Goal: Task Accomplishment & Management: Manage account settings

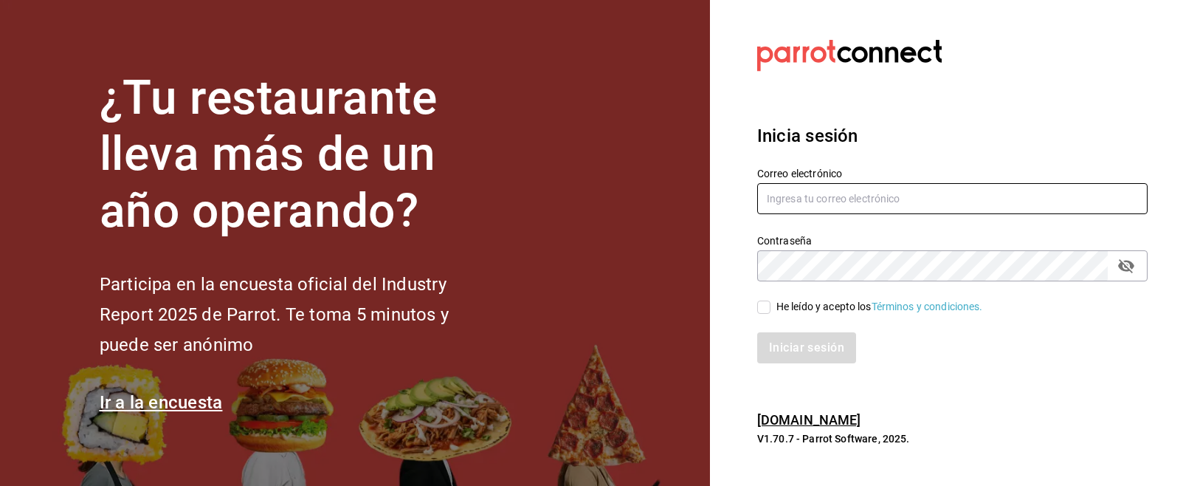
click at [817, 193] on input "text" at bounding box center [952, 198] width 391 height 31
type input "[EMAIL_ADDRESS][DOMAIN_NAME]"
click at [767, 311] on input "He leído y acepto los Términos y condiciones." at bounding box center [763, 306] width 13 height 13
checkbox input "true"
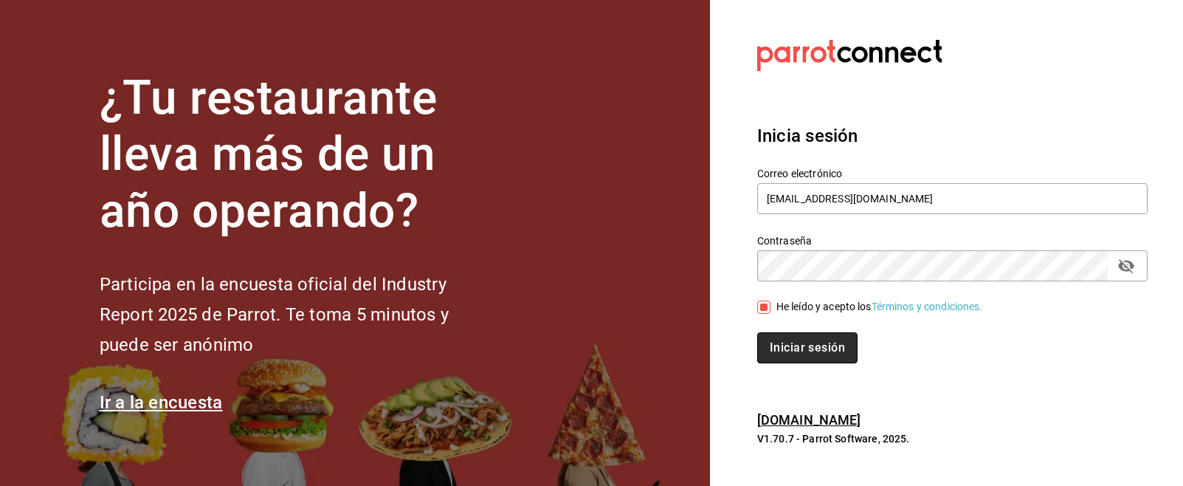
click at [811, 356] on button "Iniciar sesión" at bounding box center [807, 347] width 100 height 31
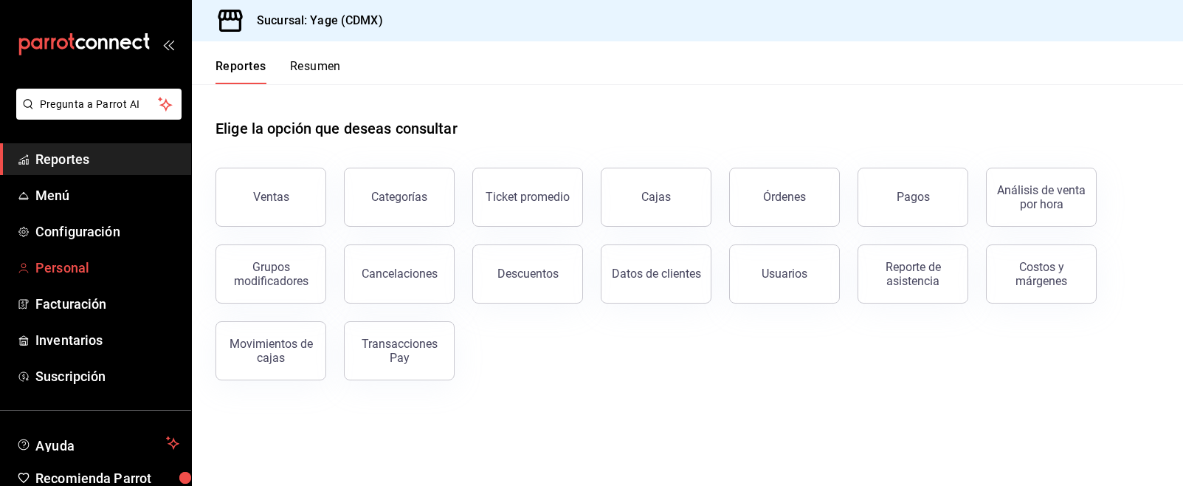
click at [66, 261] on span "Personal" at bounding box center [107, 268] width 144 height 20
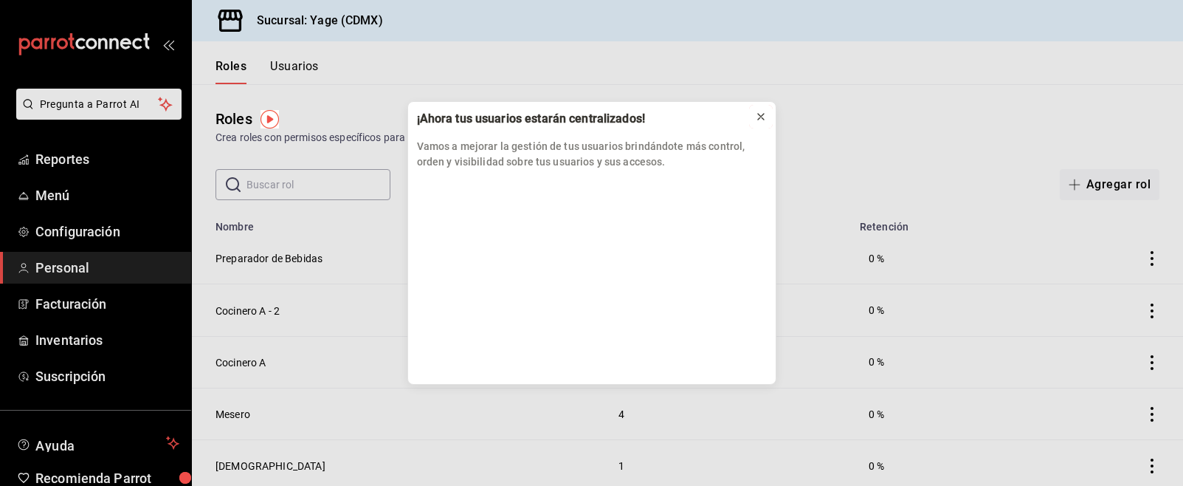
click at [766, 114] on icon at bounding box center [761, 117] width 12 height 12
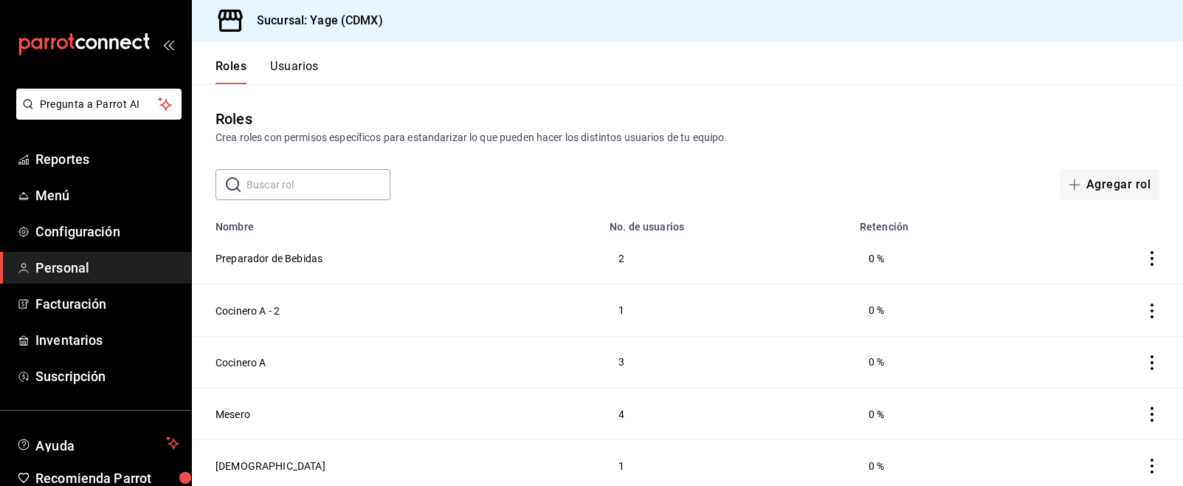
scroll to position [365, 0]
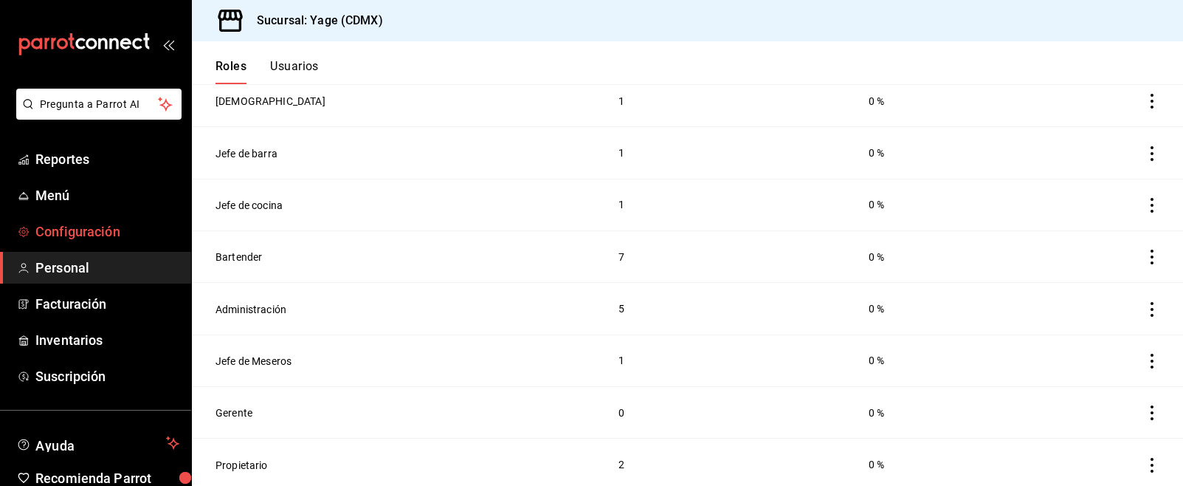
click at [70, 237] on span "Configuración" at bounding box center [107, 231] width 144 height 20
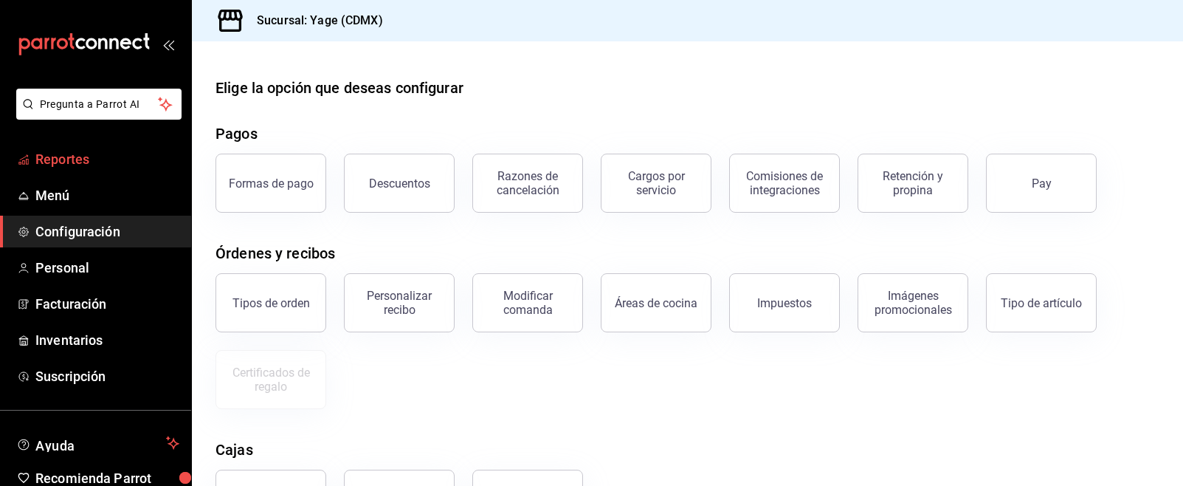
click at [78, 165] on span "Reportes" at bounding box center [107, 159] width 144 height 20
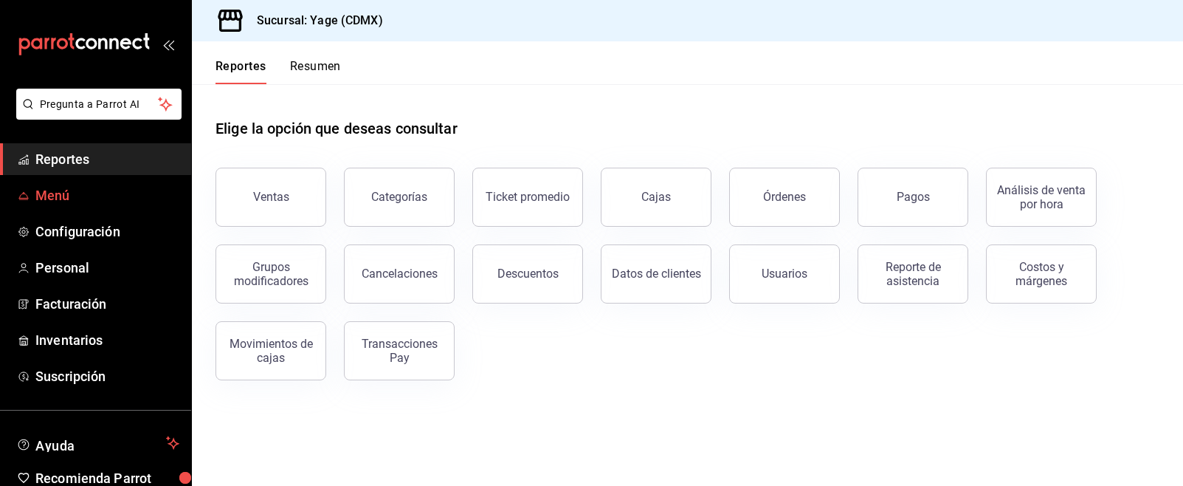
click at [84, 191] on span "Menú" at bounding box center [107, 195] width 144 height 20
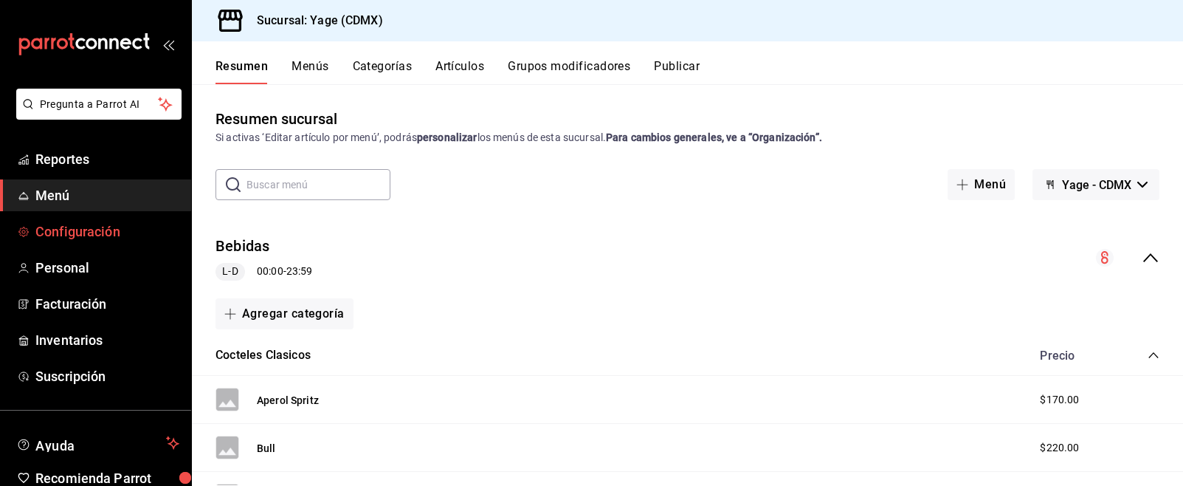
click at [83, 228] on span "Configuración" at bounding box center [107, 231] width 144 height 20
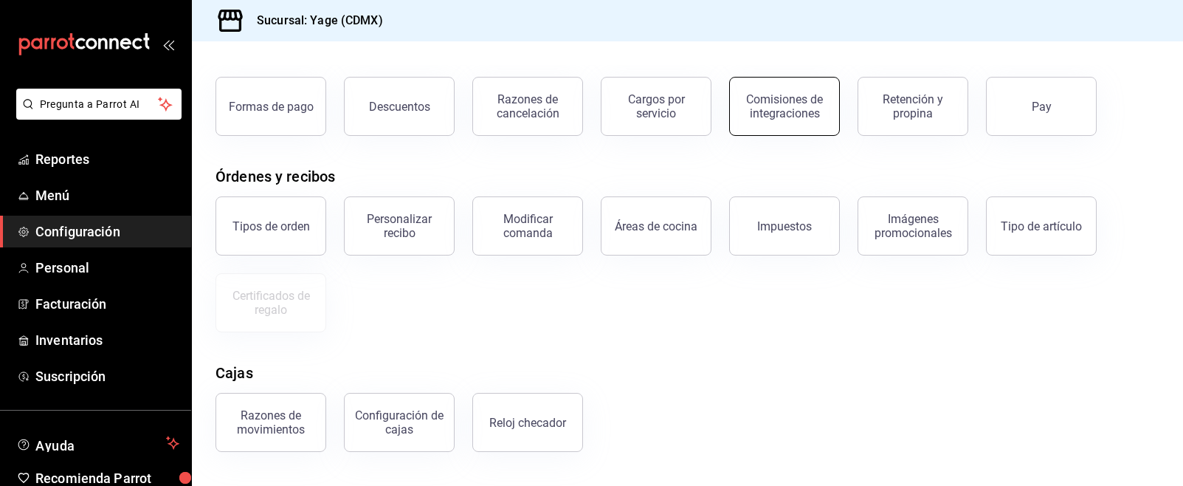
scroll to position [186, 0]
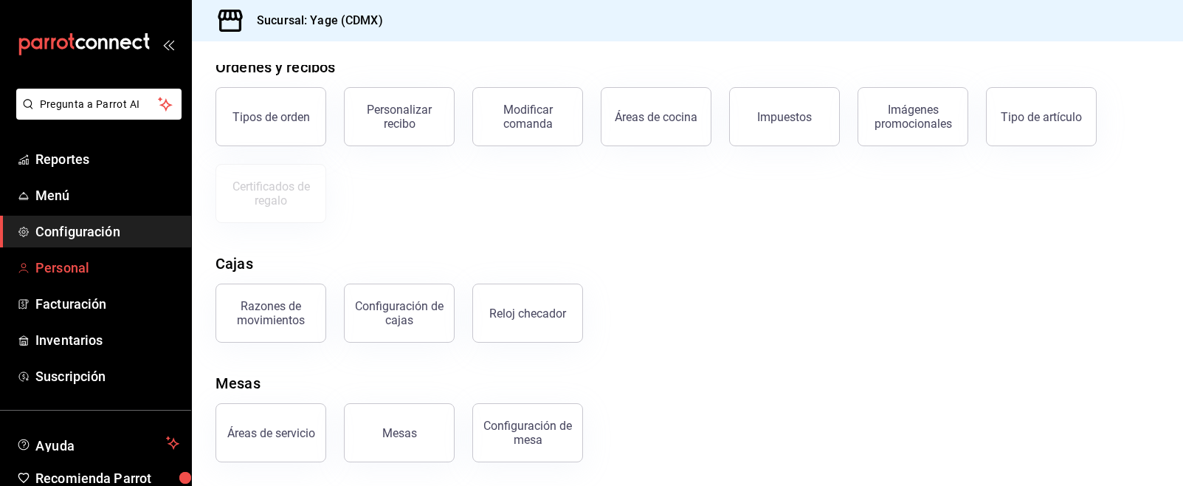
click at [105, 270] on span "Personal" at bounding box center [107, 268] width 144 height 20
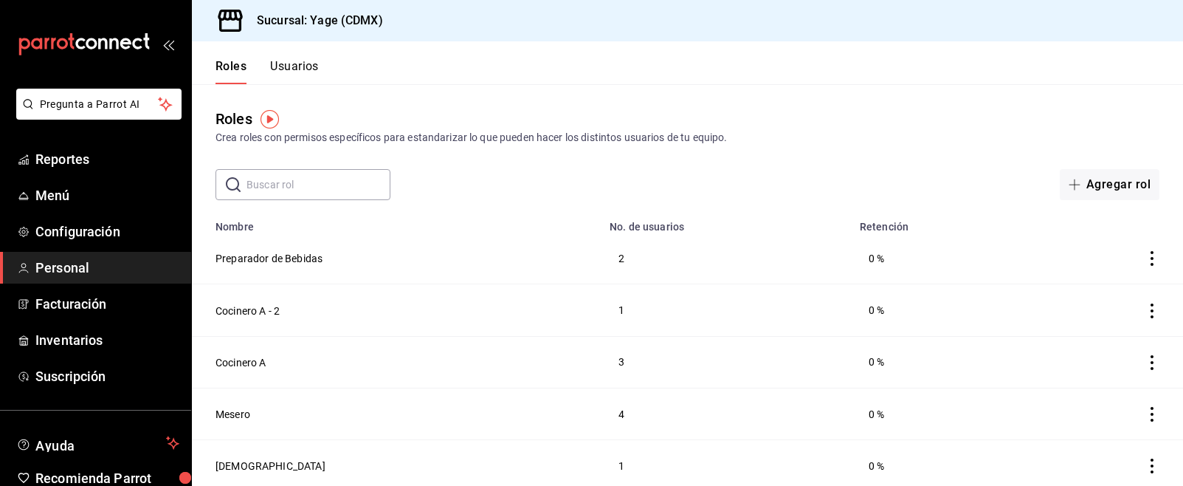
click at [300, 69] on button "Usuarios" at bounding box center [294, 71] width 49 height 25
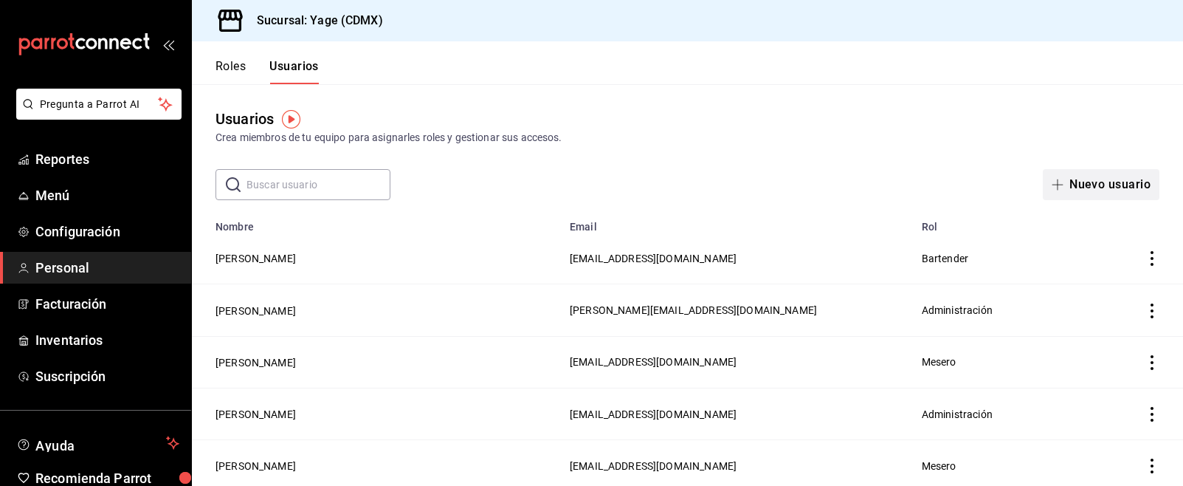
click at [1079, 188] on button "Nuevo usuario" at bounding box center [1101, 184] width 117 height 31
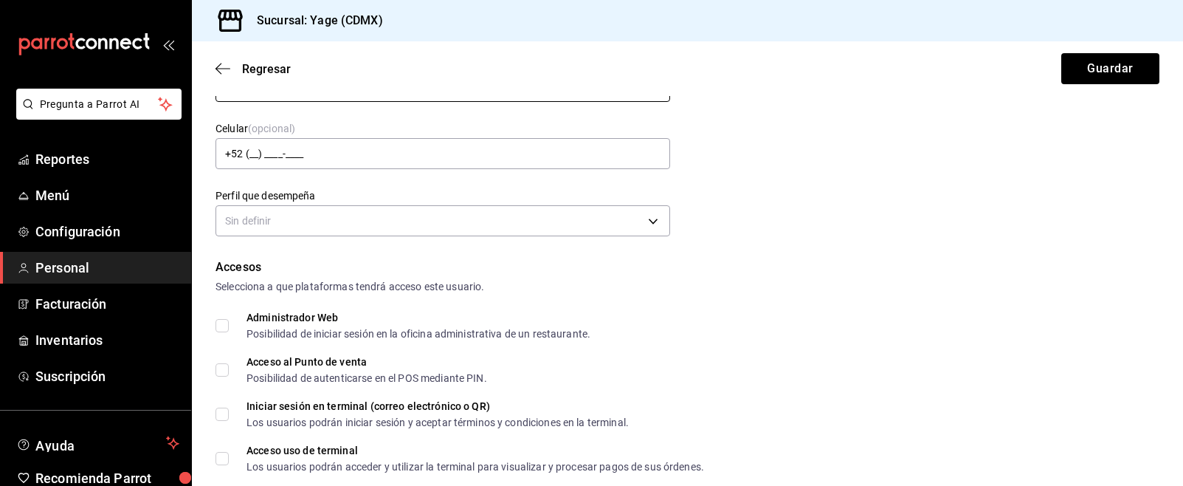
scroll to position [219, 0]
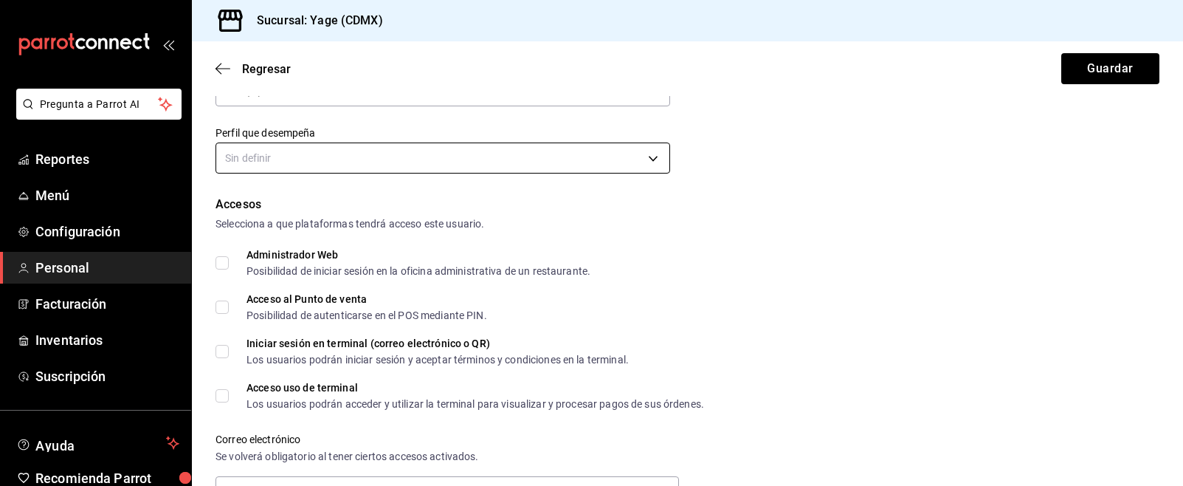
click at [530, 165] on body "Pregunta a Parrot AI Reportes Menú Configuración Personal Facturación Inventari…" at bounding box center [591, 243] width 1183 height 486
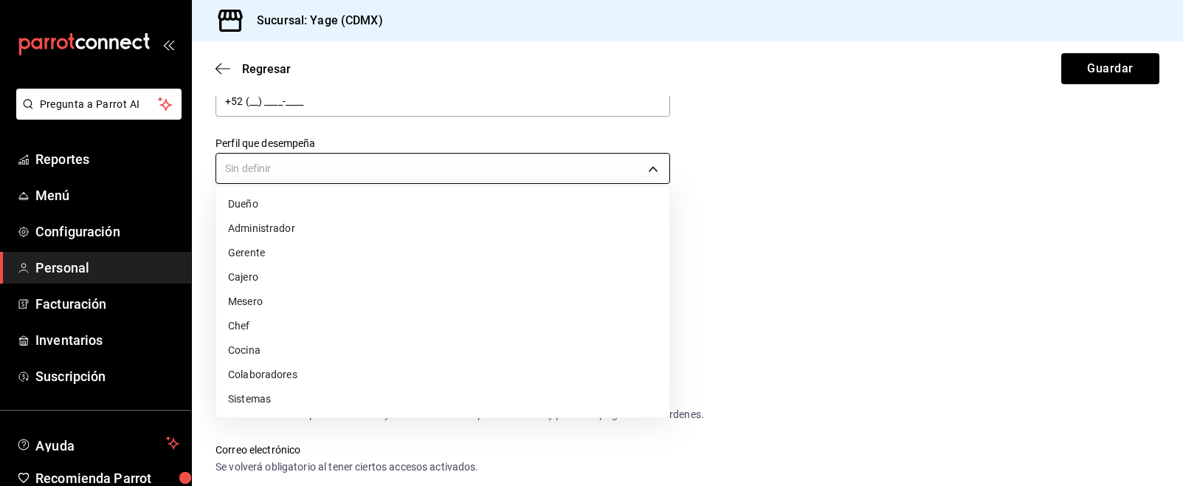
scroll to position [229, 0]
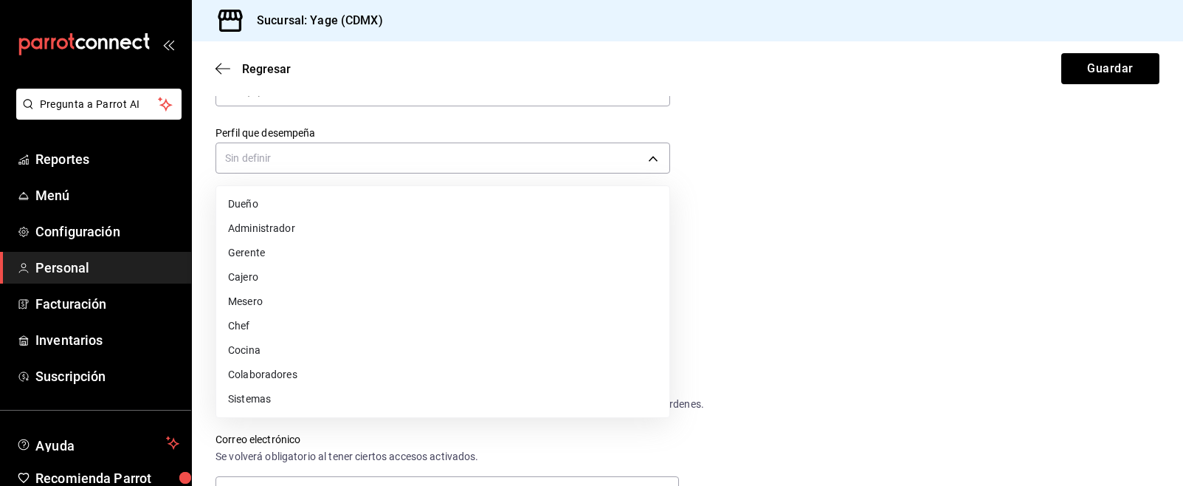
click at [512, 299] on li "Mesero" at bounding box center [442, 301] width 453 height 24
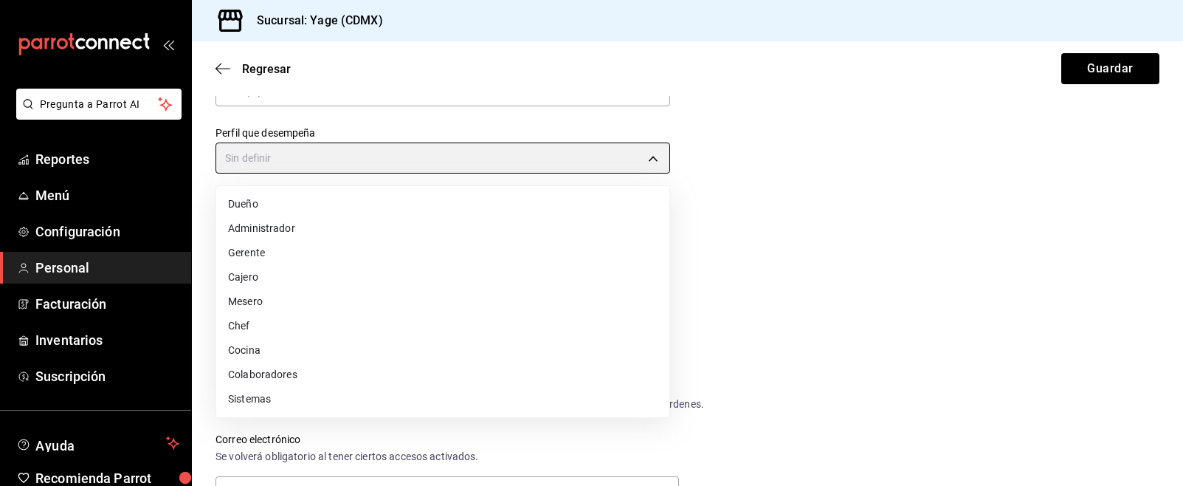
type input "WAITER"
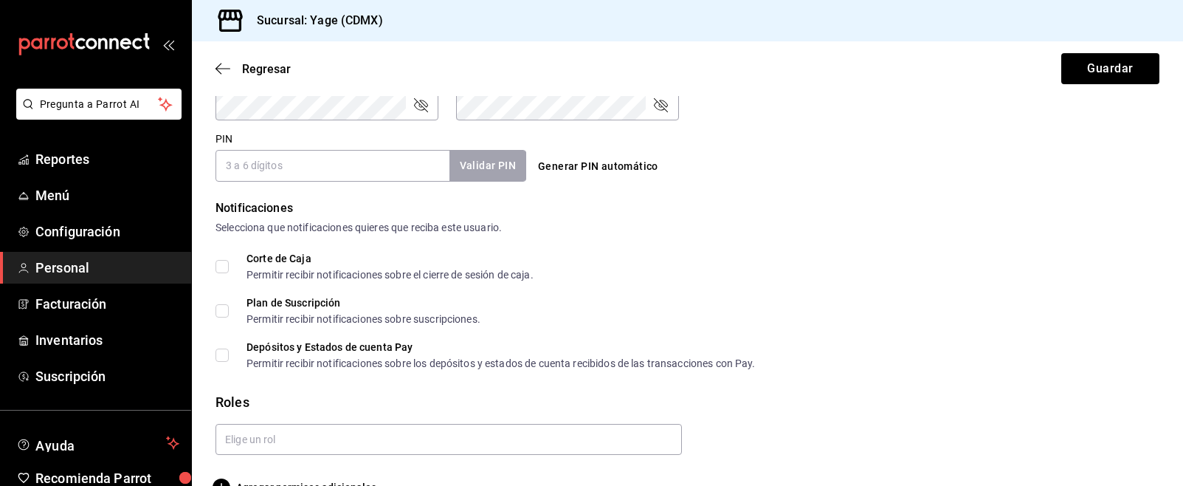
scroll to position [704, 0]
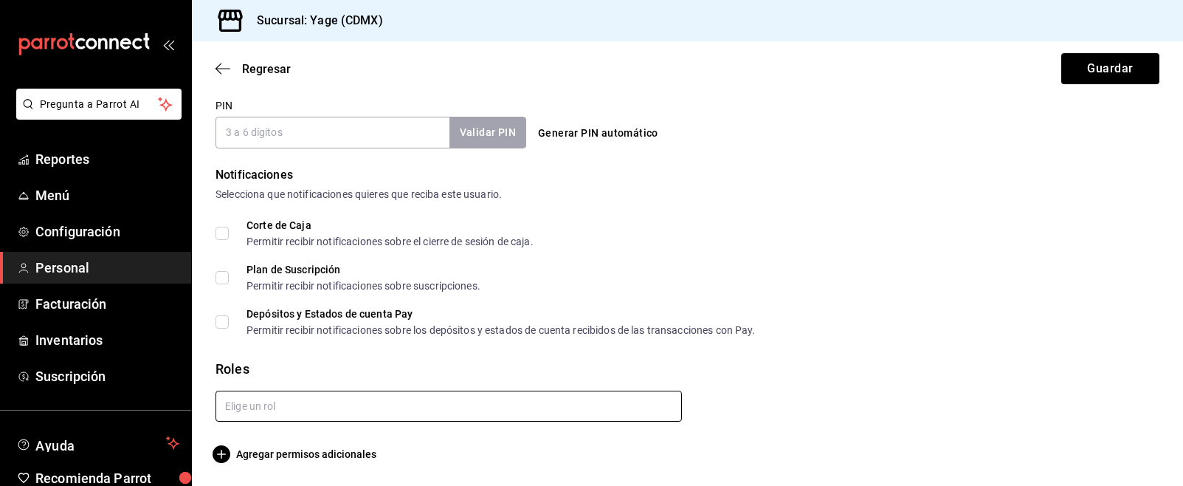
click at [283, 402] on input "text" at bounding box center [449, 406] width 467 height 31
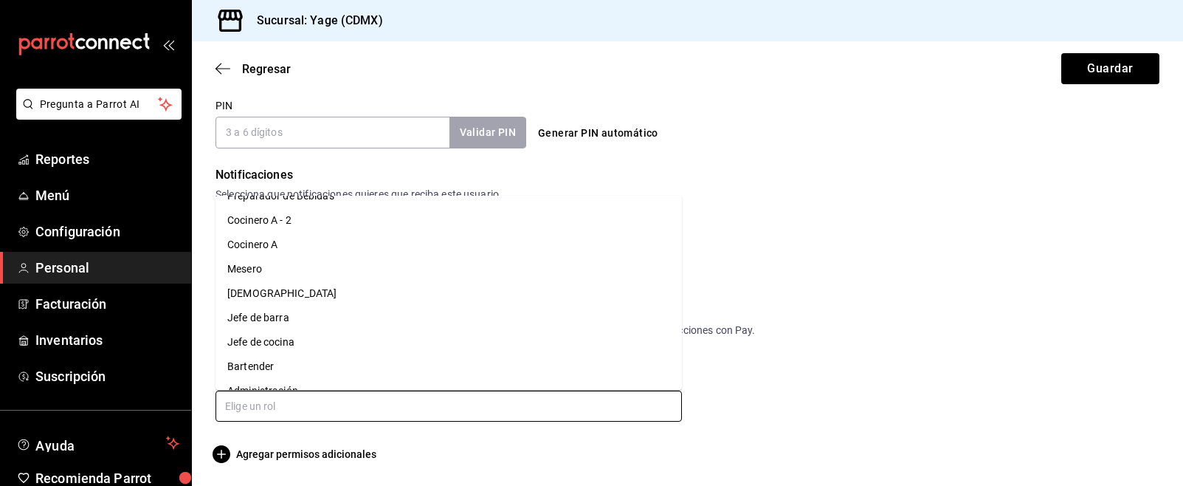
scroll to position [15, 0]
click at [267, 279] on li "Mesero" at bounding box center [449, 272] width 467 height 24
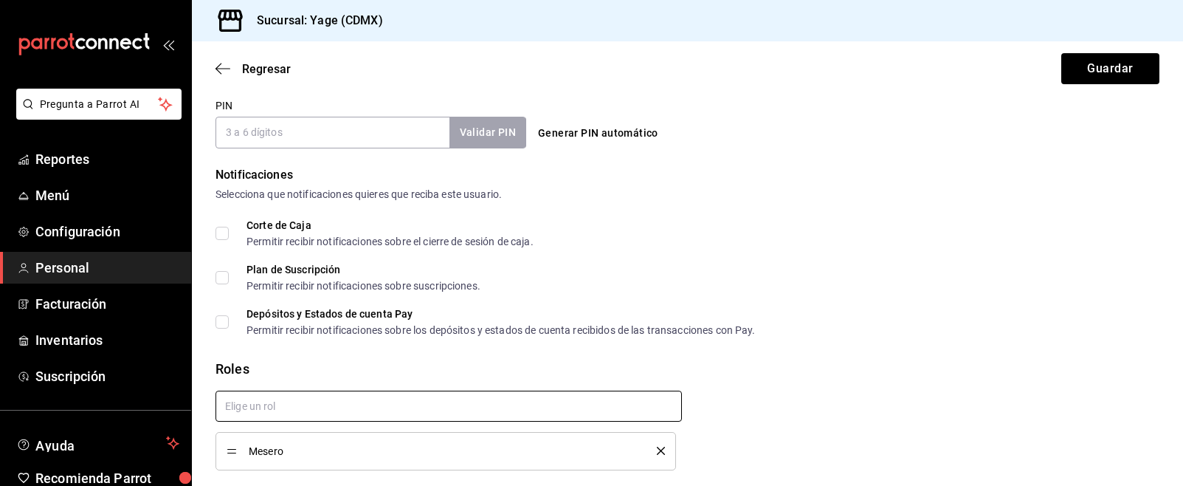
checkbox input "true"
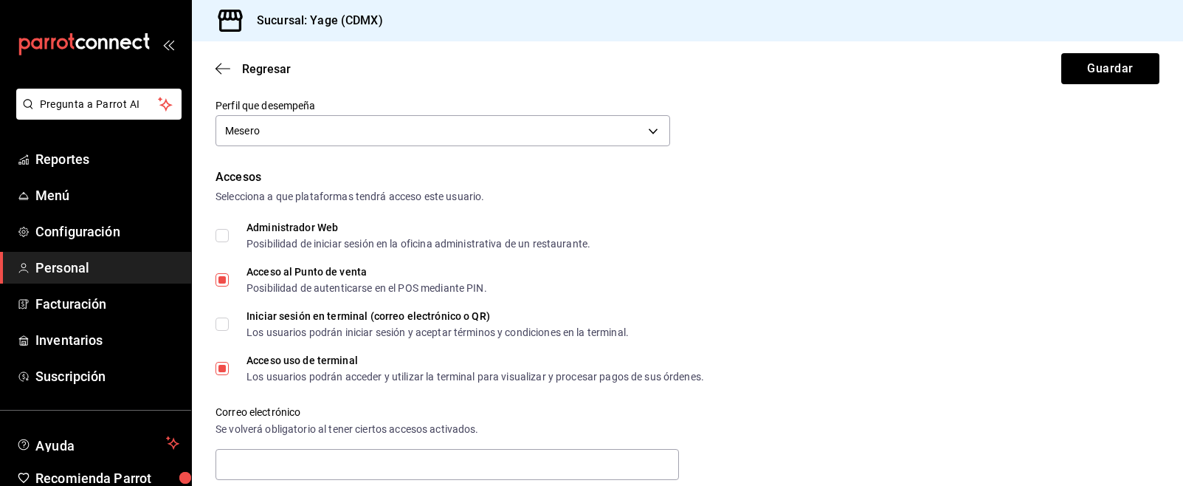
scroll to position [0, 0]
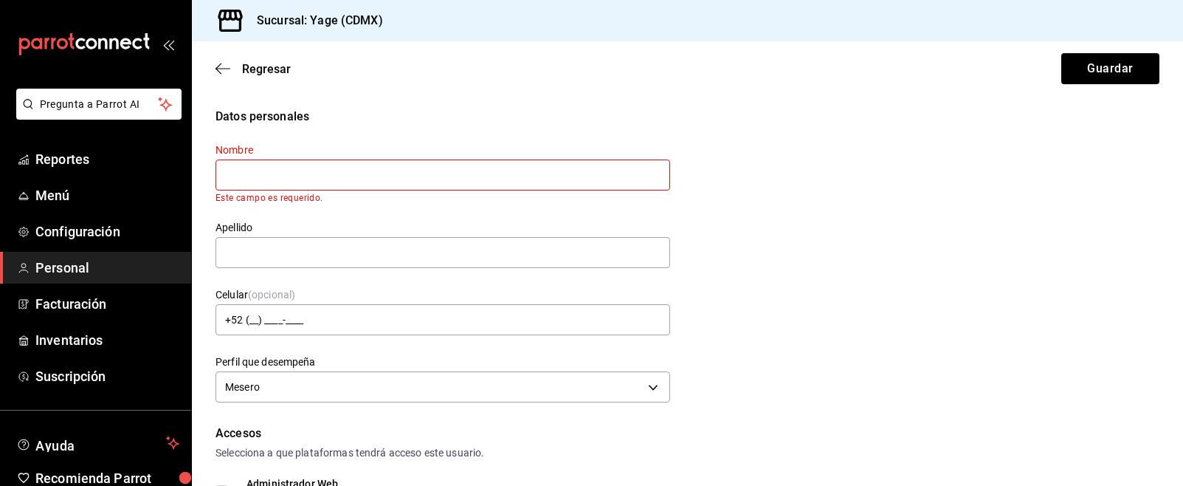
click at [314, 172] on input "text" at bounding box center [443, 174] width 455 height 31
drag, startPoint x: 269, startPoint y: 176, endPoint x: 351, endPoint y: 176, distance: 82.7
click at [351, 176] on input "[PERSON_NAME] [PERSON_NAME]" at bounding box center [443, 174] width 455 height 31
drag, startPoint x: 264, startPoint y: 174, endPoint x: 368, endPoint y: 185, distance: 104.0
click at [368, 187] on input "[PERSON_NAME] [PERSON_NAME]" at bounding box center [443, 174] width 455 height 31
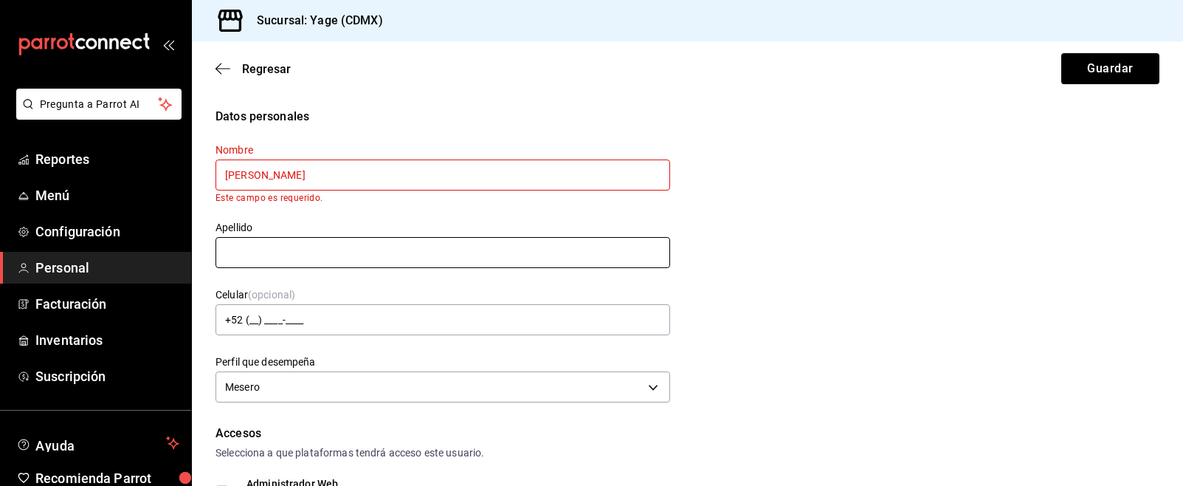
type input "[PERSON_NAME]"
click at [320, 258] on div "Apellido" at bounding box center [443, 245] width 455 height 49
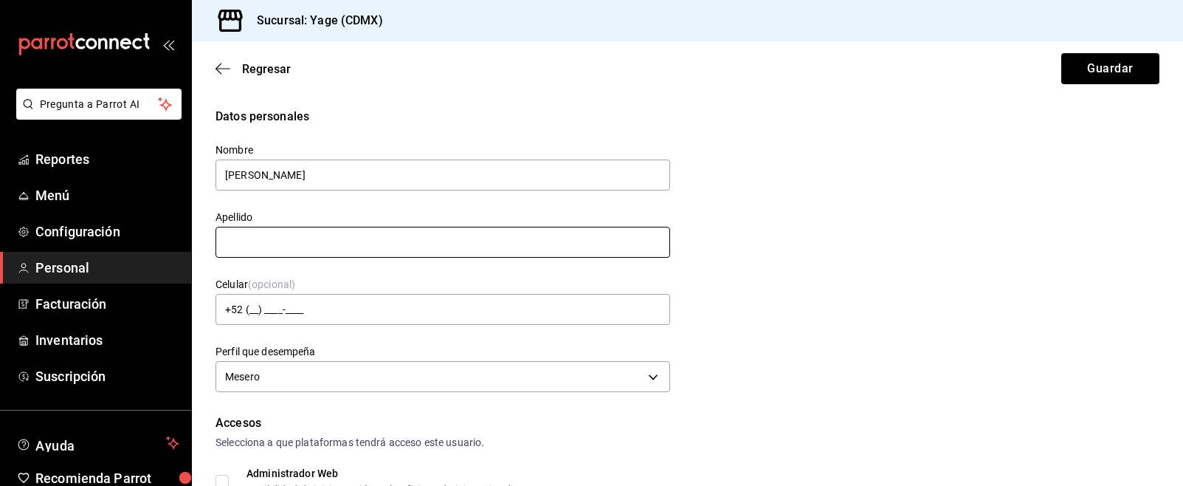
paste input "[PERSON_NAME]"
click at [227, 244] on input "[PERSON_NAME]" at bounding box center [443, 242] width 455 height 31
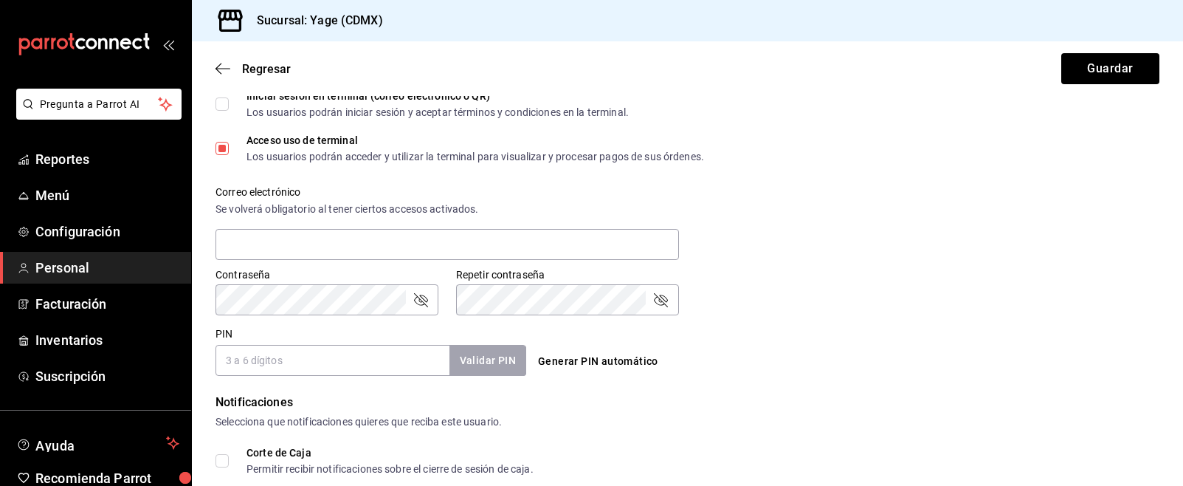
scroll to position [437, 0]
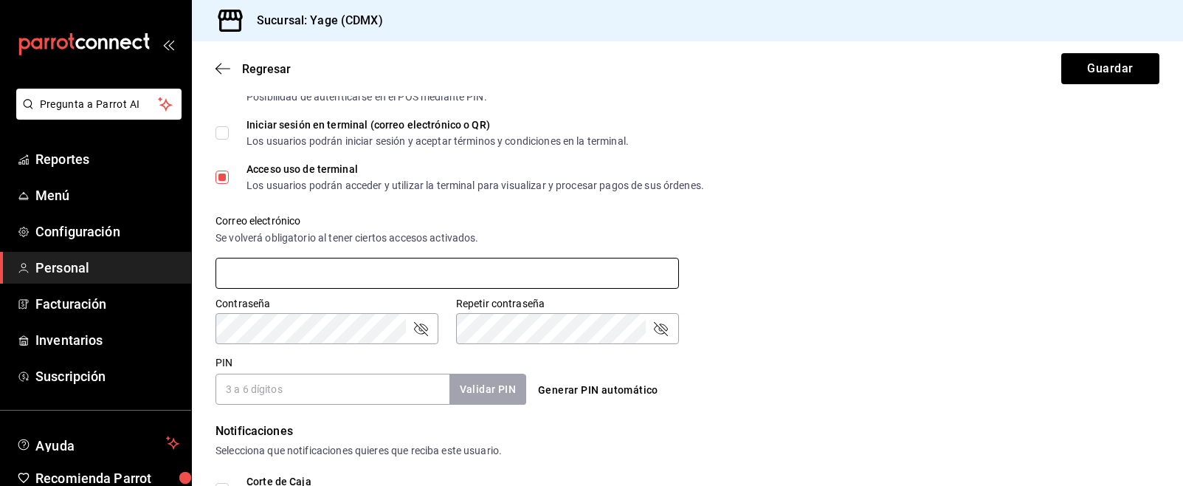
type input "[PERSON_NAME]"
click at [278, 272] on input "text" at bounding box center [448, 273] width 464 height 31
click at [353, 271] on input "[EMAIL_ADDRESS][DOMAIN_NAME]" at bounding box center [448, 273] width 464 height 31
type input "y"
click at [367, 392] on input "PIN" at bounding box center [333, 389] width 234 height 31
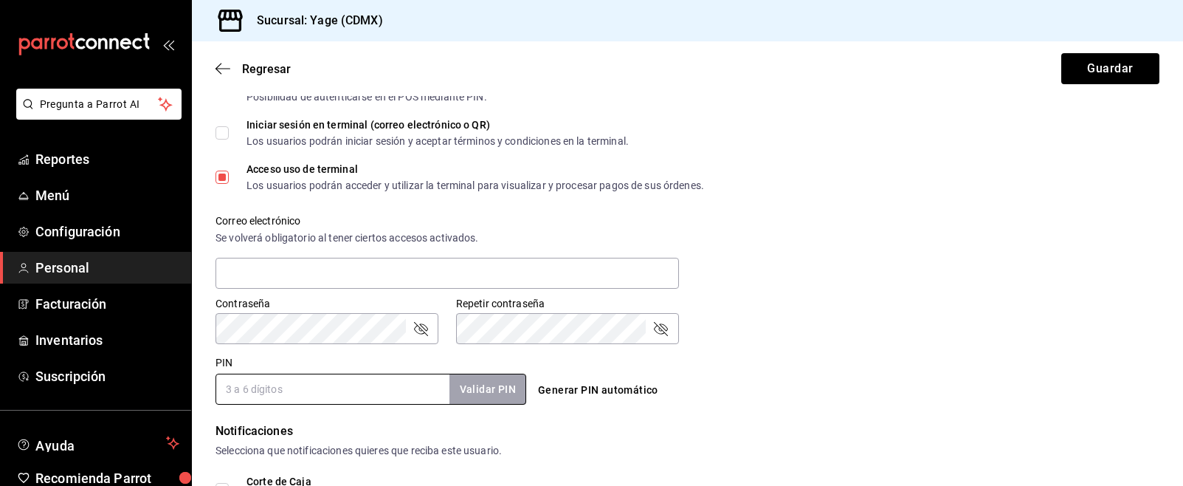
click at [785, 318] on div "Contraseña Contraseña Repetir contraseña Repetir contraseña" at bounding box center [679, 311] width 962 height 65
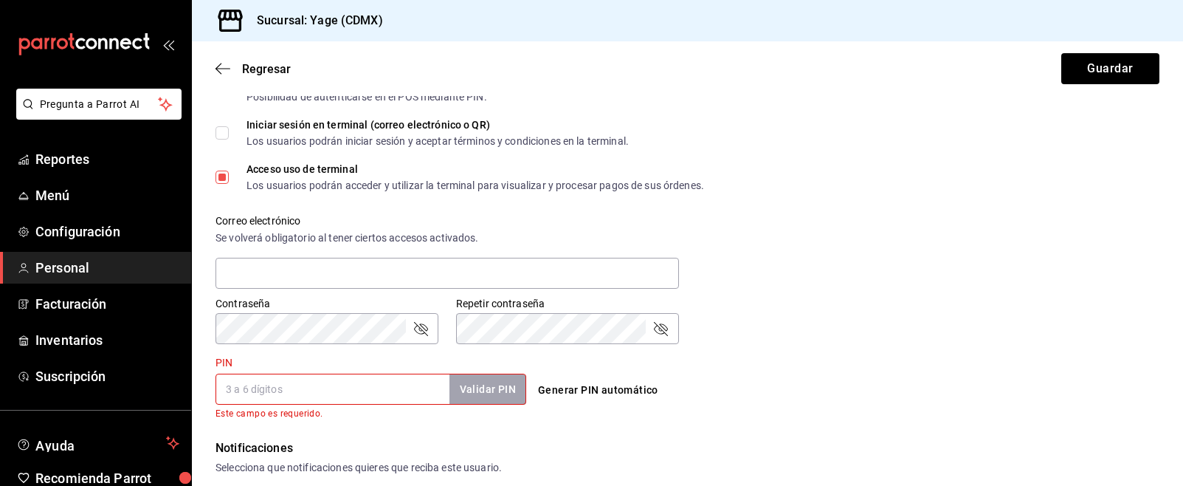
click at [269, 397] on input "PIN" at bounding box center [333, 389] width 234 height 31
type input "6"
type input "1"
type input "6"
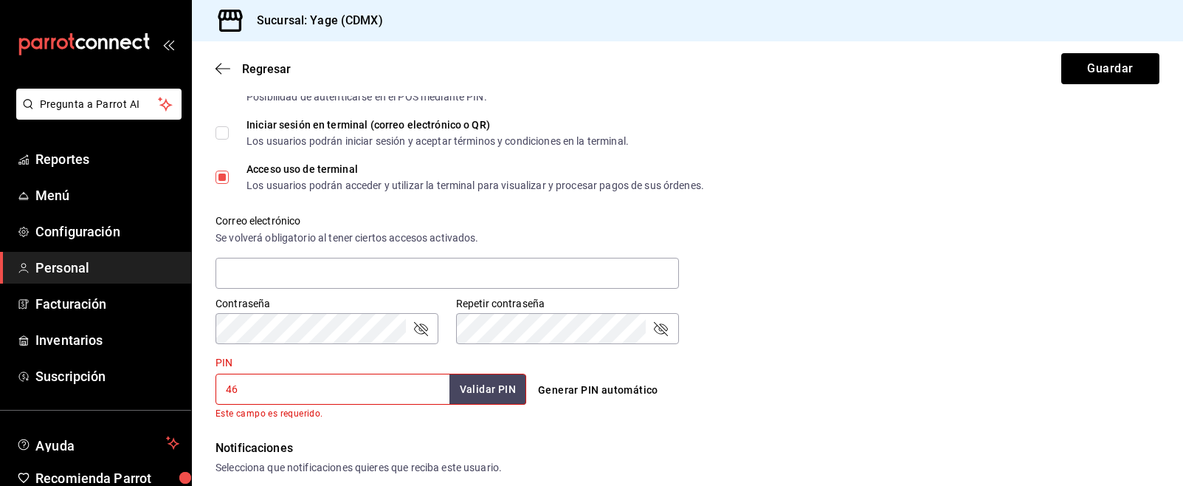
type input "4"
type input "666"
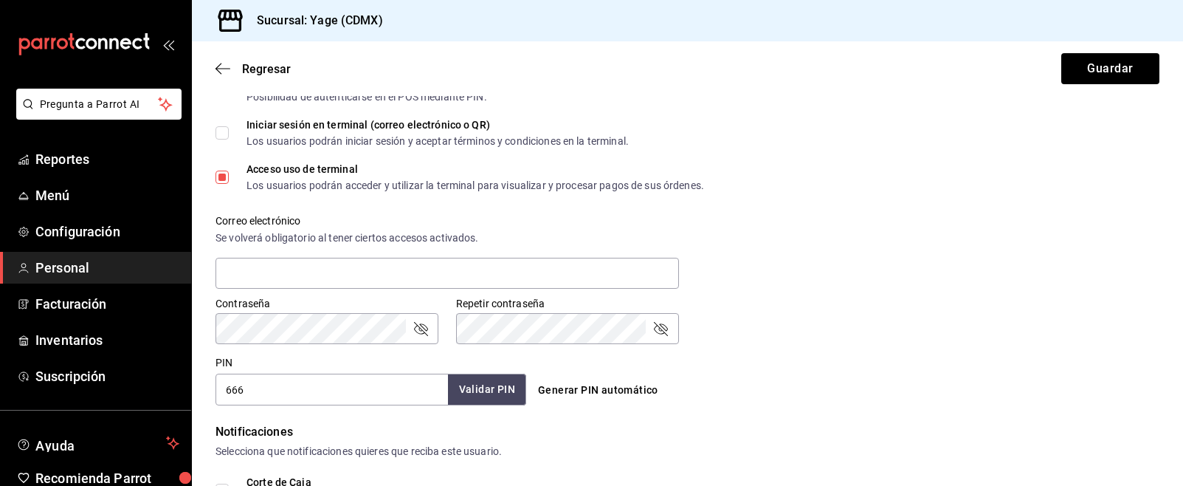
click at [518, 389] on button "Validar PIN" at bounding box center [487, 390] width 78 height 32
click at [486, 386] on button "Validar PIN" at bounding box center [487, 390] width 78 height 32
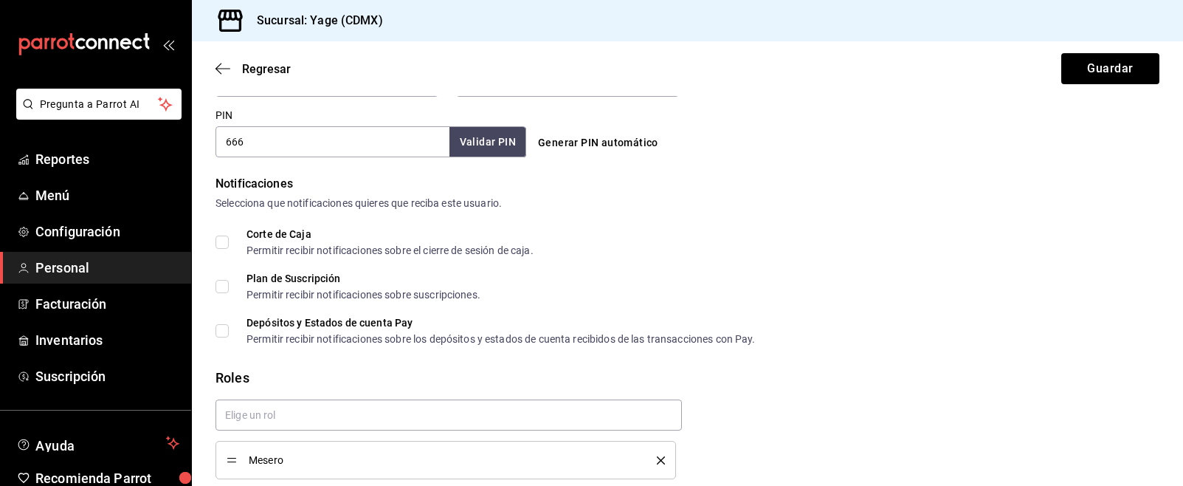
scroll to position [743, 0]
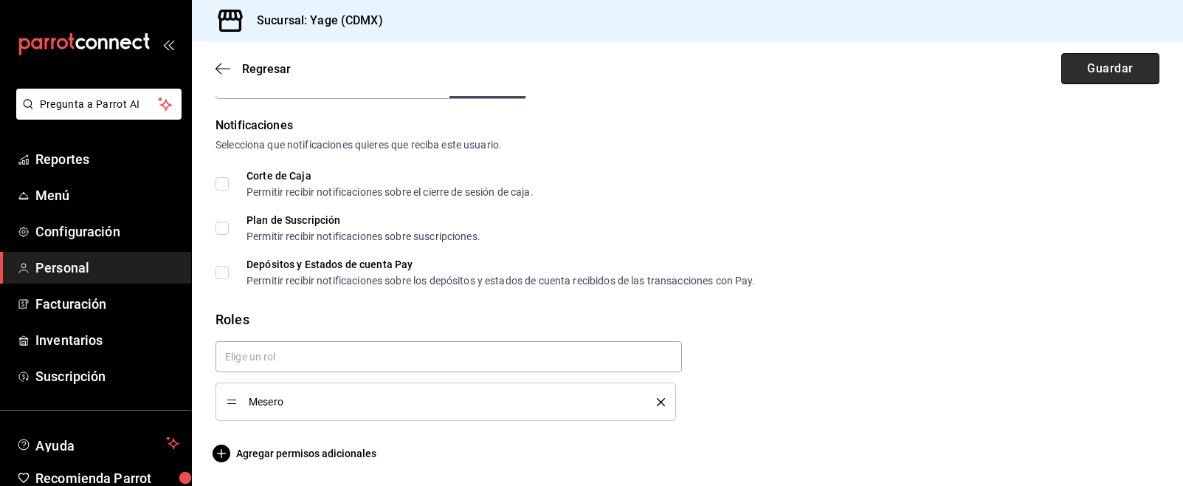
click at [1118, 69] on button "Guardar" at bounding box center [1111, 68] width 98 height 31
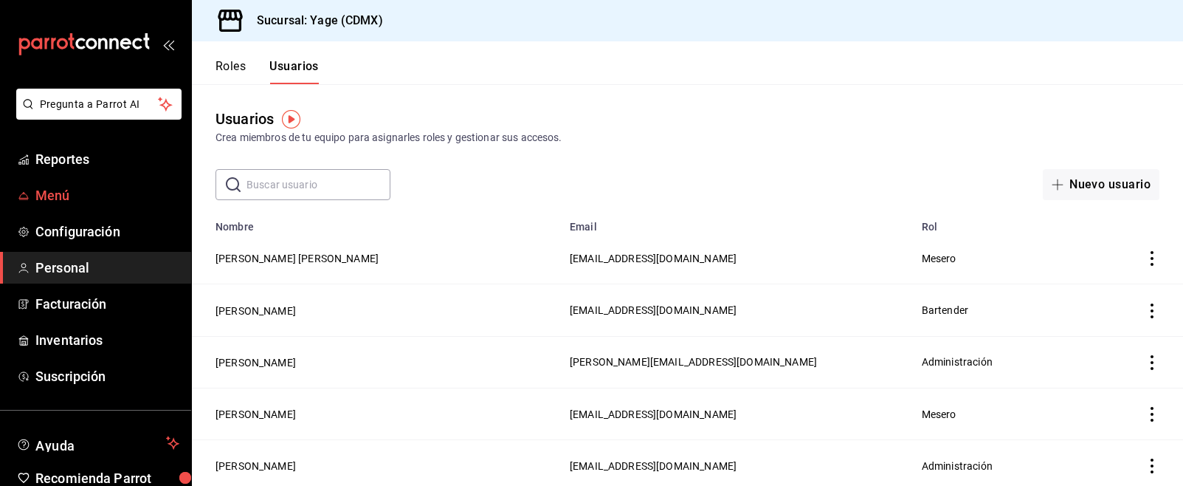
click at [60, 192] on span "Menú" at bounding box center [107, 195] width 144 height 20
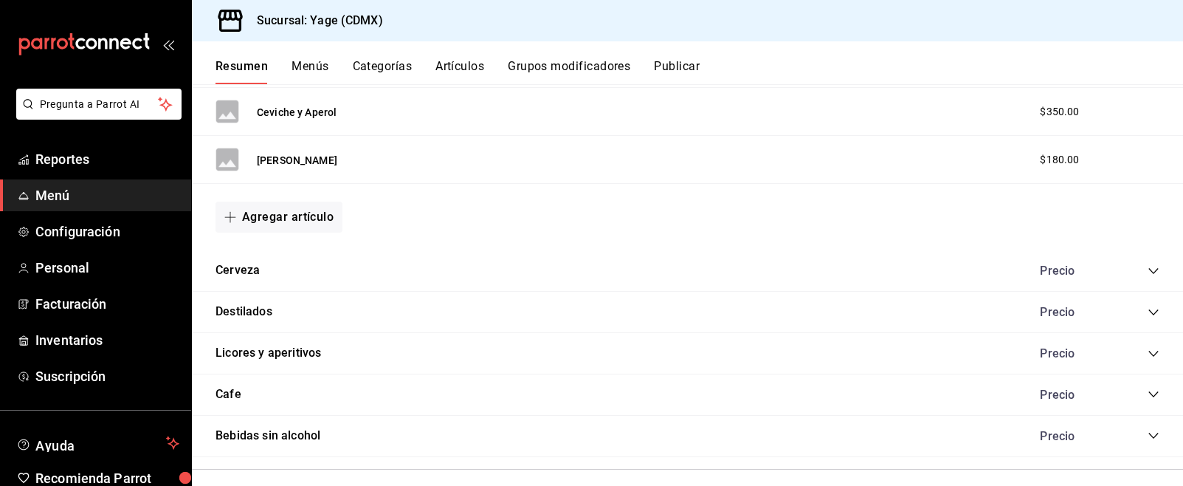
scroll to position [3275, 0]
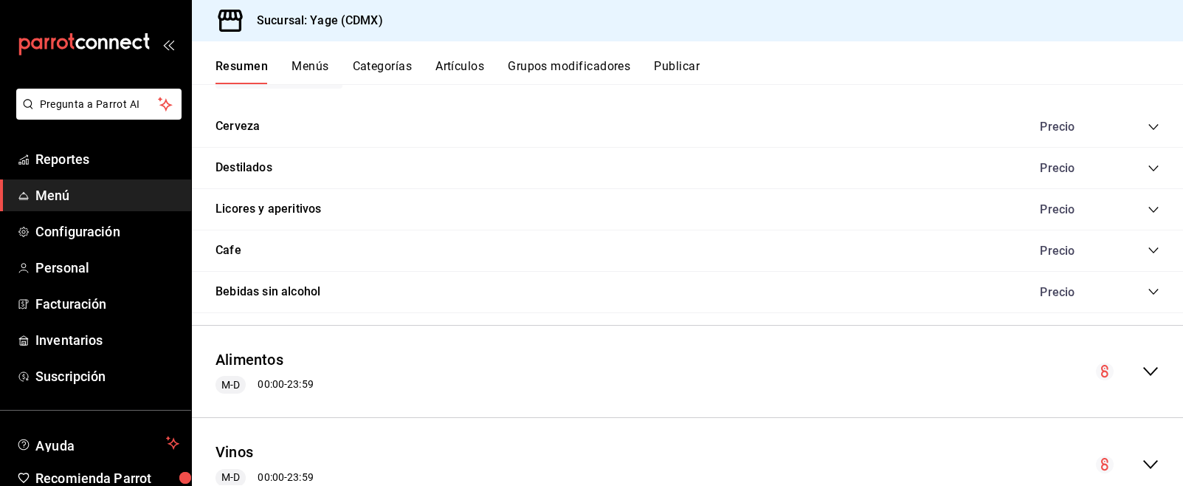
click at [1154, 166] on icon "collapse-category-row" at bounding box center [1154, 168] width 12 height 12
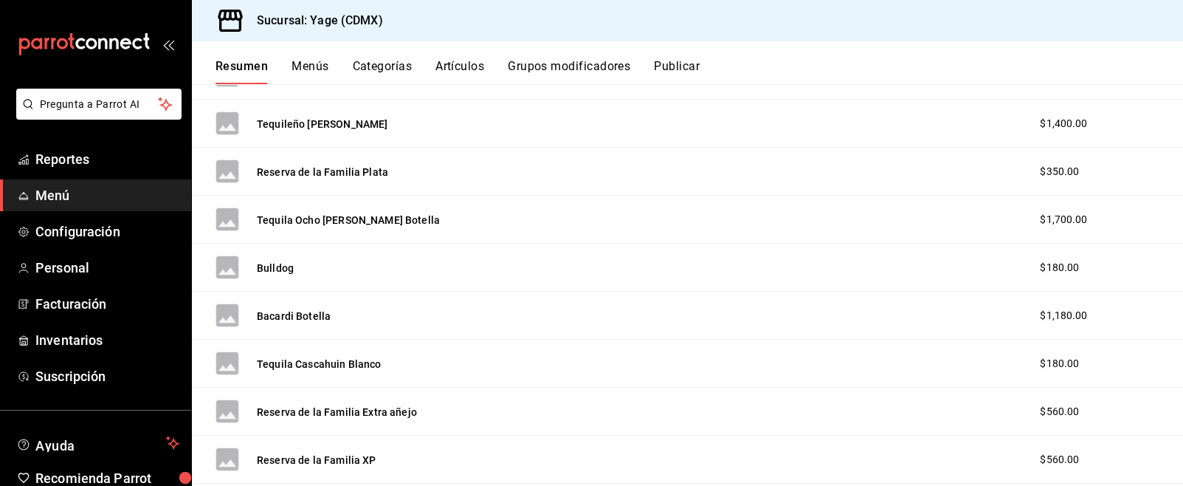
scroll to position [4997, 0]
click at [315, 170] on button "Reserva de la Familia Plata" at bounding box center [322, 171] width 131 height 15
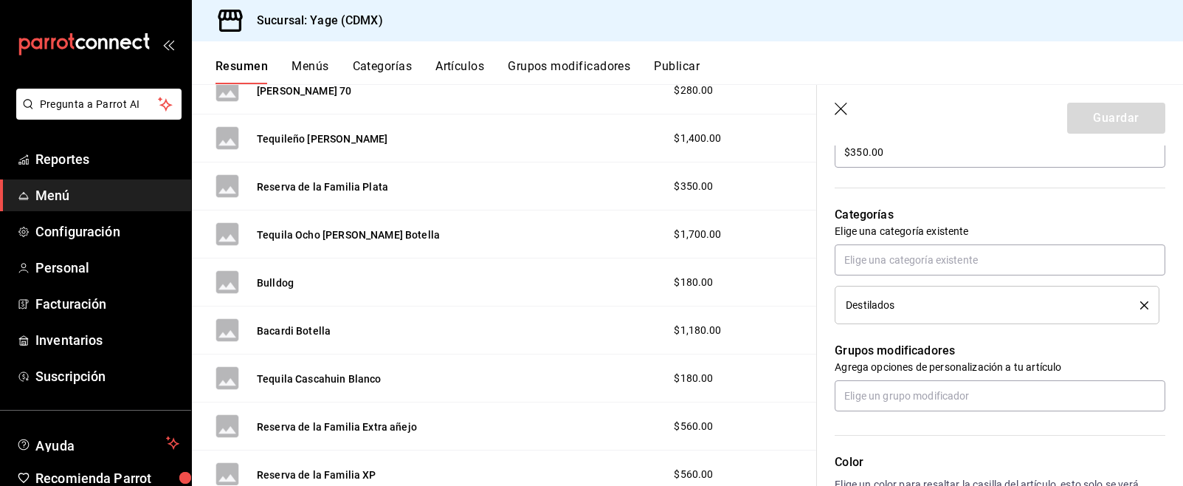
scroll to position [464, 0]
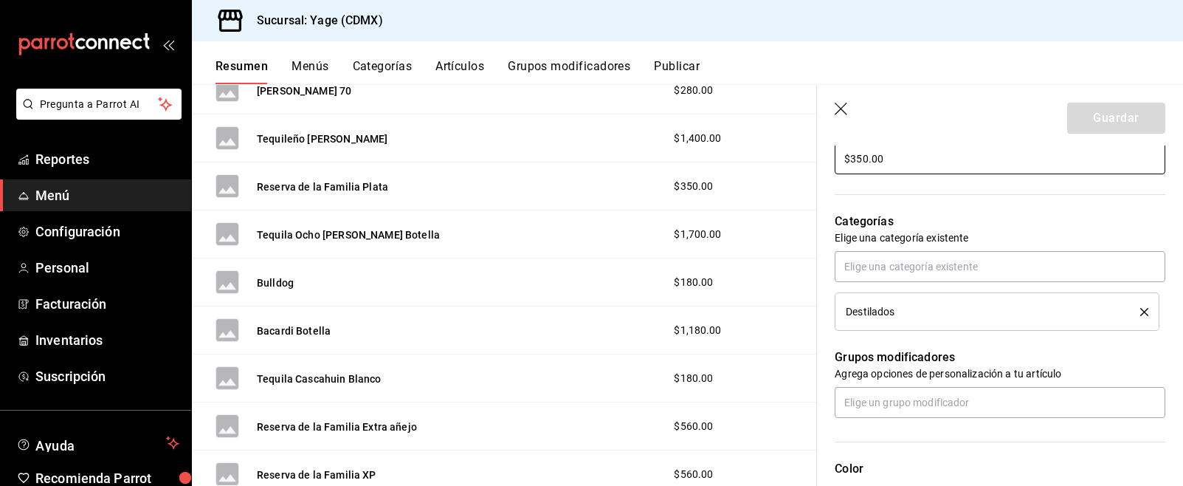
click at [856, 158] on input "$350.00" at bounding box center [1000, 158] width 331 height 31
type input "$250.00"
click at [1092, 114] on button "Guardar" at bounding box center [1117, 118] width 98 height 31
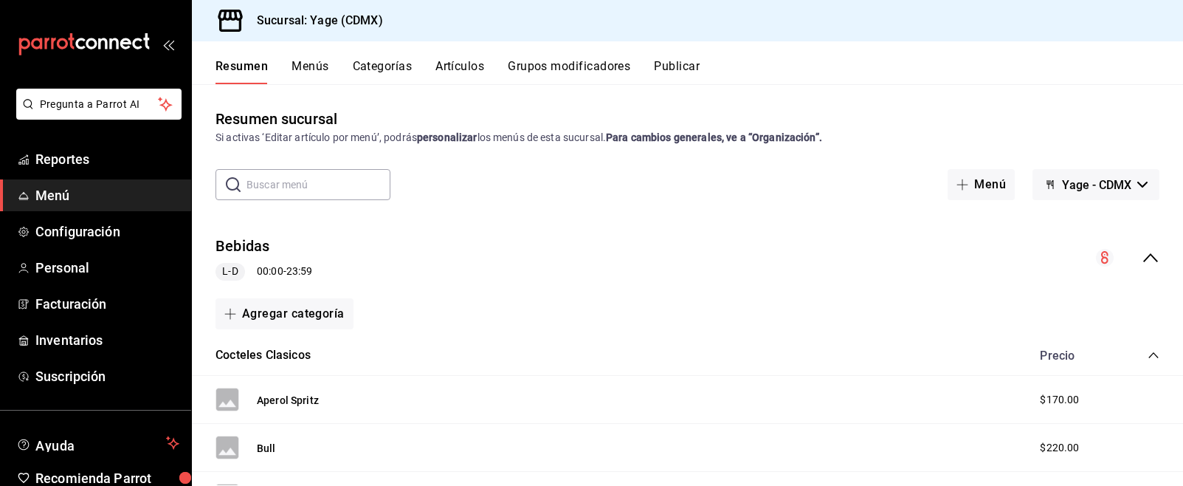
click at [1152, 351] on icon "collapse-category-row" at bounding box center [1154, 355] width 12 height 12
click at [1152, 392] on icon "collapse-category-row" at bounding box center [1154, 397] width 12 height 12
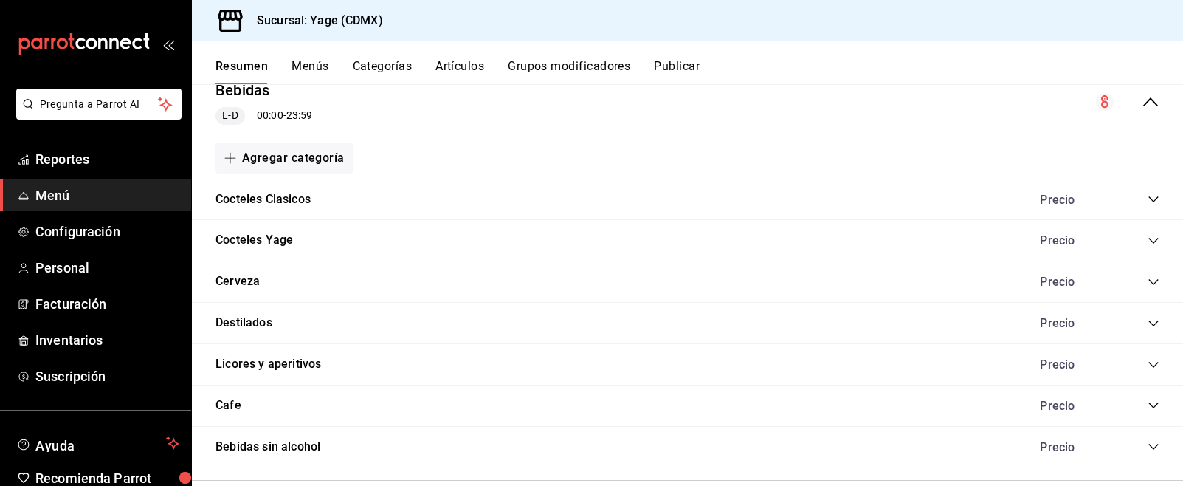
scroll to position [159, 0]
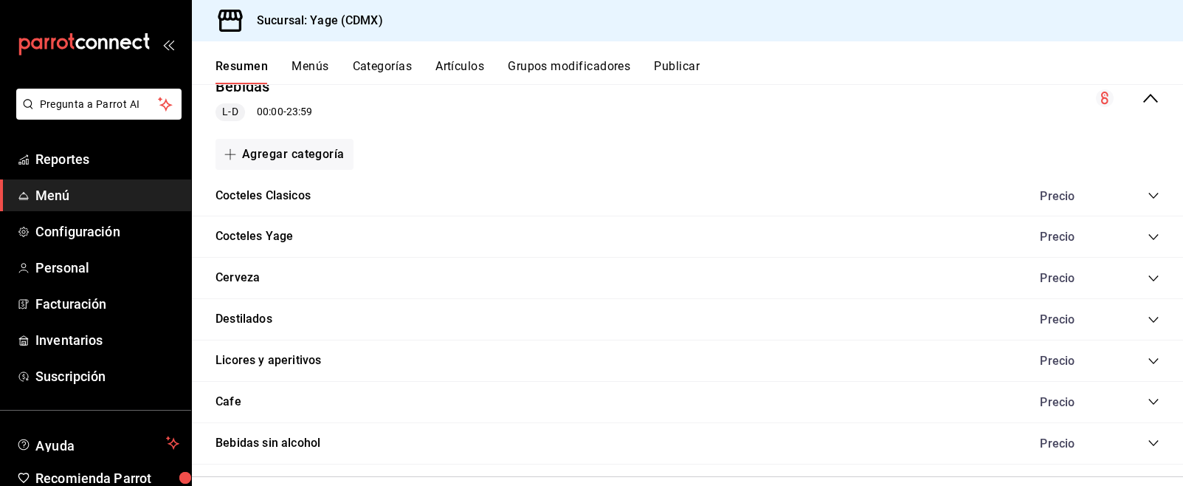
click at [1154, 323] on icon "collapse-category-row" at bounding box center [1154, 320] width 12 height 12
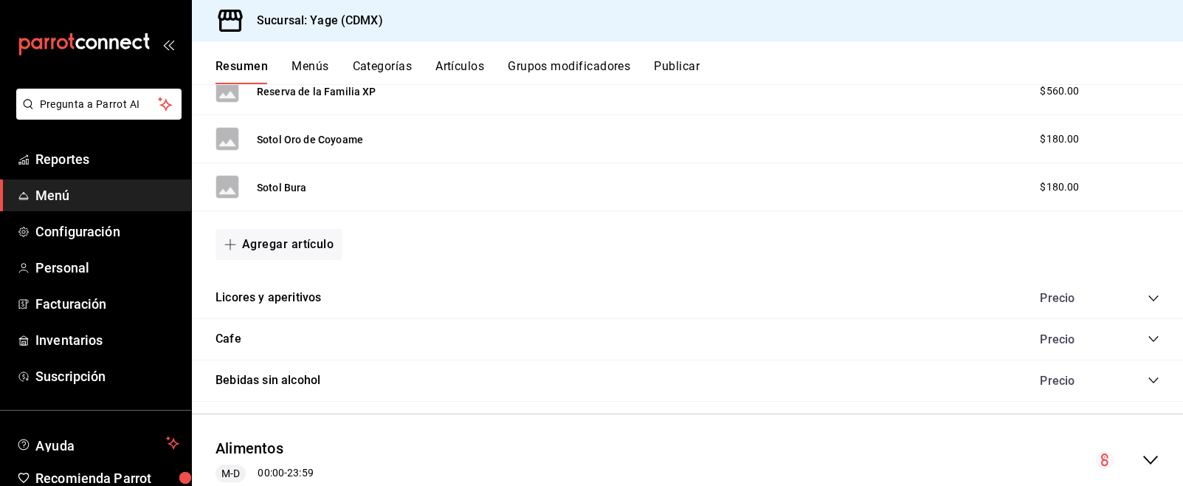
scroll to position [2399, 0]
click at [294, 241] on button "Agregar artículo" at bounding box center [279, 245] width 127 height 31
click at [286, 323] on li "Artículo nuevo" at bounding box center [274, 321] width 116 height 36
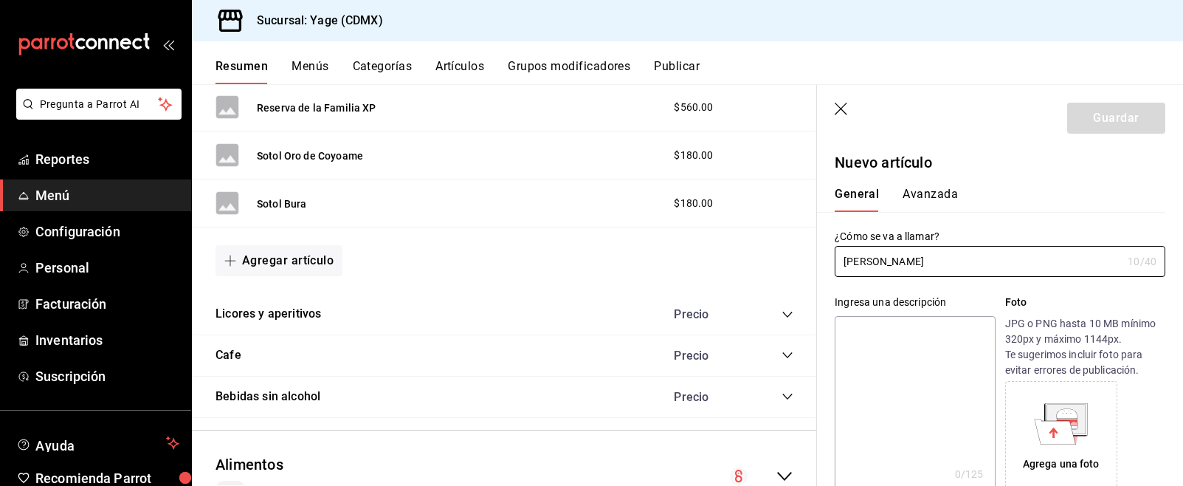
type input "[PERSON_NAME]"
click at [1099, 224] on div "¿Cómo se va a llamar? [PERSON_NAME] 10 /40 ¿Cómo se va a llamar?" at bounding box center [991, 244] width 348 height 65
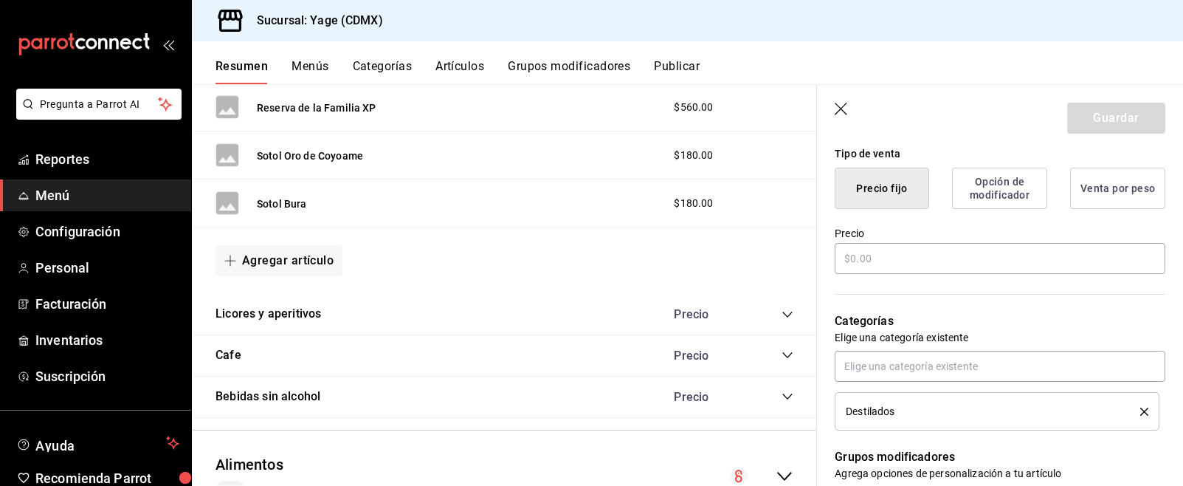
scroll to position [364, 0]
click at [907, 264] on input "text" at bounding box center [1000, 259] width 331 height 31
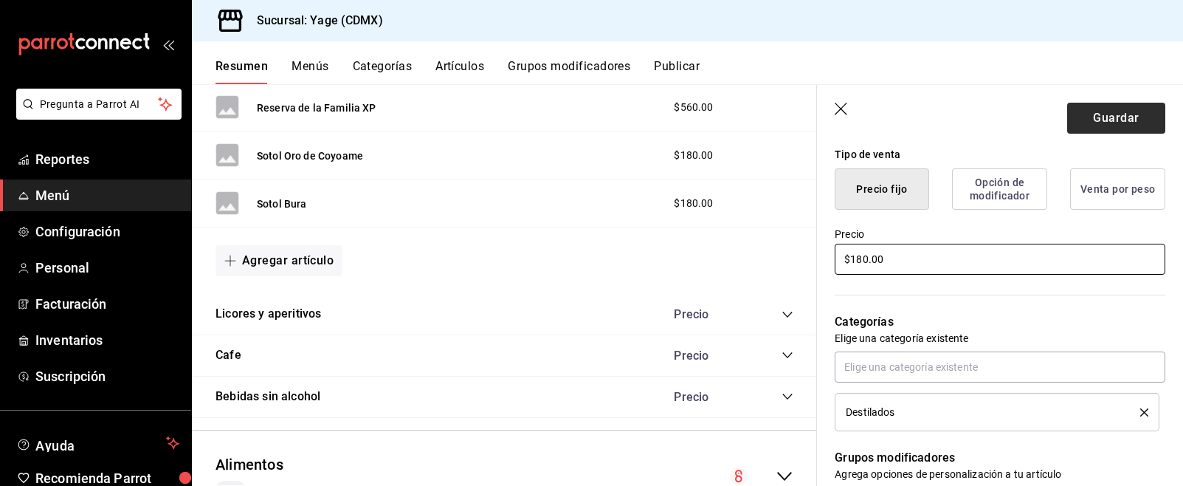
type input "$180.00"
click at [1113, 112] on button "Guardar" at bounding box center [1117, 118] width 98 height 31
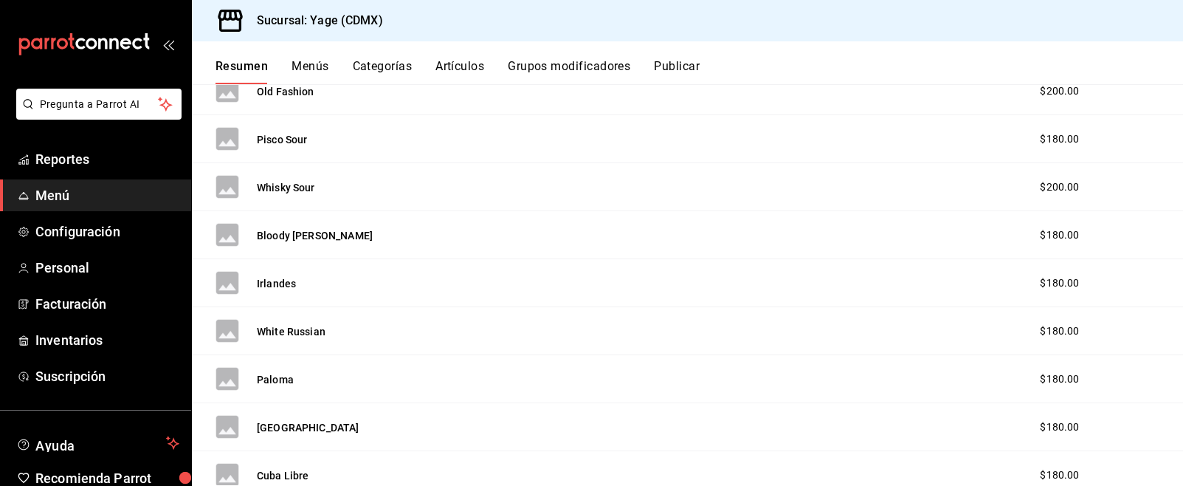
scroll to position [896, 0]
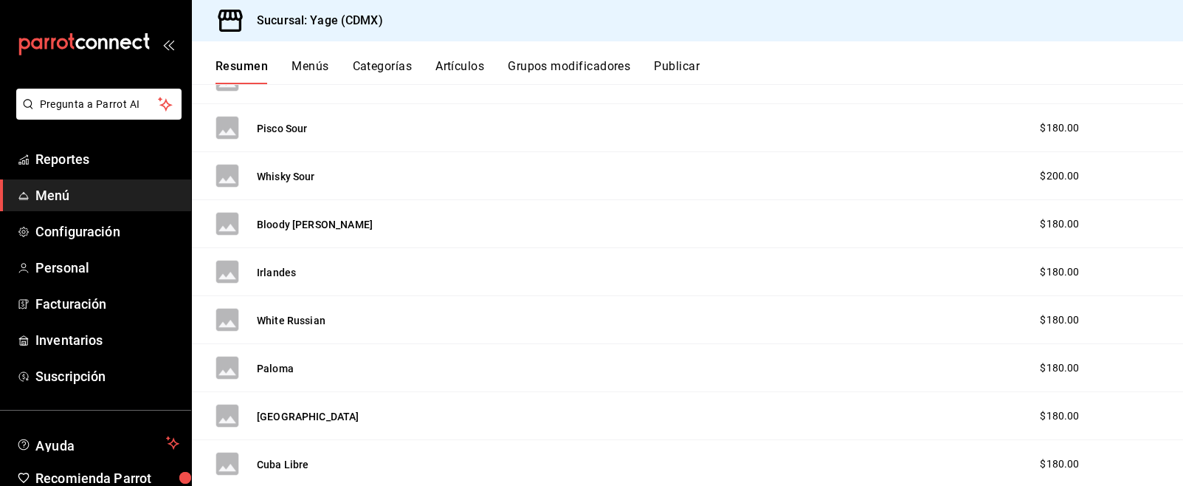
click at [72, 195] on span "Menú" at bounding box center [107, 195] width 144 height 20
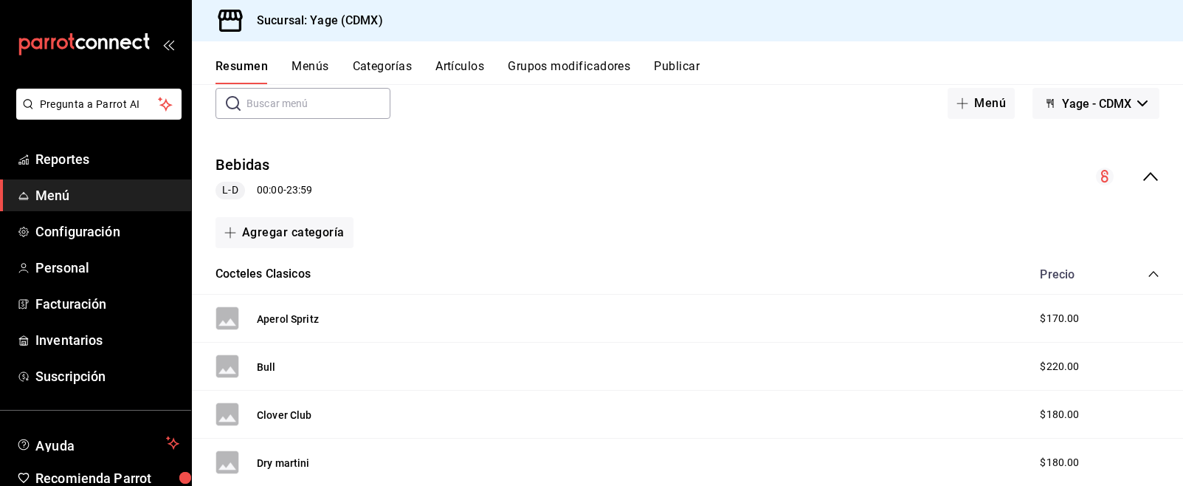
scroll to position [97, 0]
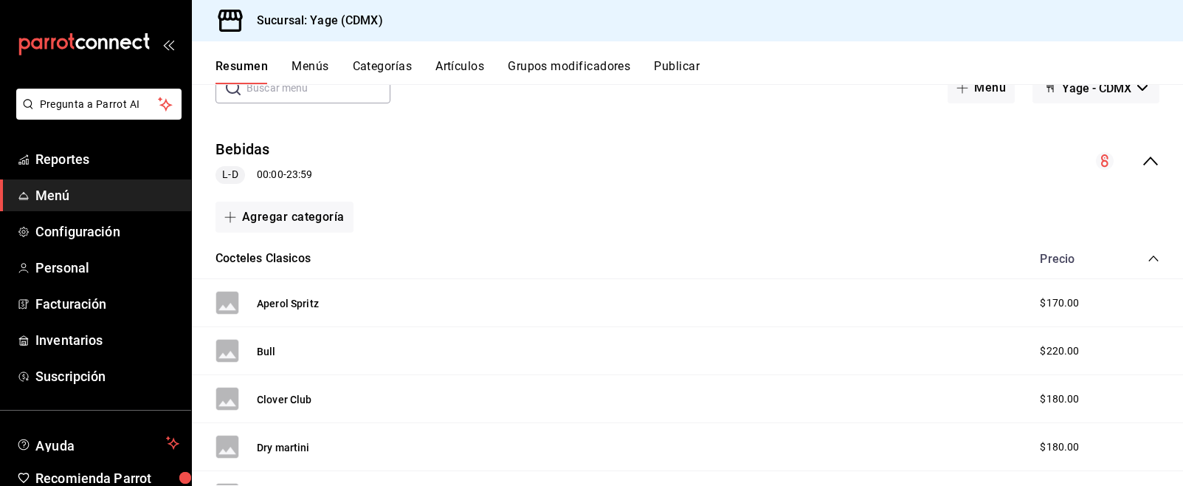
click at [1148, 254] on icon "collapse-category-row" at bounding box center [1154, 258] width 12 height 12
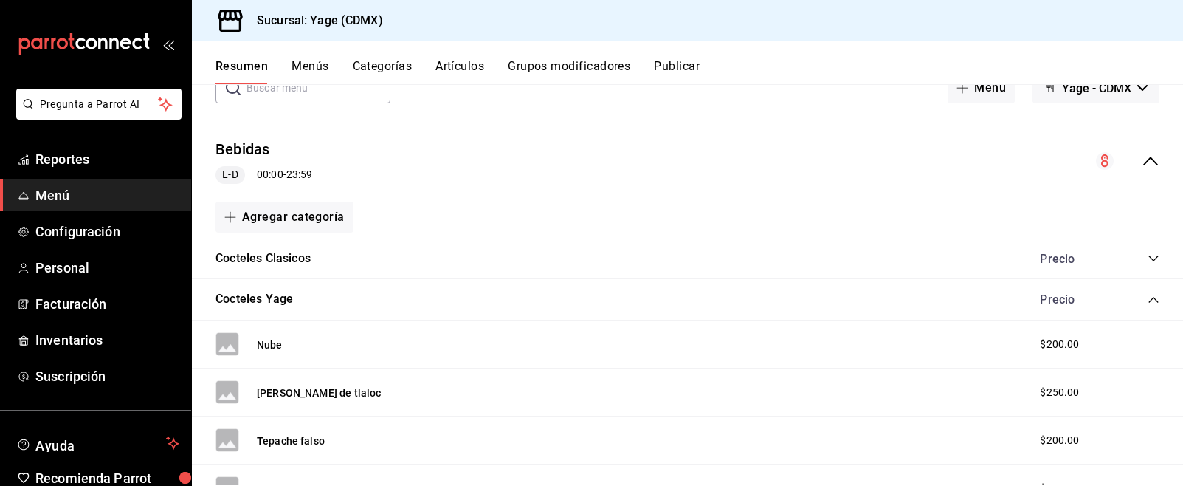
click at [1154, 300] on icon "collapse-category-row" at bounding box center [1154, 300] width 12 height 12
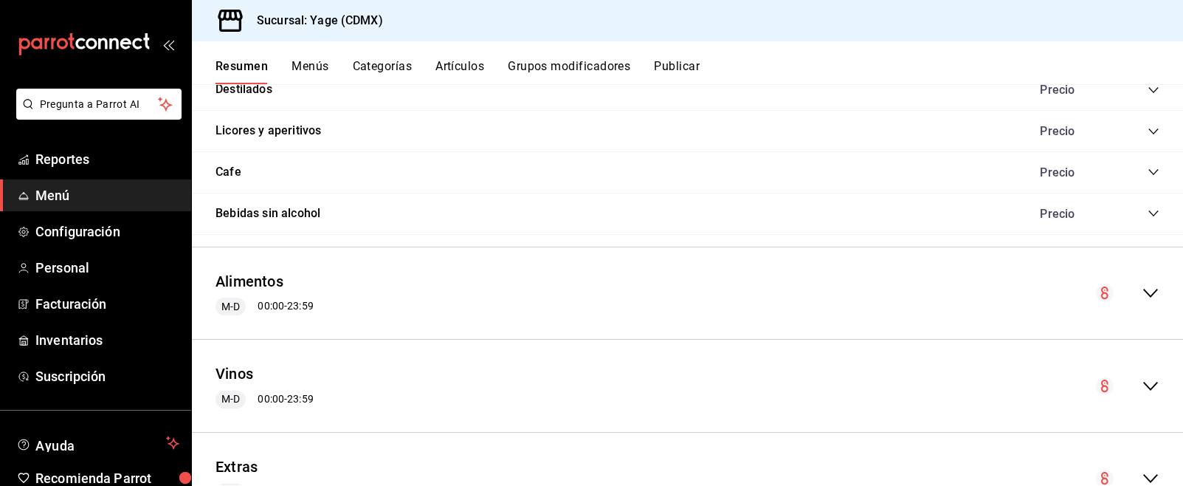
scroll to position [458, 0]
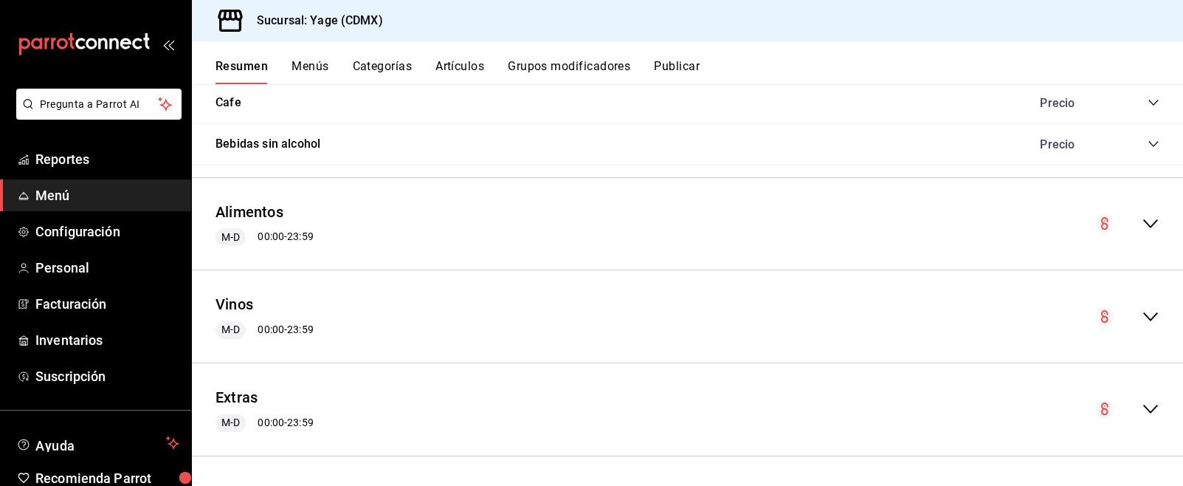
click at [1156, 403] on icon "collapse-menu-row" at bounding box center [1151, 409] width 18 height 18
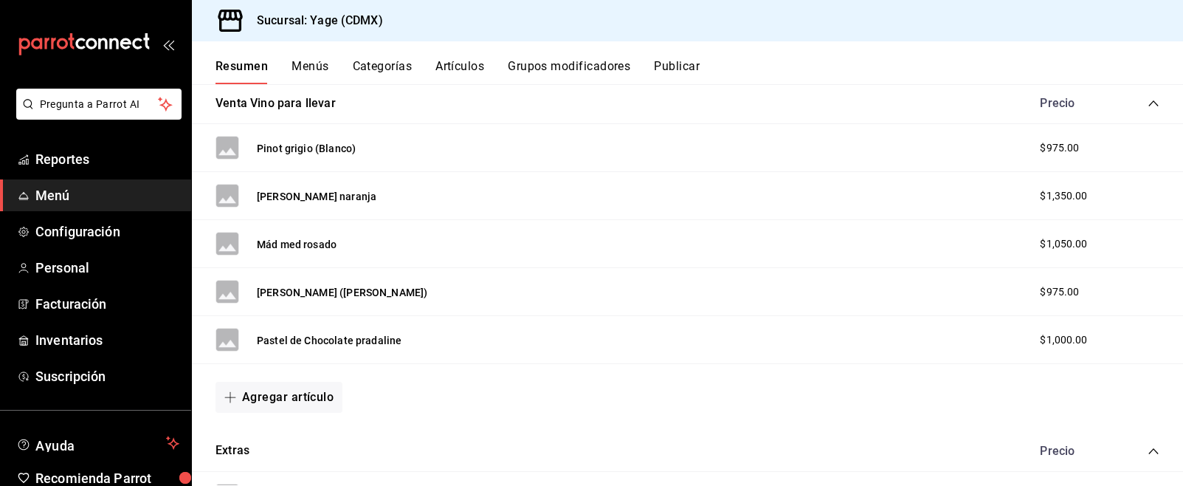
scroll to position [845, 0]
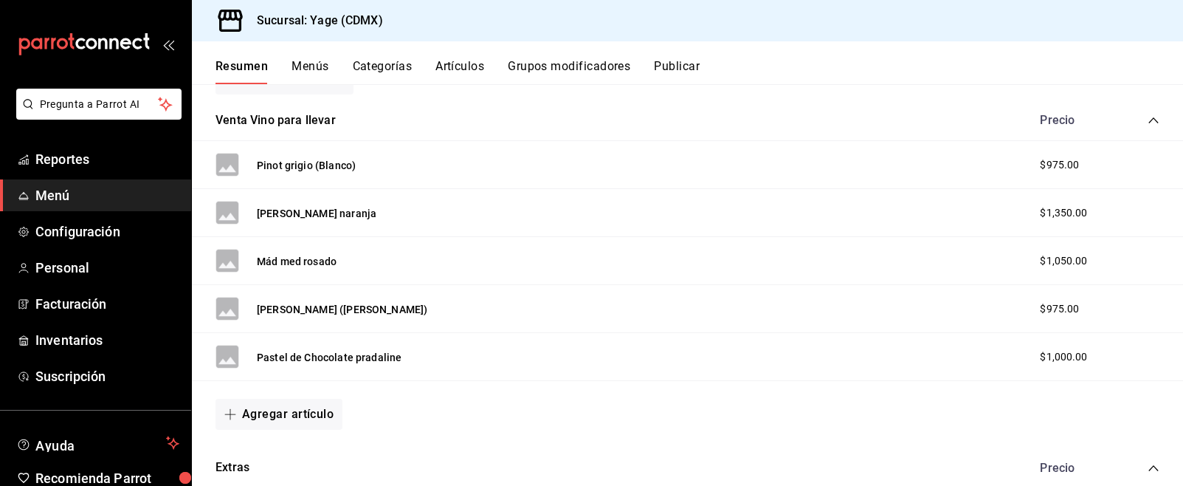
click at [1059, 164] on span "$975.00" at bounding box center [1059, 165] width 39 height 16
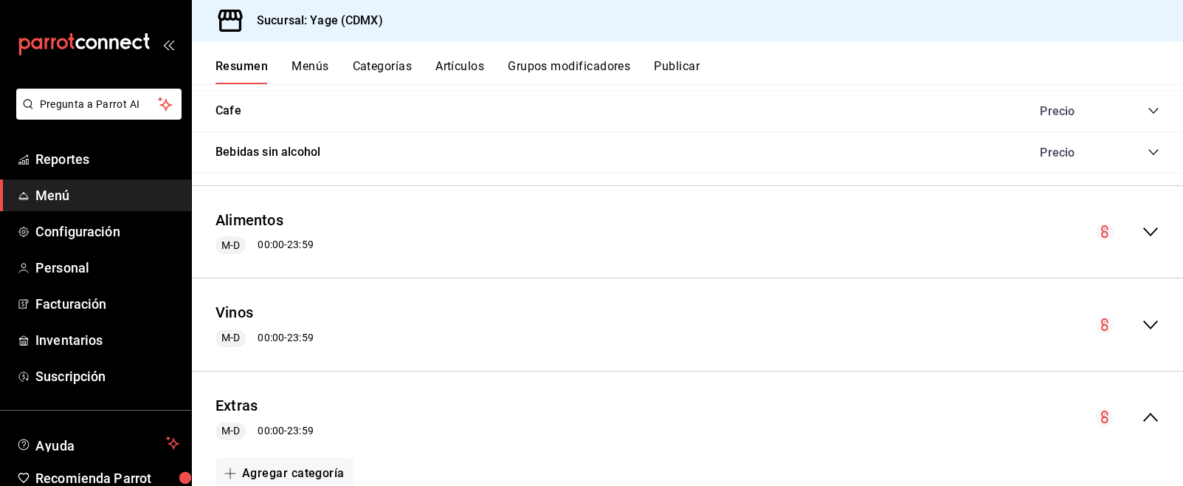
scroll to position [385, 0]
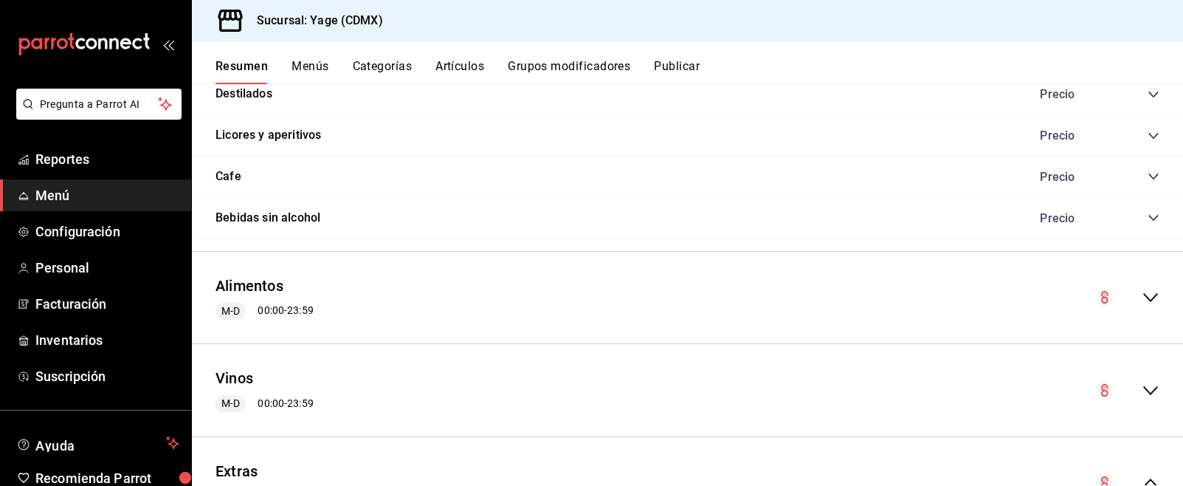
click at [1150, 299] on icon "collapse-menu-row" at bounding box center [1151, 297] width 15 height 9
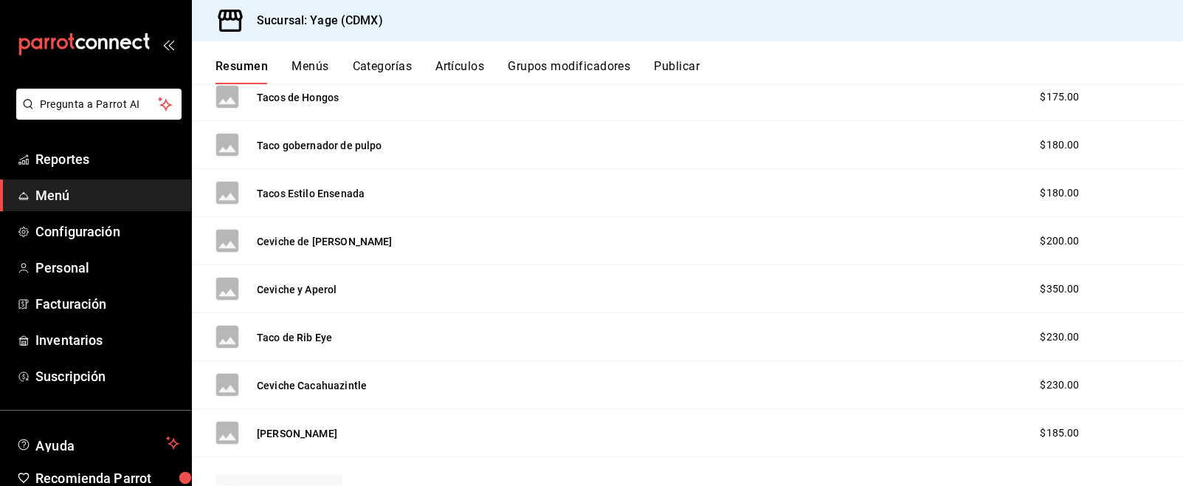
scroll to position [1426, 0]
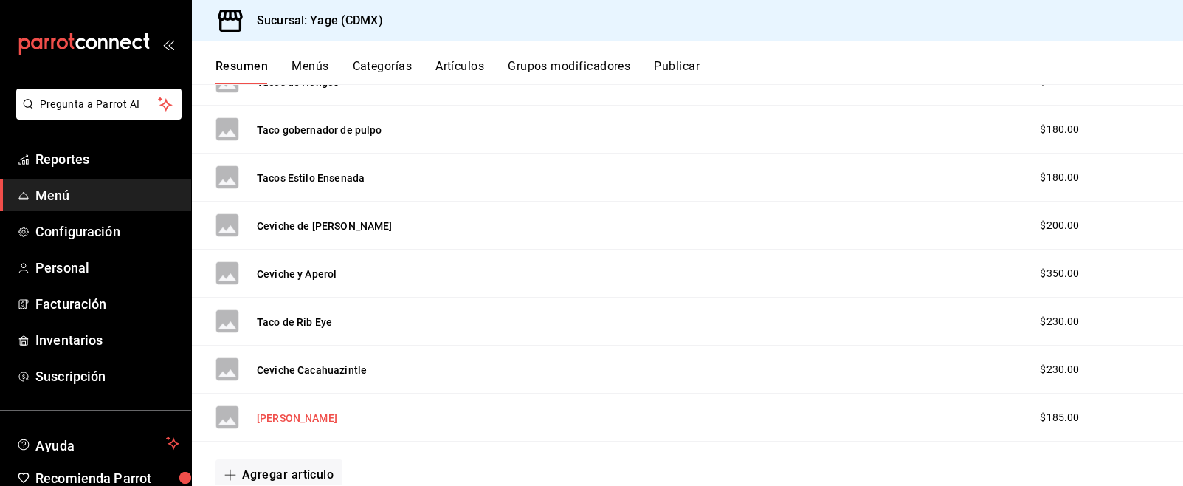
click at [308, 415] on button "[PERSON_NAME]" at bounding box center [297, 417] width 80 height 15
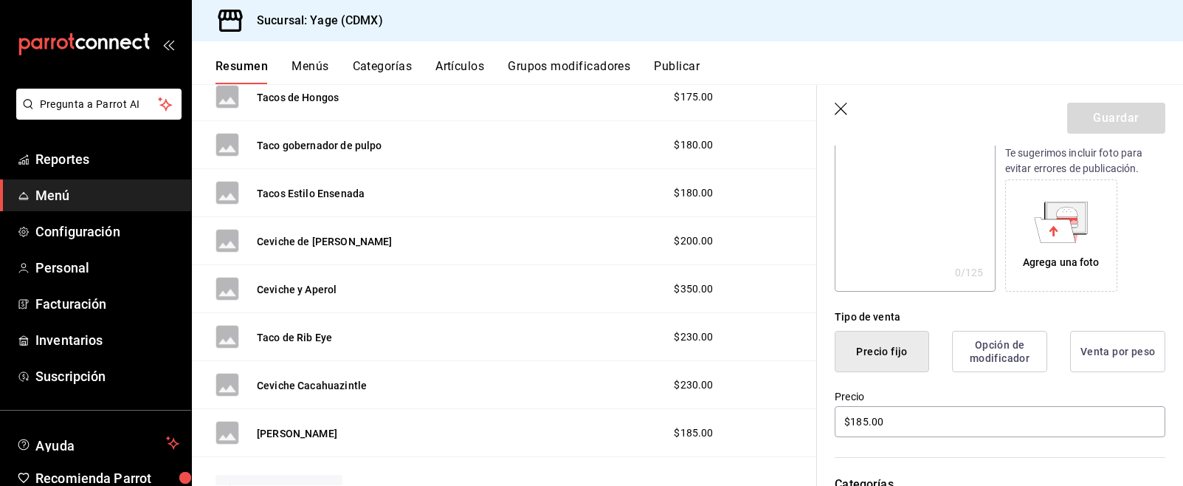
scroll to position [203, 0]
click at [862, 416] on input "$185.00" at bounding box center [1000, 420] width 331 height 31
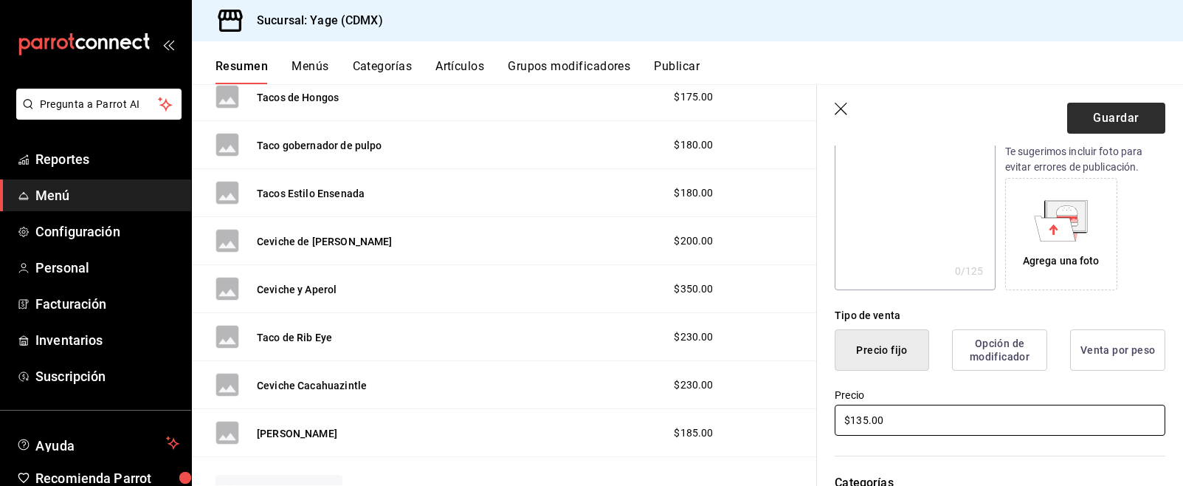
type input "$135.00"
click at [1104, 130] on button "Guardar" at bounding box center [1117, 118] width 98 height 31
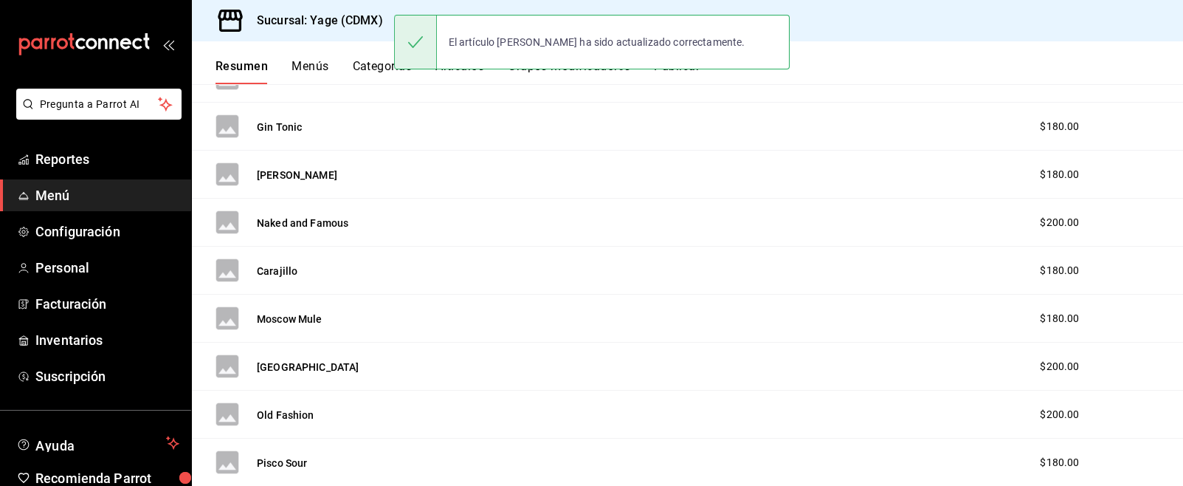
scroll to position [3423, 0]
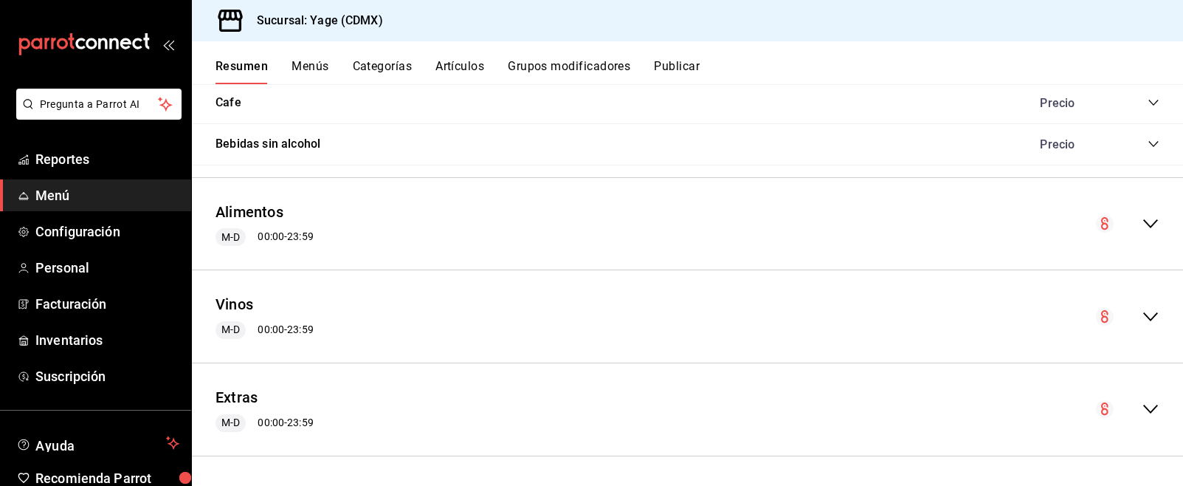
click at [1156, 229] on icon "collapse-menu-row" at bounding box center [1151, 224] width 18 height 18
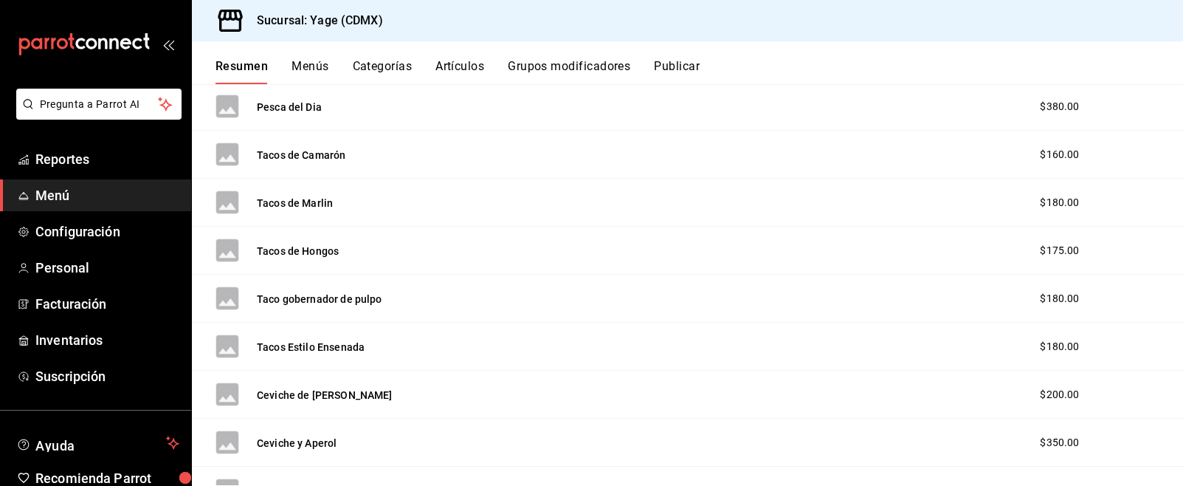
scroll to position [4219, 0]
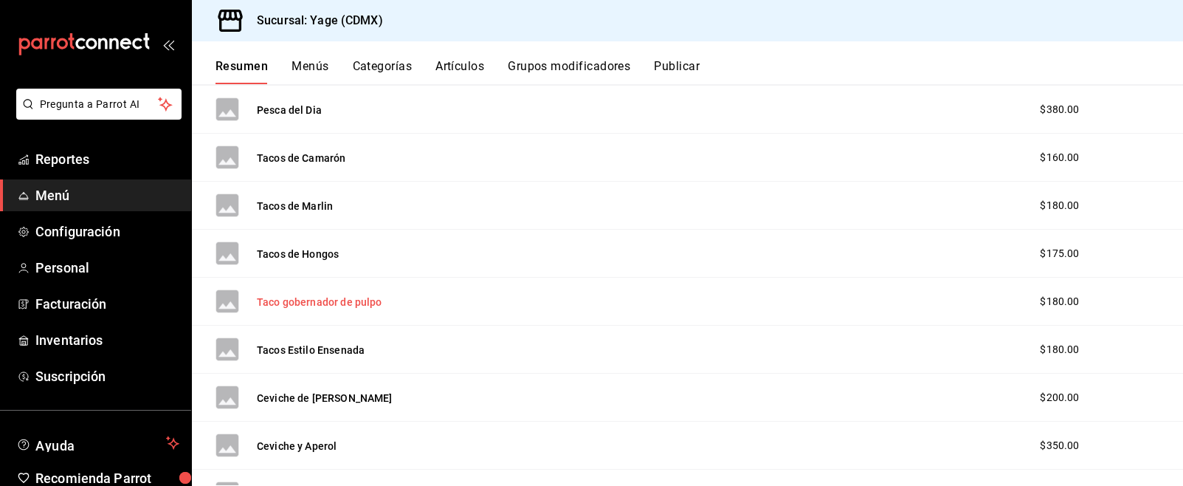
click at [351, 300] on button "Taco gobernador de pulpo" at bounding box center [320, 302] width 126 height 15
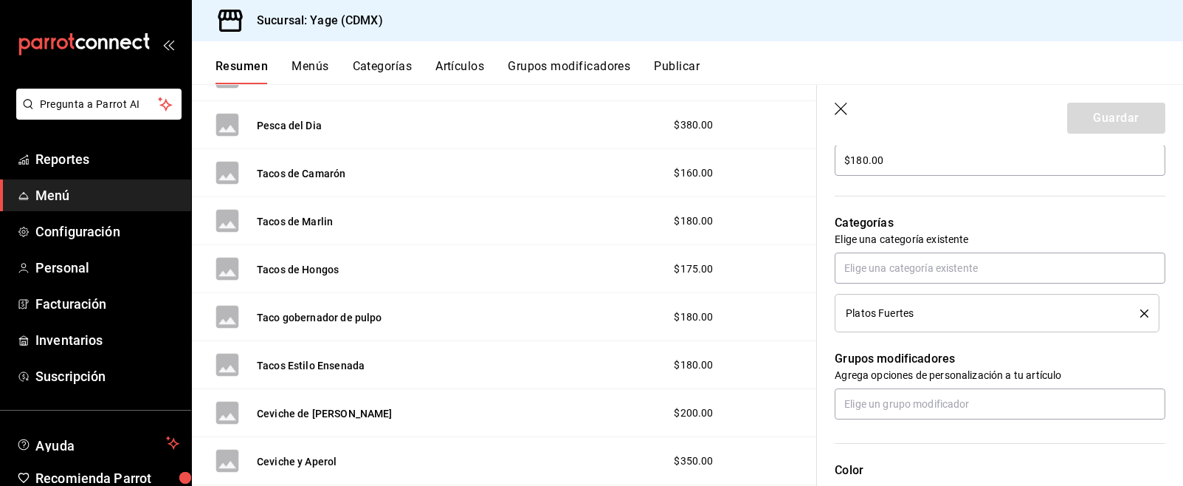
scroll to position [360, 0]
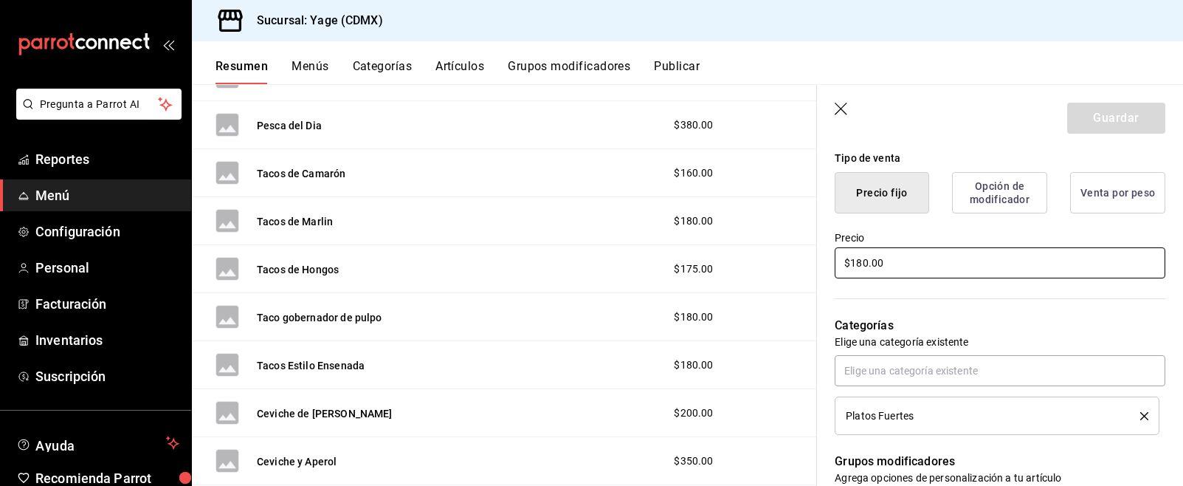
click at [865, 258] on input "$180.00" at bounding box center [1000, 262] width 331 height 31
type input "$1.00"
type input "$220.00"
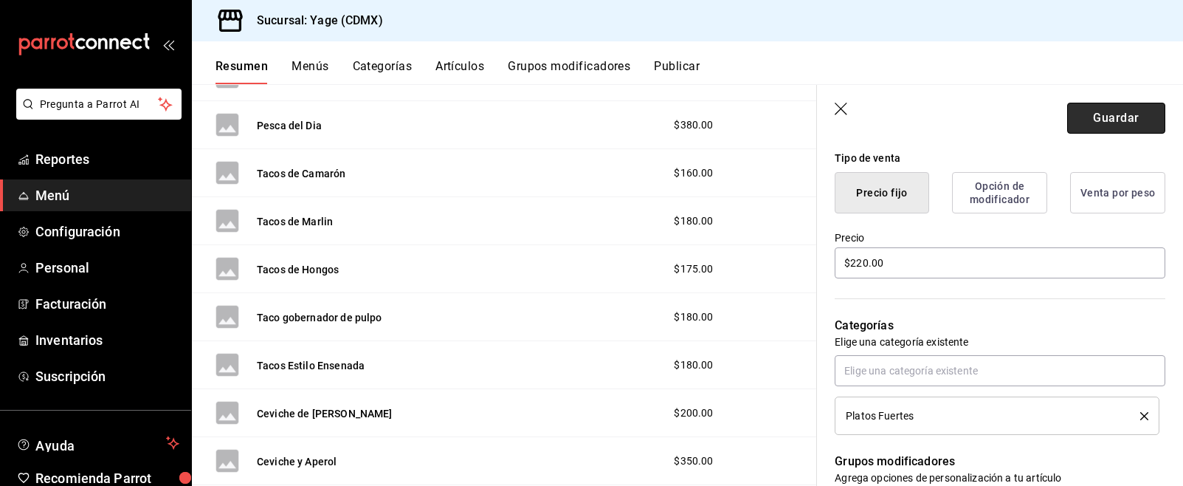
click at [1126, 110] on button "Guardar" at bounding box center [1117, 118] width 98 height 31
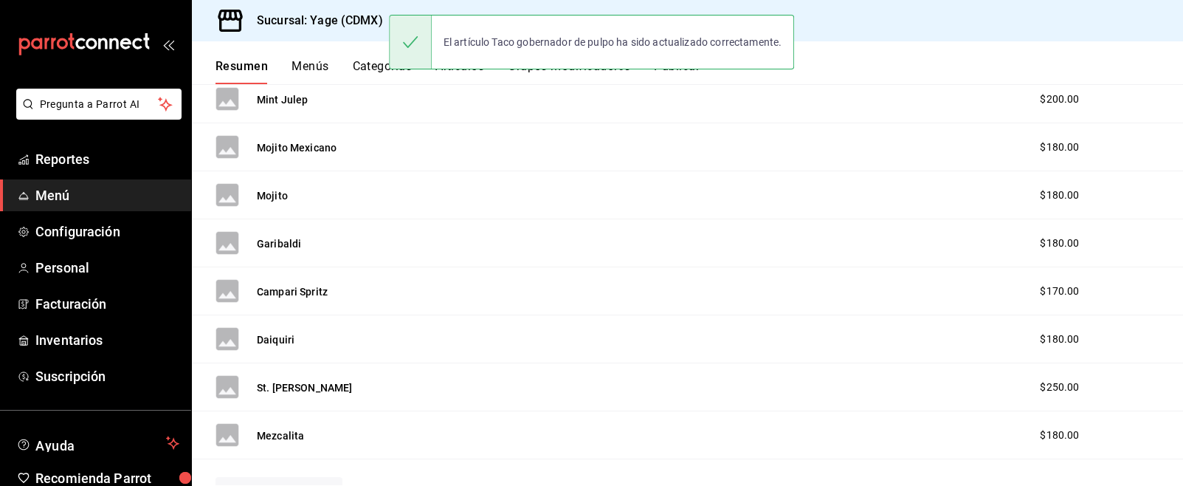
scroll to position [3423, 0]
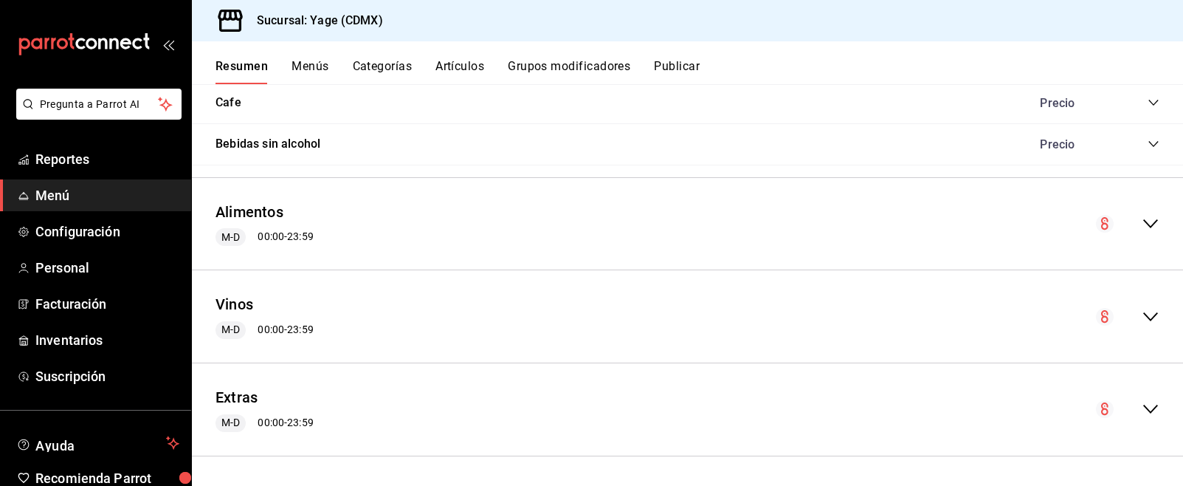
click at [1155, 228] on icon "collapse-menu-row" at bounding box center [1151, 224] width 18 height 18
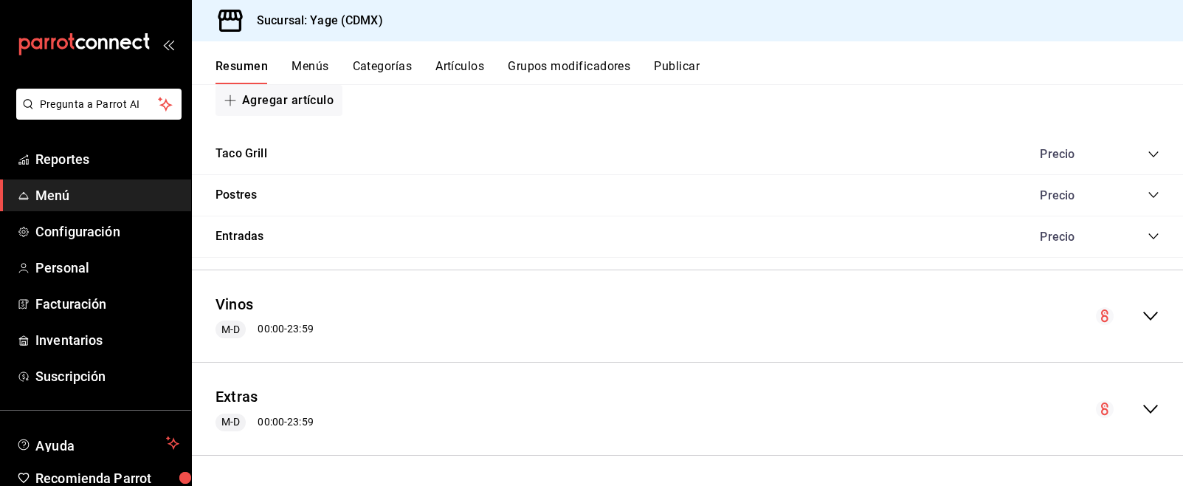
scroll to position [4764, 0]
click at [1150, 414] on icon "collapse-menu-row" at bounding box center [1151, 411] width 18 height 18
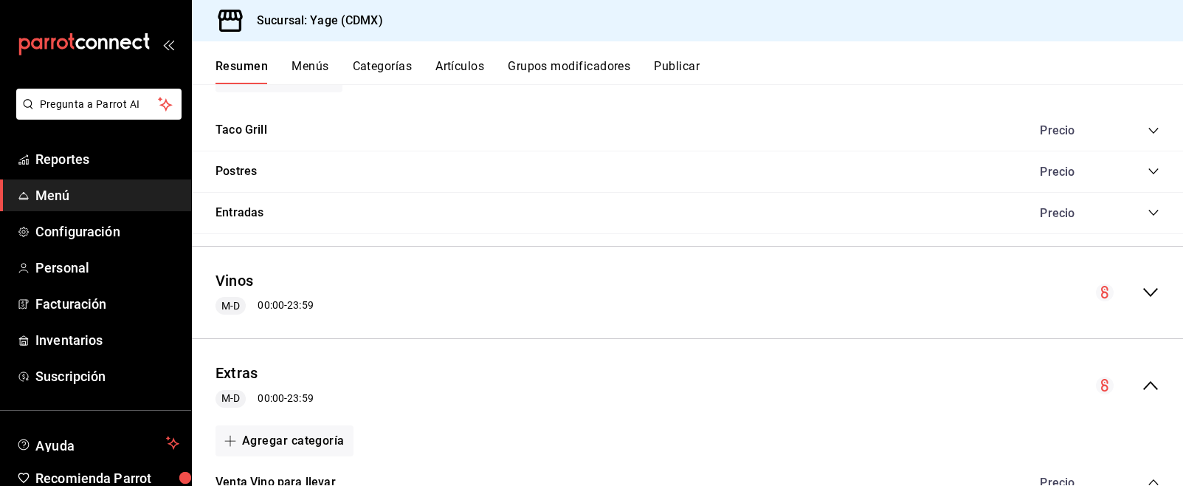
scroll to position [4767, 0]
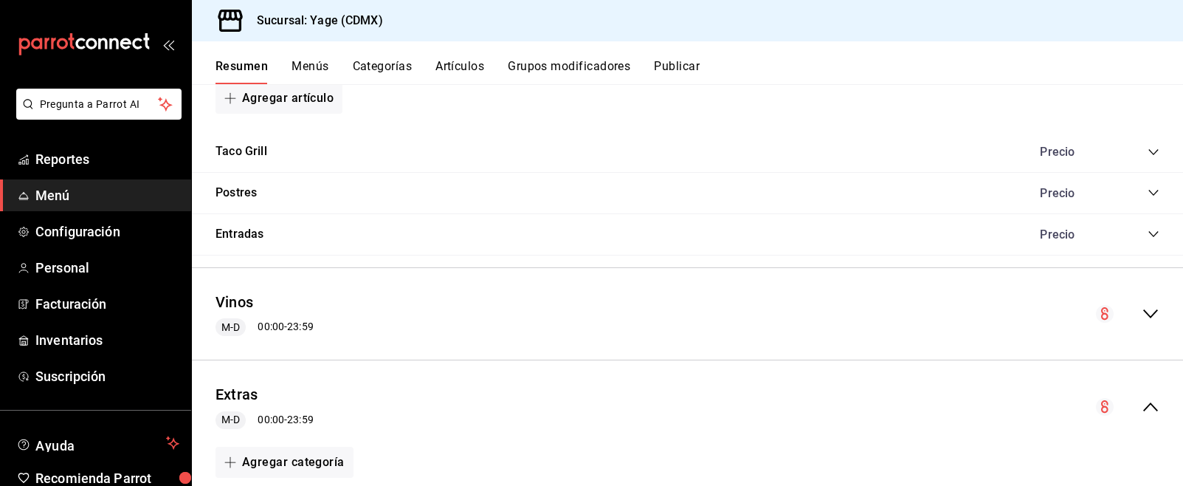
click at [1153, 196] on icon "collapse-category-row" at bounding box center [1154, 193] width 12 height 12
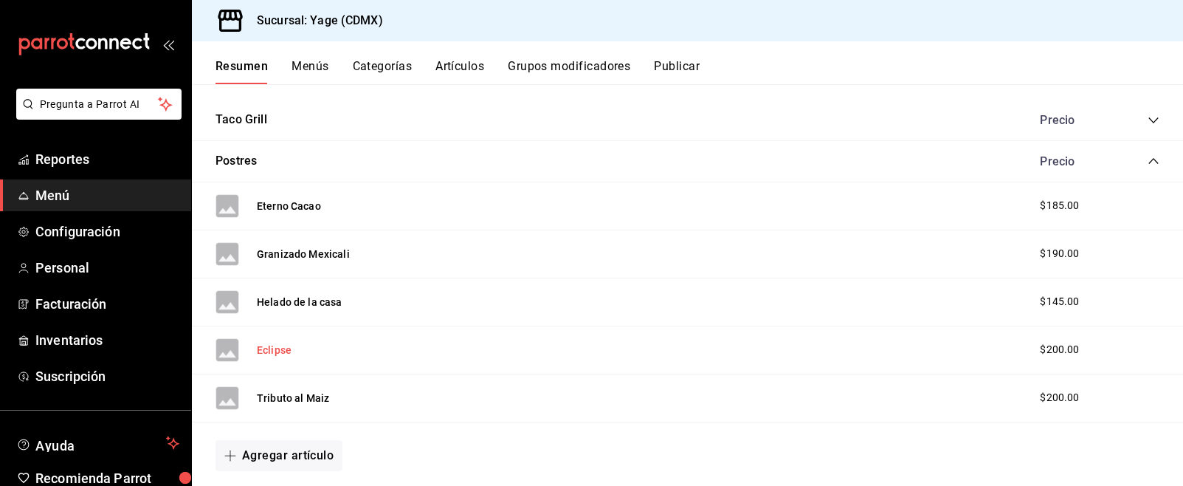
scroll to position [4802, 0]
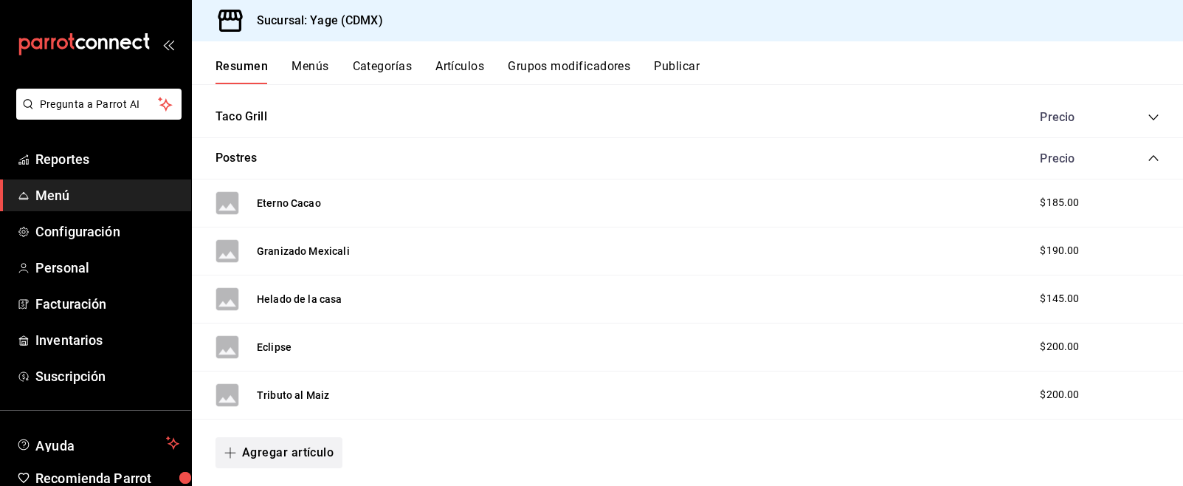
click at [286, 455] on button "Agregar artículo" at bounding box center [279, 452] width 127 height 31
click at [289, 448] on li "Artículo nuevo" at bounding box center [274, 450] width 116 height 36
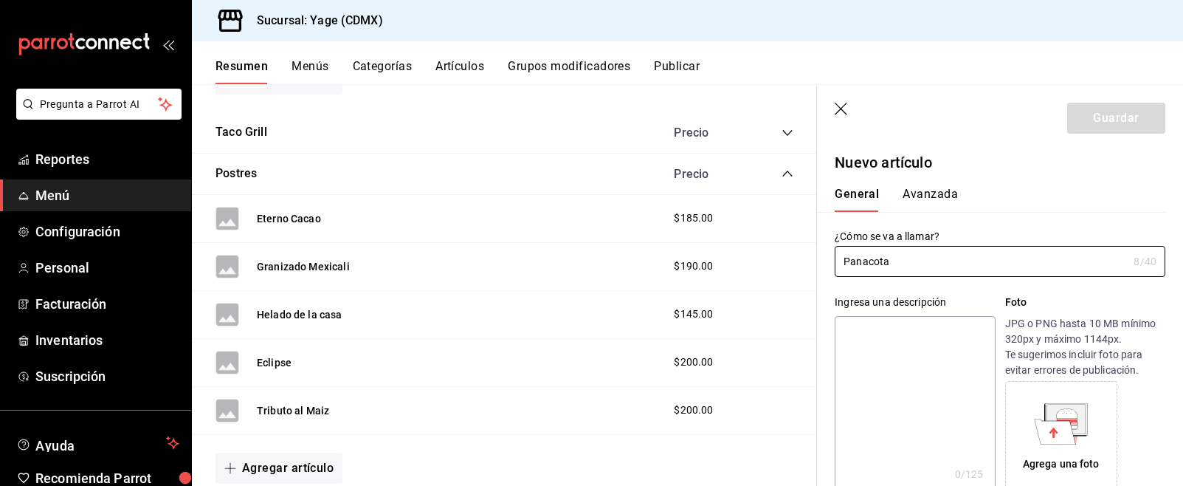
scroll to position [201, 0]
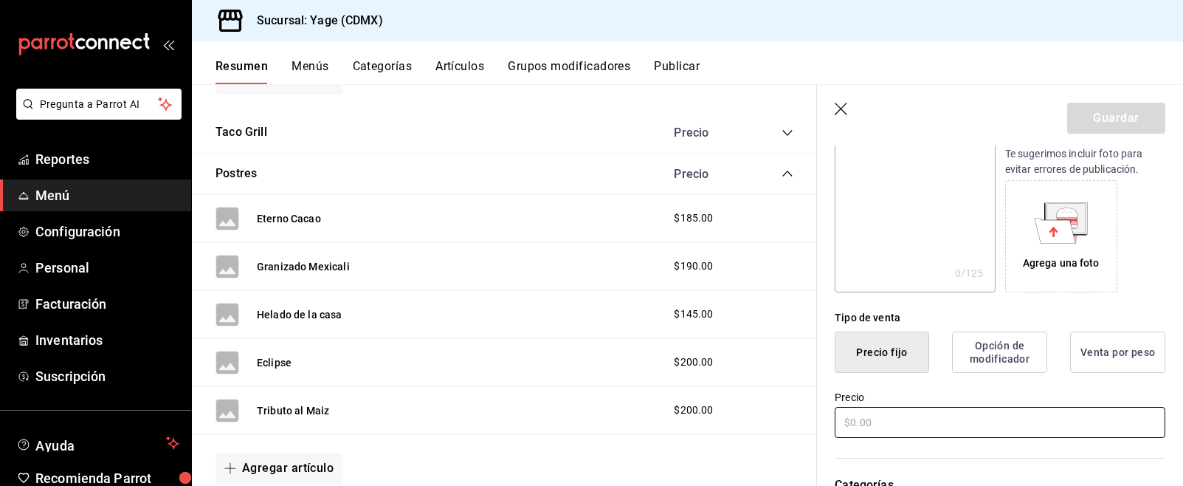
type input "Panacota"
click at [918, 426] on input "text" at bounding box center [1000, 422] width 331 height 31
type input "$185.00"
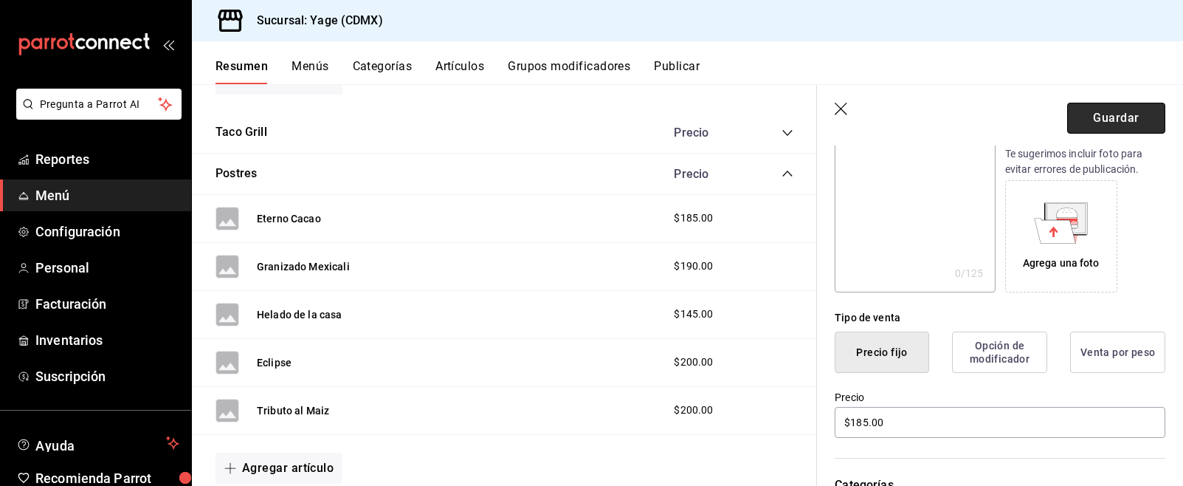
click at [1131, 123] on button "Guardar" at bounding box center [1117, 118] width 98 height 31
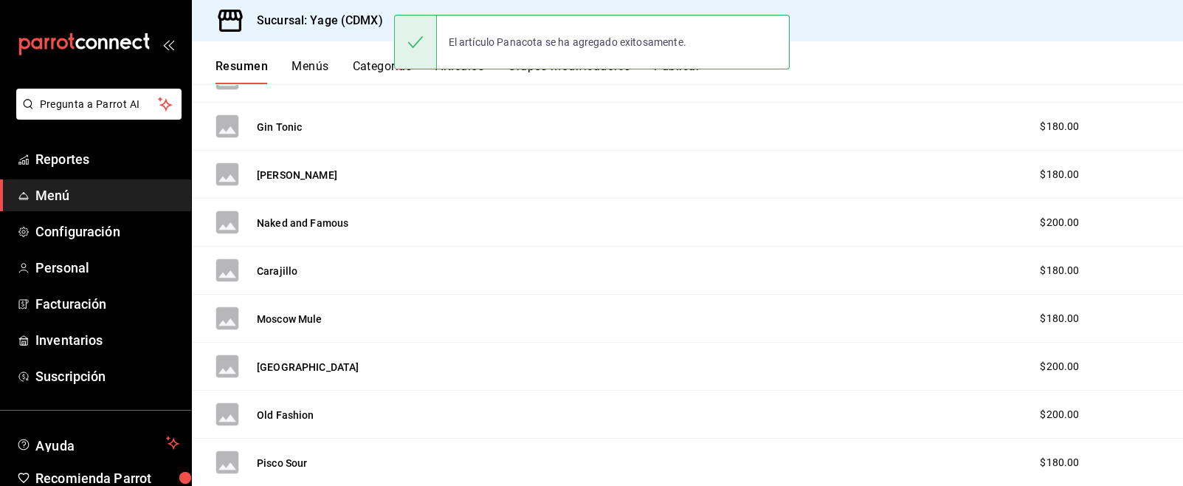
scroll to position [3423, 0]
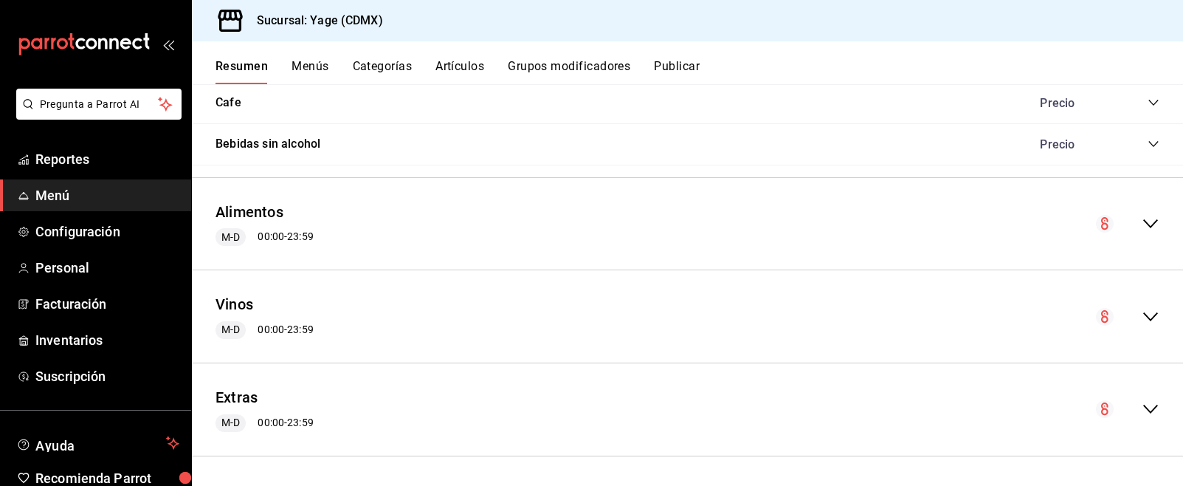
click at [1154, 225] on icon "collapse-menu-row" at bounding box center [1151, 224] width 18 height 18
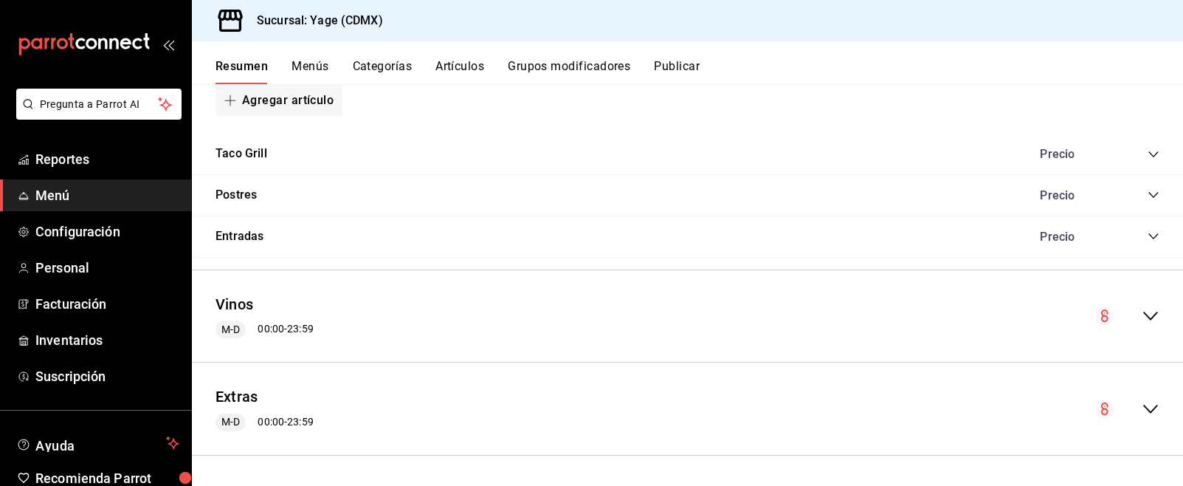
scroll to position [4701, 0]
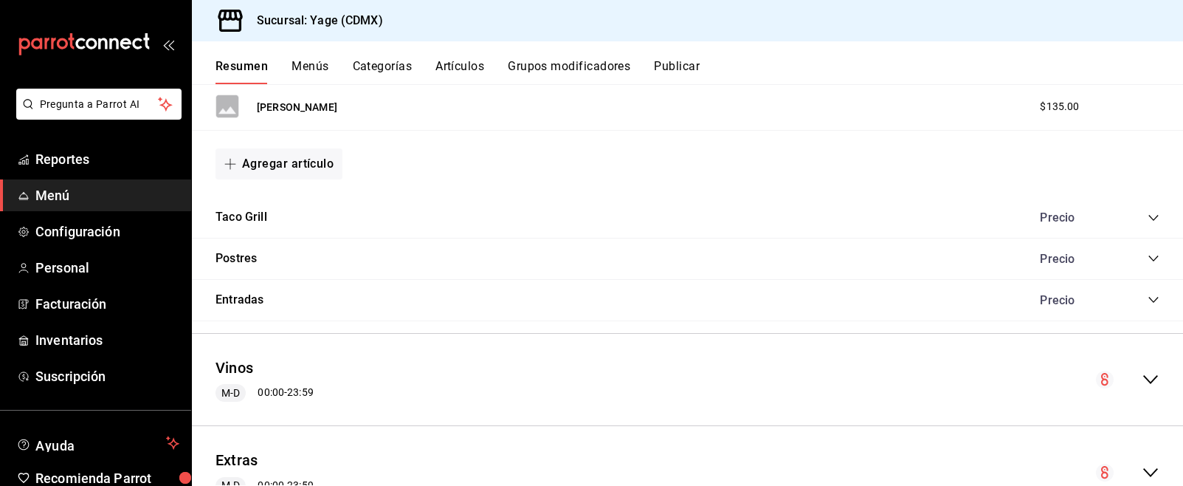
click at [1158, 261] on icon "collapse-category-row" at bounding box center [1154, 258] width 12 height 12
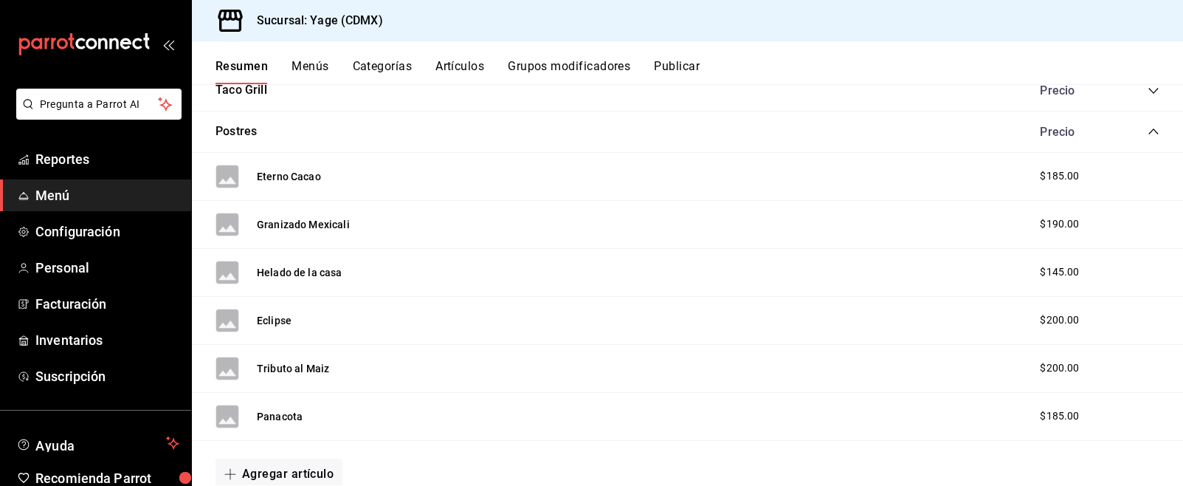
scroll to position [4865, 0]
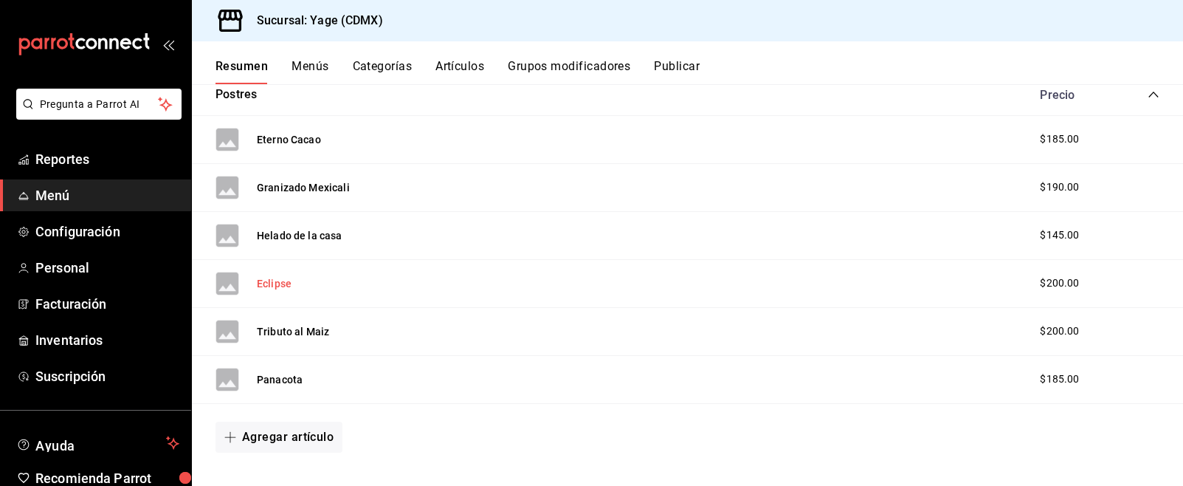
click at [272, 286] on button "Eclipse" at bounding box center [274, 283] width 35 height 15
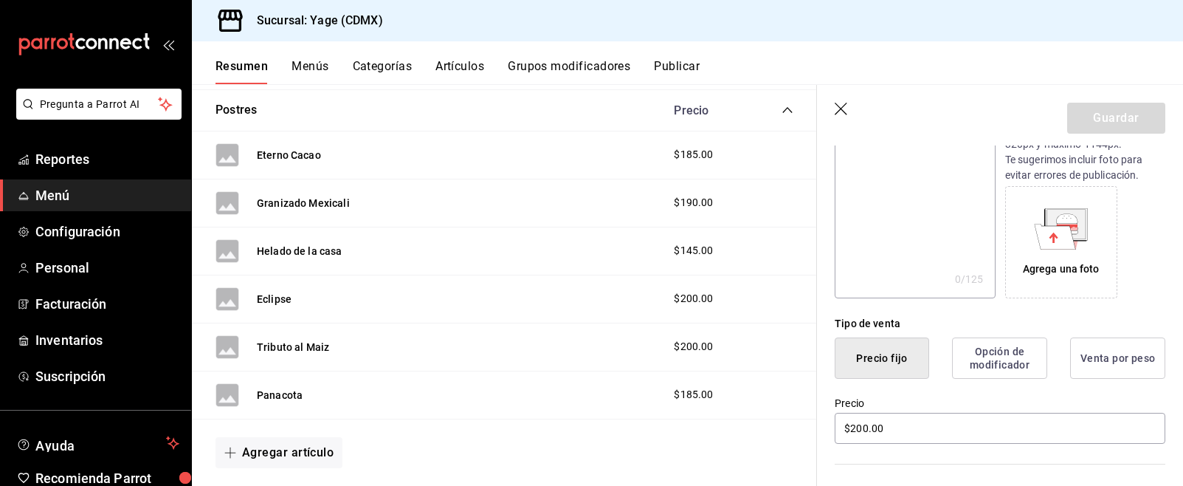
scroll to position [197, 0]
click at [865, 427] on input "$200.00" at bounding box center [1000, 425] width 331 height 31
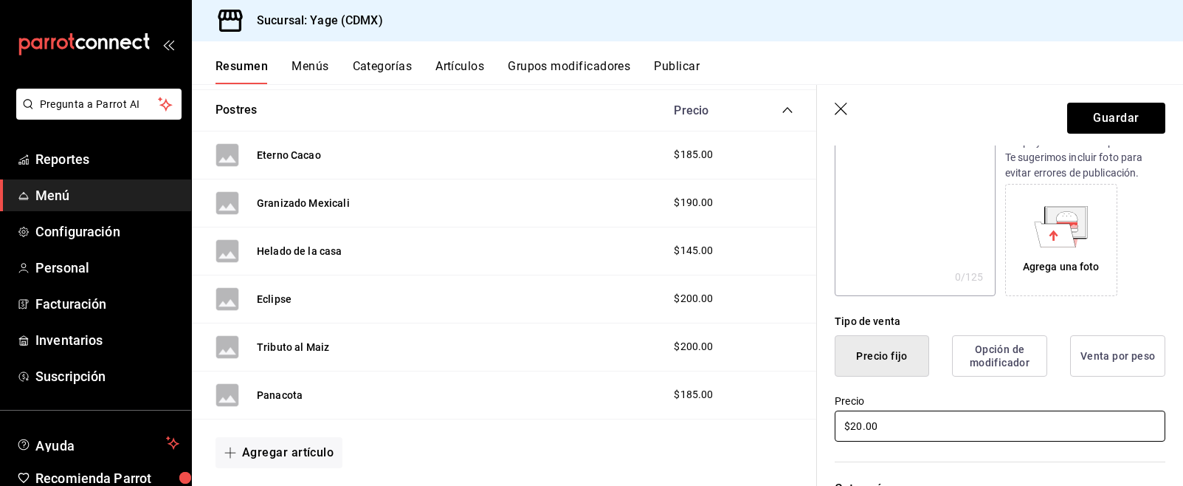
type input "$2.00"
type input "$185.00"
click at [1124, 115] on button "Guardar" at bounding box center [1117, 118] width 98 height 31
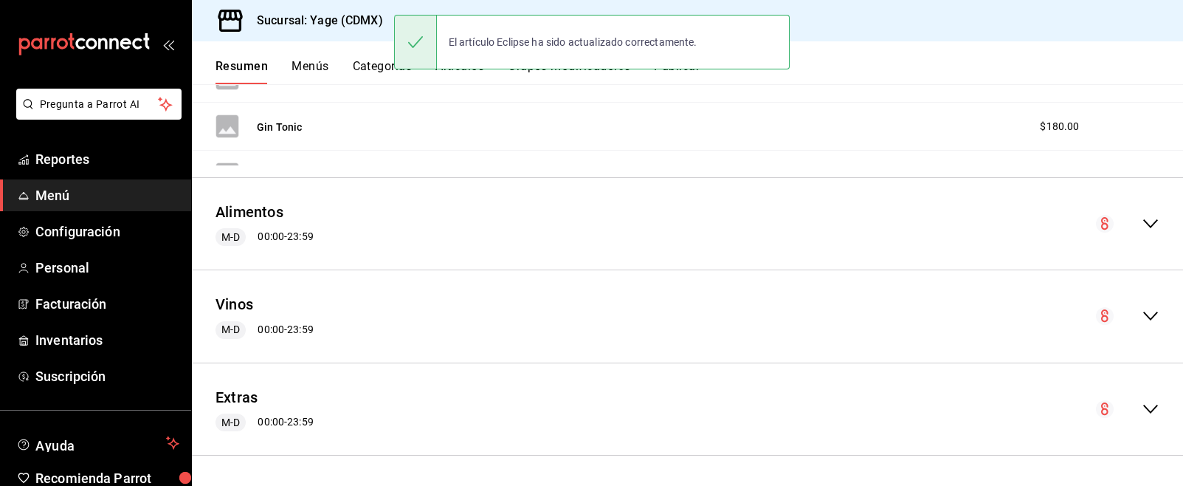
scroll to position [3423, 0]
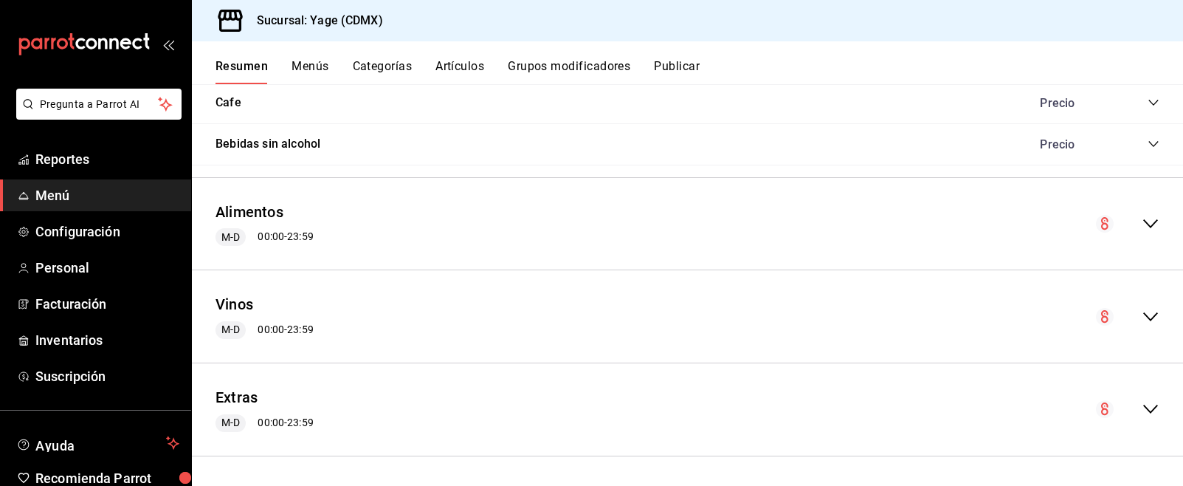
click at [1152, 207] on div "Alimentos M-D 00:00 - 23:59" at bounding box center [688, 224] width 992 height 69
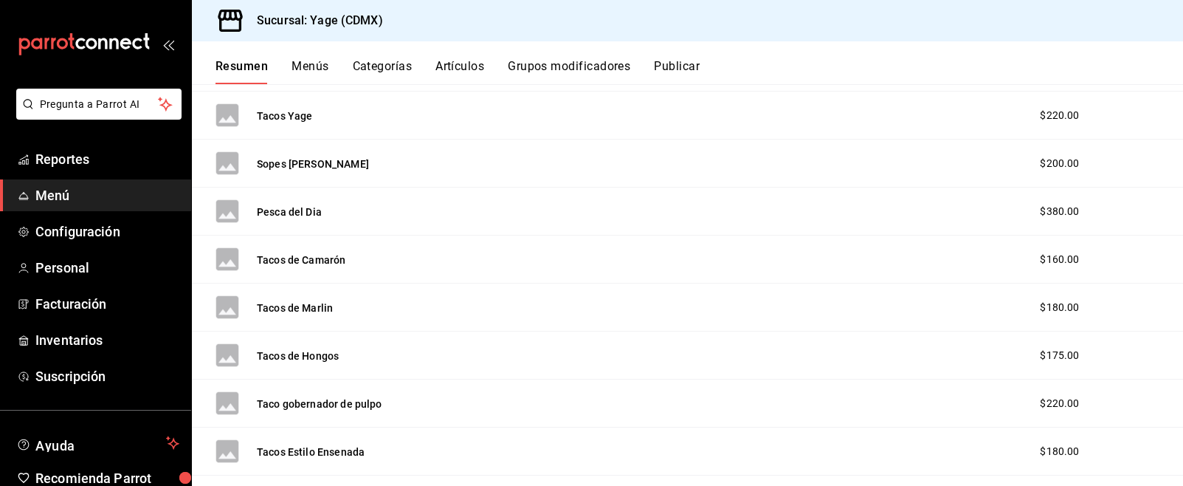
scroll to position [4605, 0]
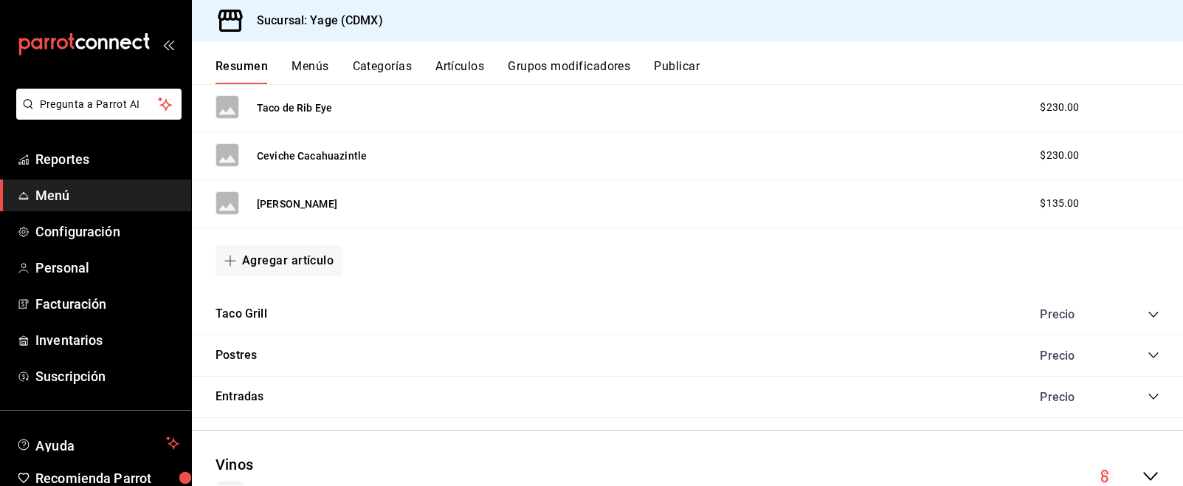
click at [1152, 354] on icon "collapse-category-row" at bounding box center [1154, 355] width 10 height 6
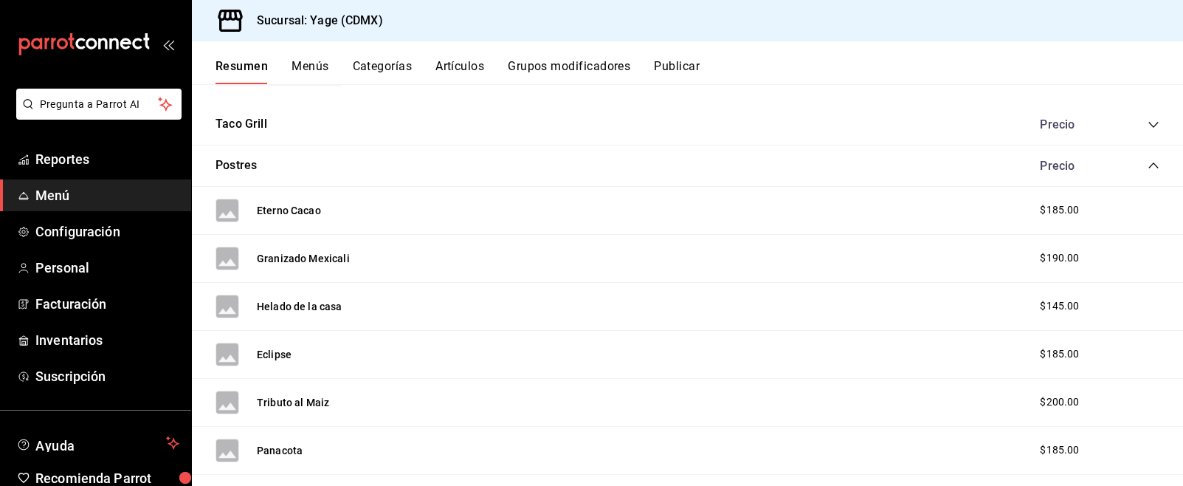
scroll to position [4800, 0]
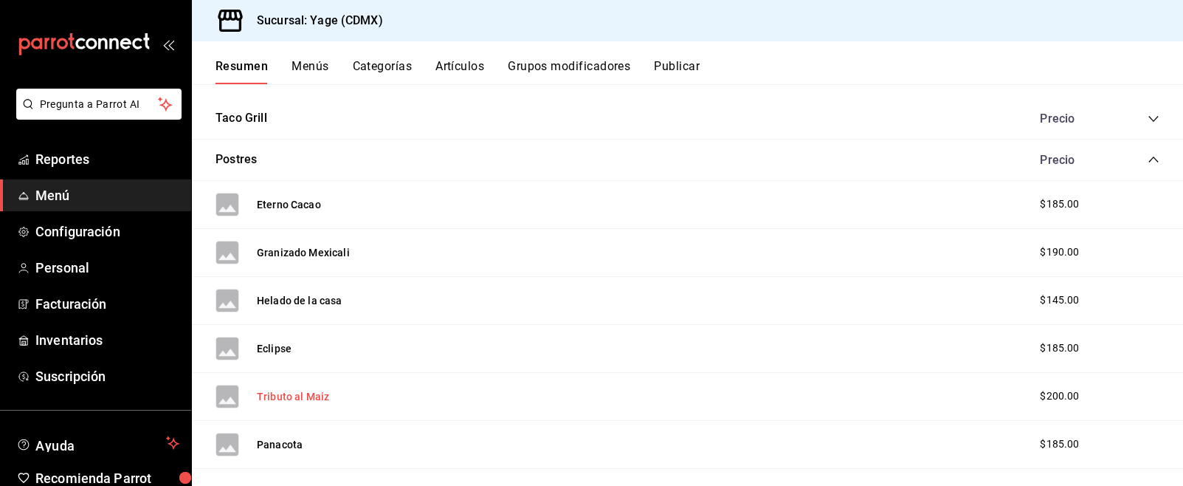
click at [303, 391] on button "Tributo al Maiz" at bounding box center [293, 396] width 72 height 15
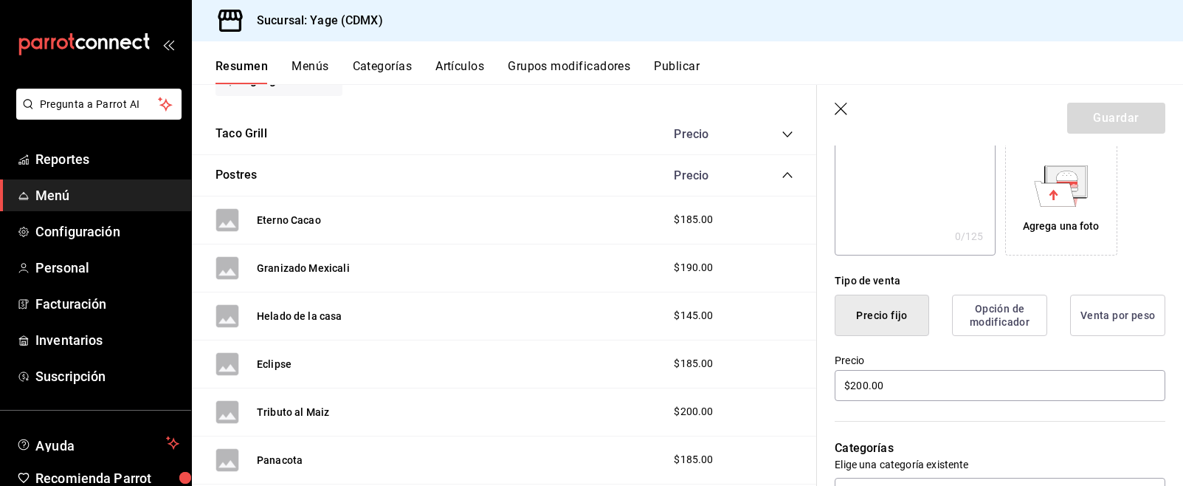
scroll to position [238, 0]
click at [867, 382] on input "$200.00" at bounding box center [1000, 384] width 331 height 31
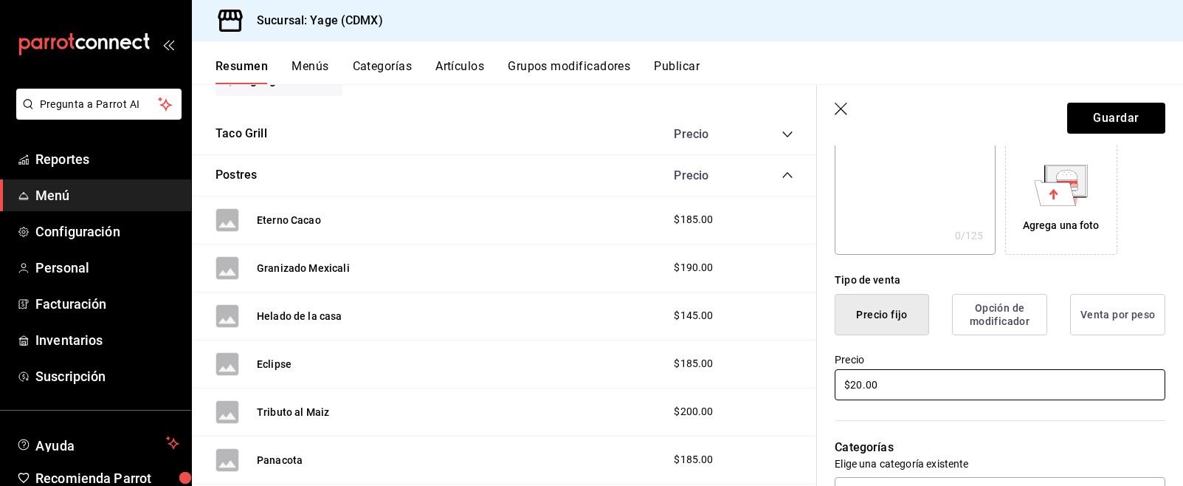
type input "$2.00"
type input "$185.00"
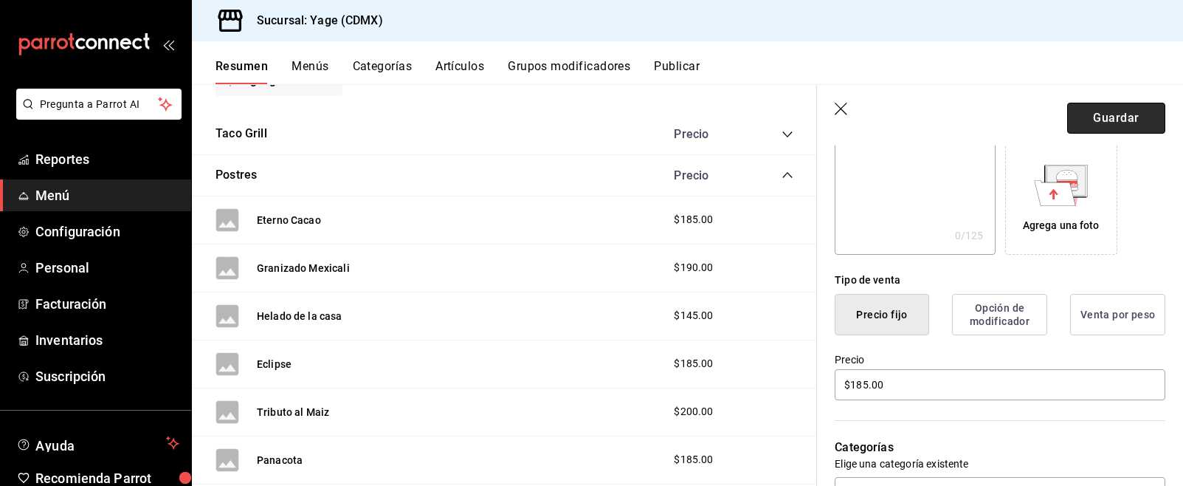
click at [1113, 127] on button "Guardar" at bounding box center [1117, 118] width 98 height 31
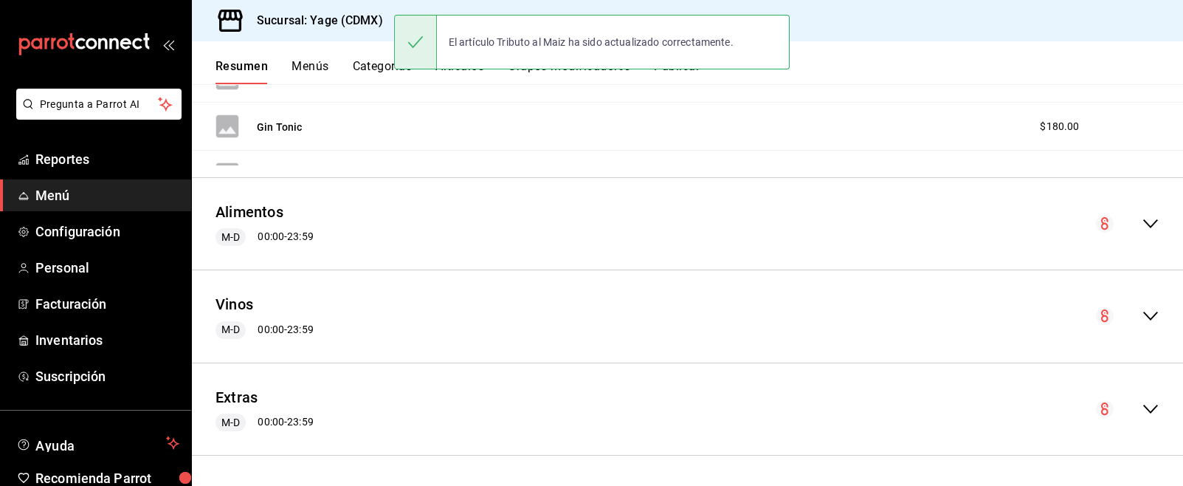
scroll to position [3423, 0]
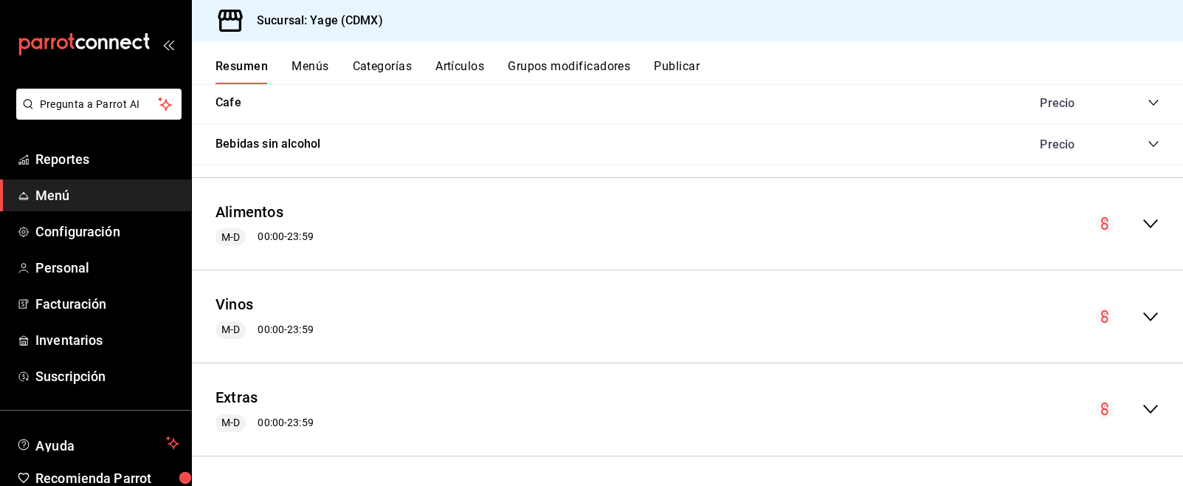
click at [1151, 233] on div "Alimentos M-D 00:00 - 23:59" at bounding box center [688, 224] width 992 height 69
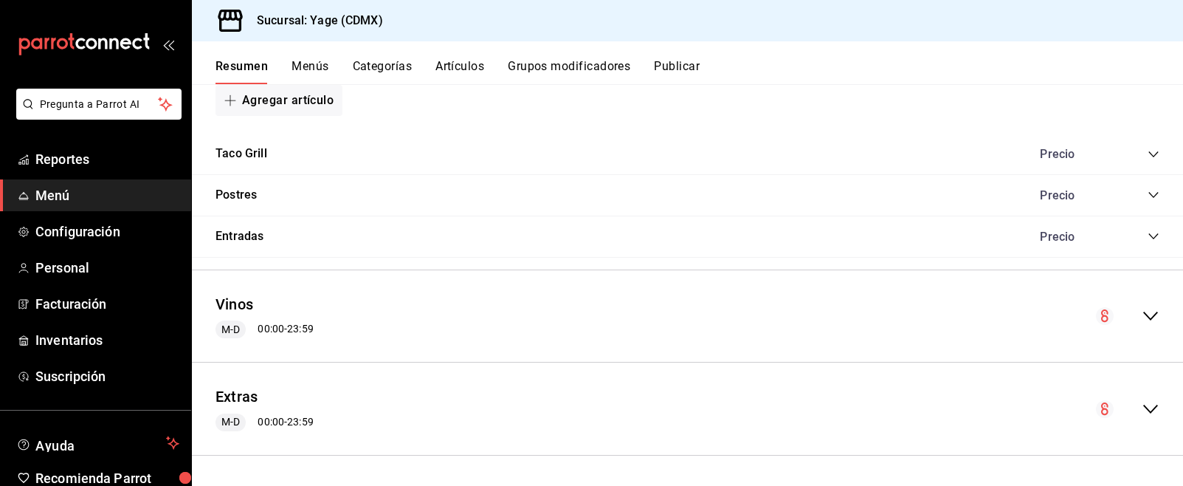
scroll to position [4692, 0]
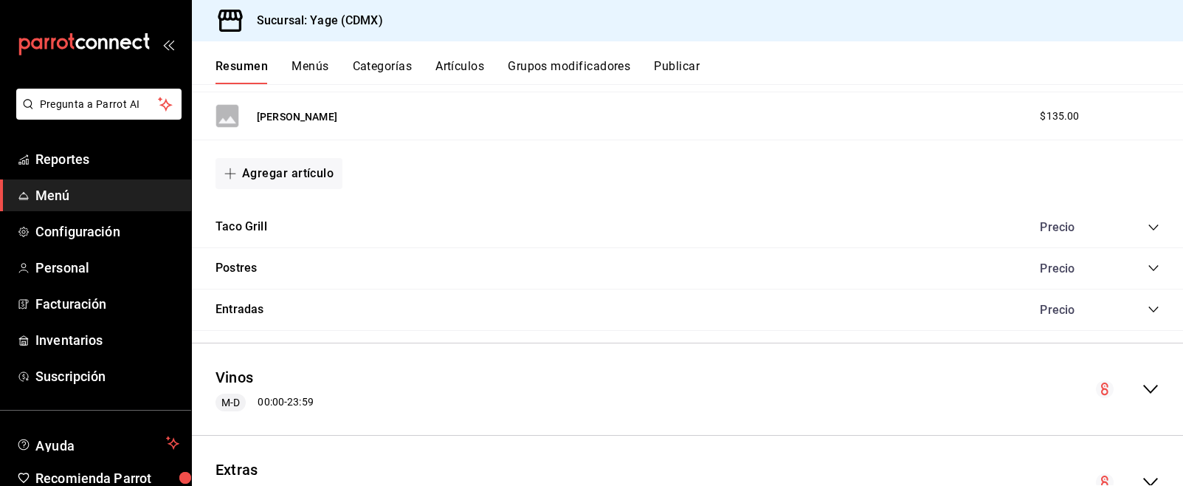
click at [1154, 269] on icon "collapse-category-row" at bounding box center [1154, 268] width 10 height 6
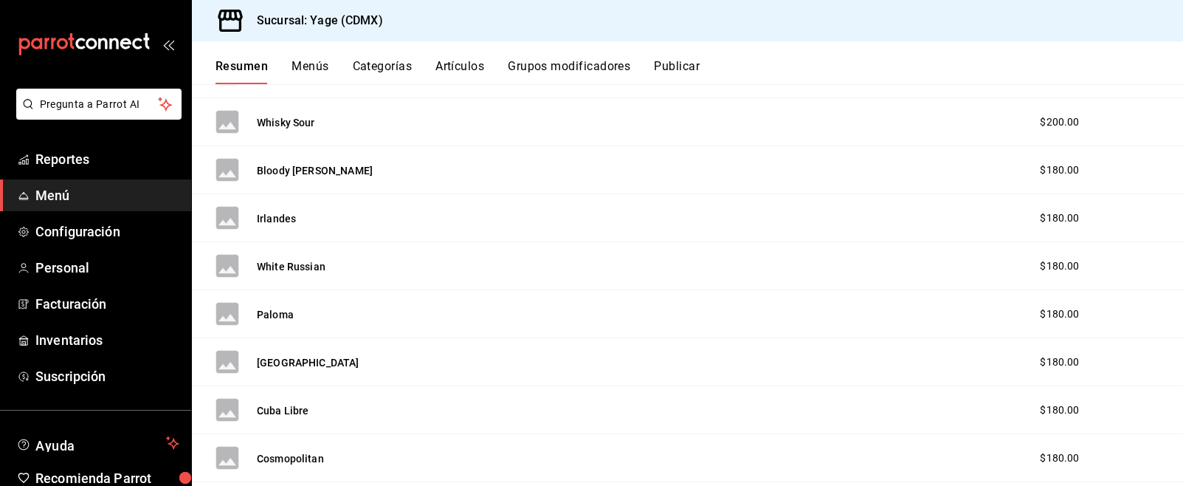
scroll to position [0, 0]
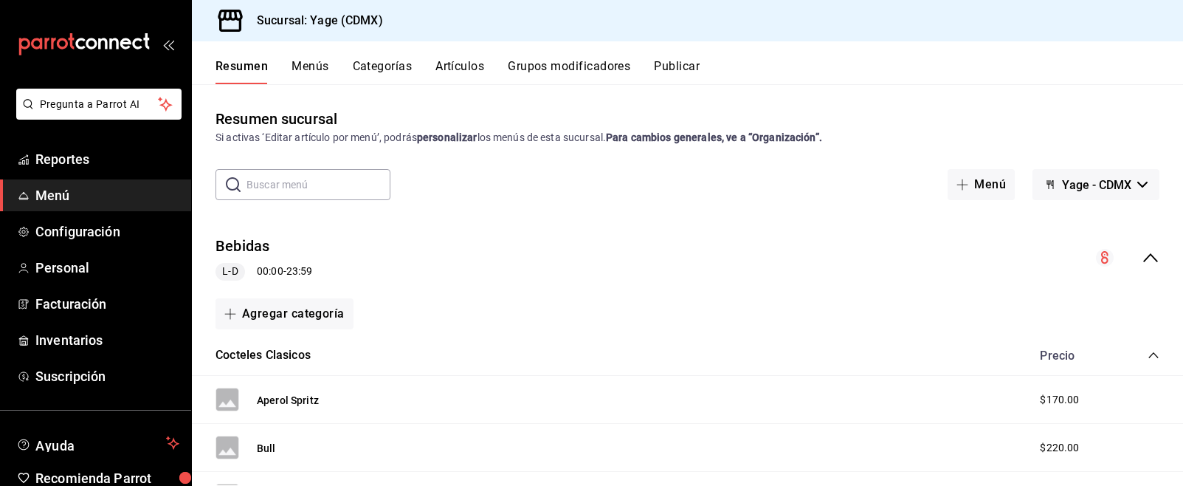
click at [1152, 356] on icon "collapse-category-row" at bounding box center [1154, 355] width 12 height 12
click at [1151, 393] on icon "collapse-category-row" at bounding box center [1154, 397] width 12 height 12
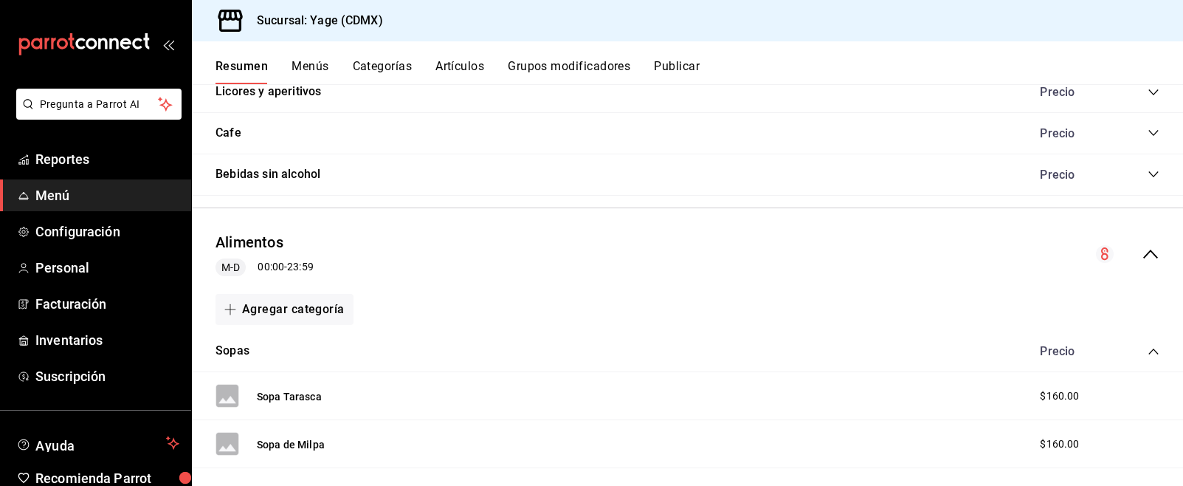
scroll to position [457, 0]
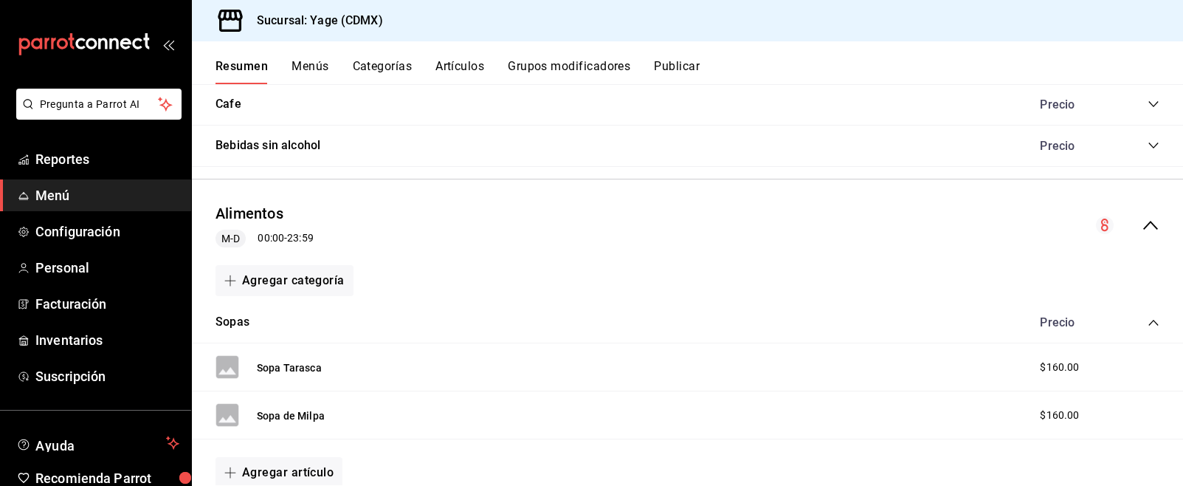
click at [1152, 230] on icon "collapse-menu-row" at bounding box center [1151, 225] width 18 height 18
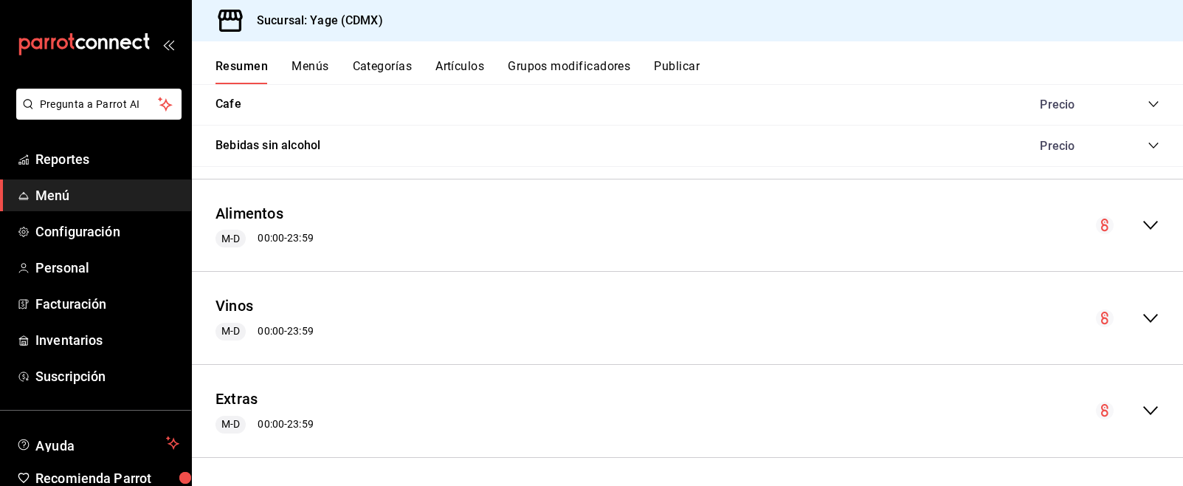
click at [1150, 219] on icon "collapse-menu-row" at bounding box center [1151, 225] width 18 height 18
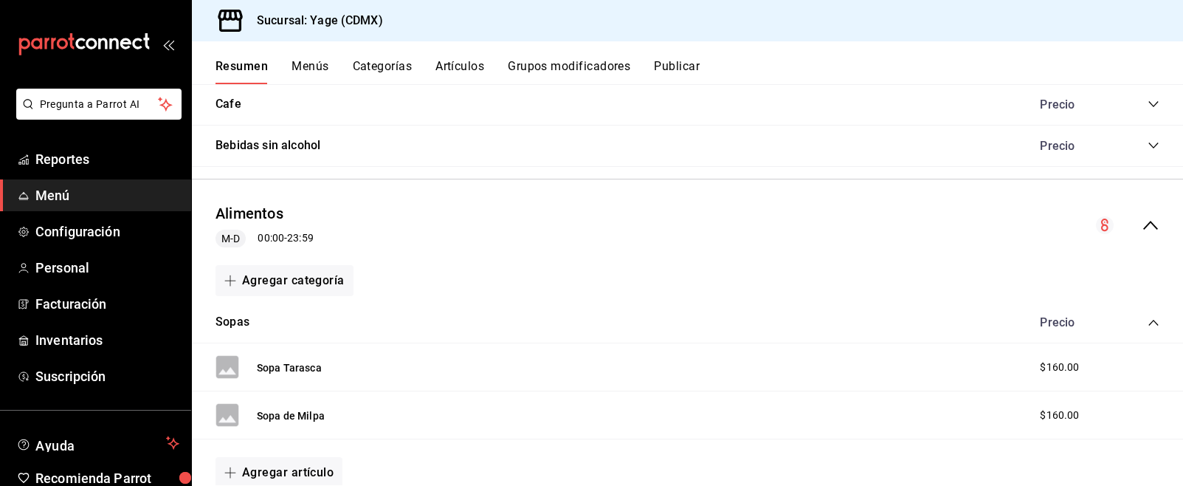
click at [1150, 234] on div "Alimentos M-D 00:00 - 23:59" at bounding box center [688, 225] width 992 height 69
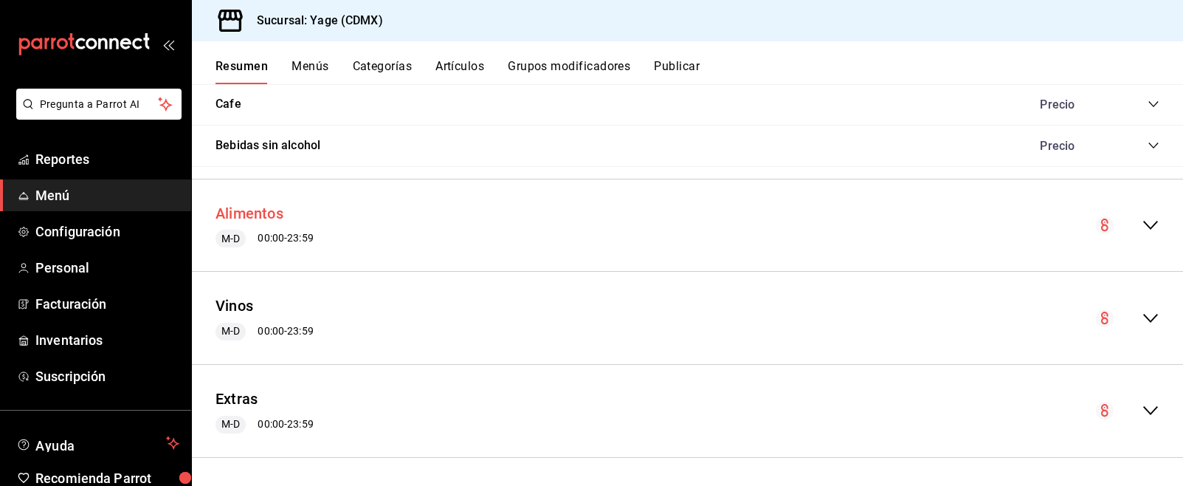
click at [256, 215] on button "Alimentos" at bounding box center [250, 213] width 68 height 21
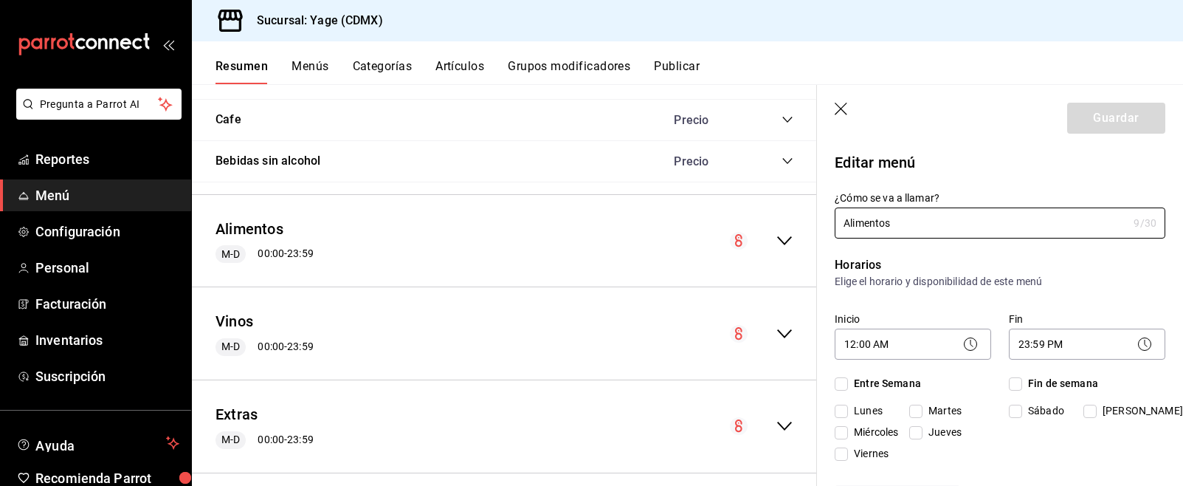
checkbox input "true"
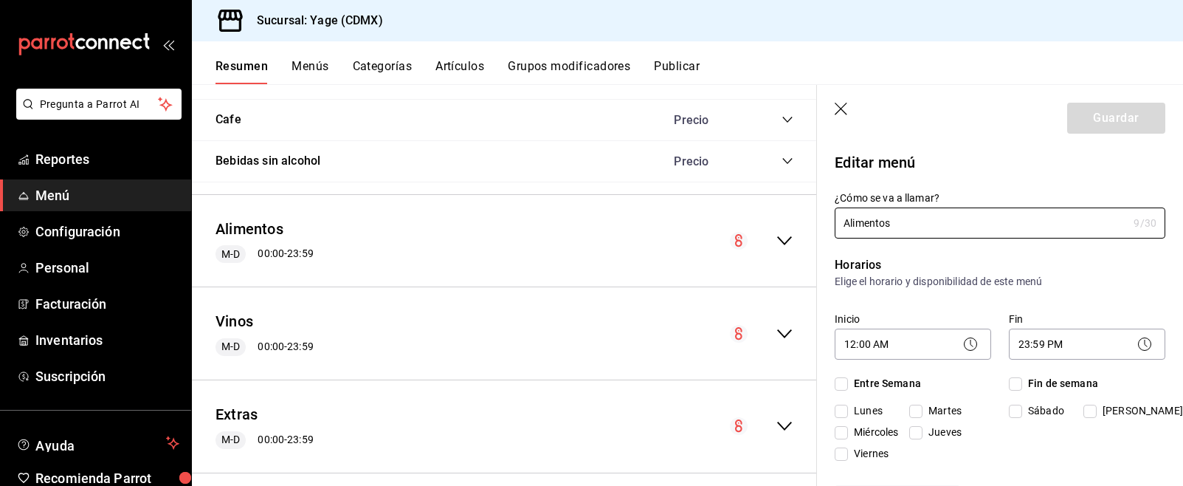
checkbox input "true"
click at [836, 107] on icon "button" at bounding box center [842, 110] width 15 height 15
checkbox input "false"
type input "1759024445844"
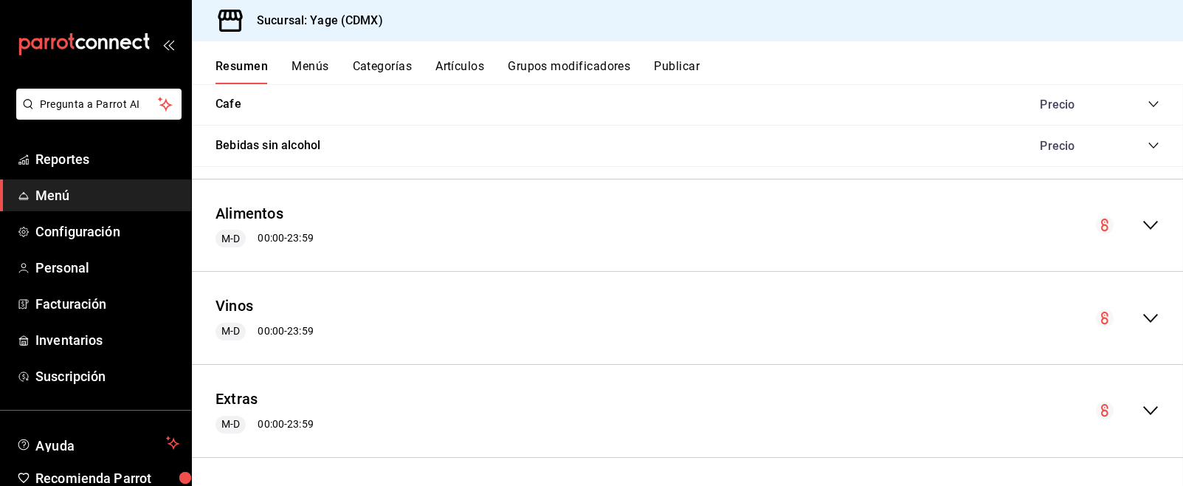
checkbox input "false"
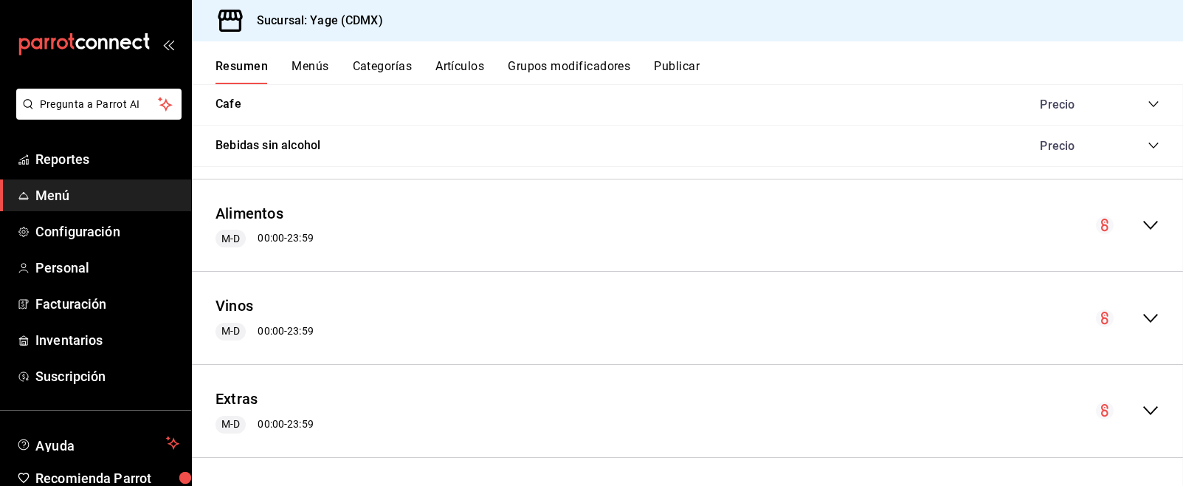
checkbox input "false"
click at [1147, 231] on icon "collapse-menu-row" at bounding box center [1151, 225] width 18 height 18
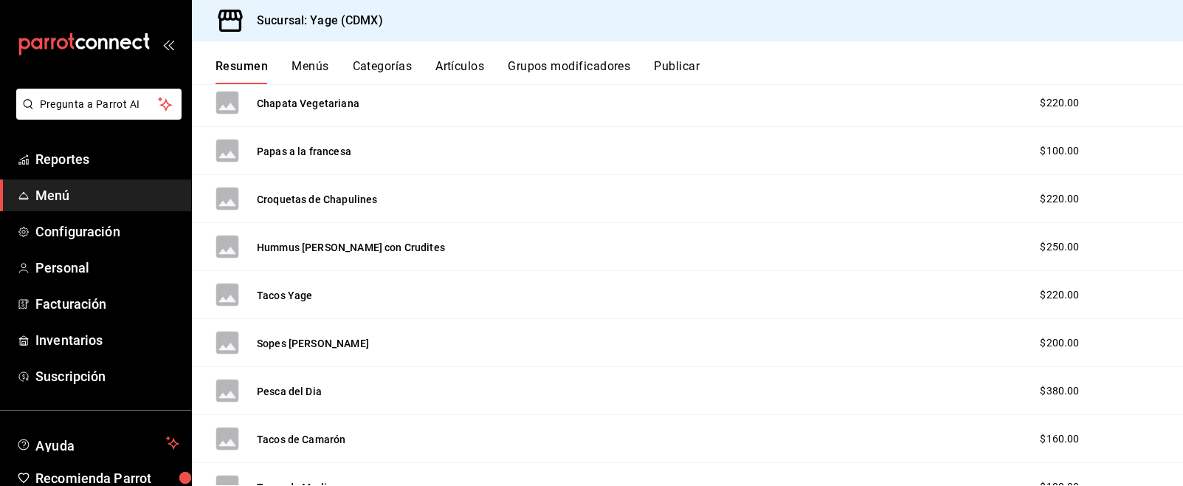
scroll to position [989, 0]
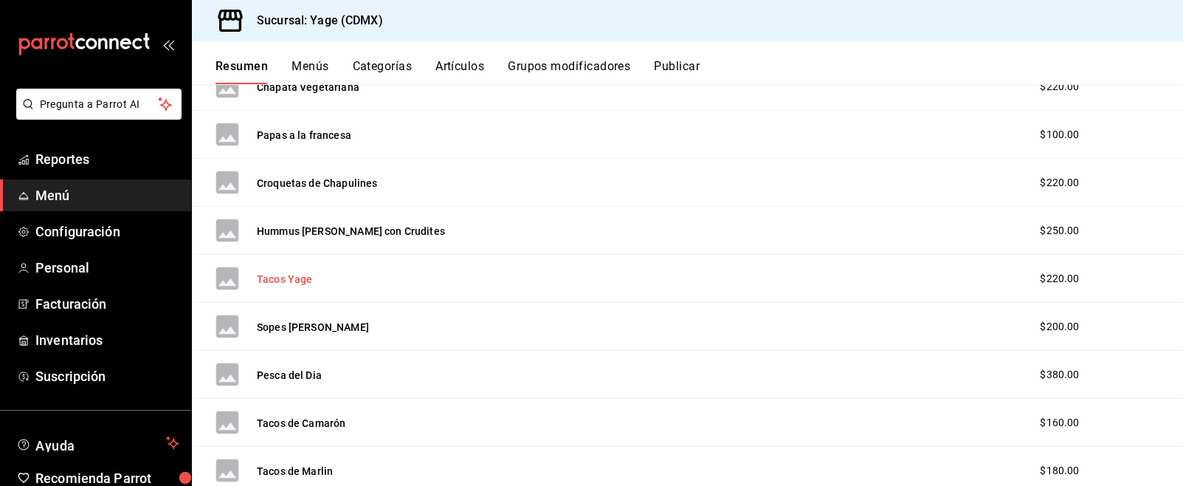
click at [294, 276] on button "Tacos Yage" at bounding box center [285, 279] width 56 height 15
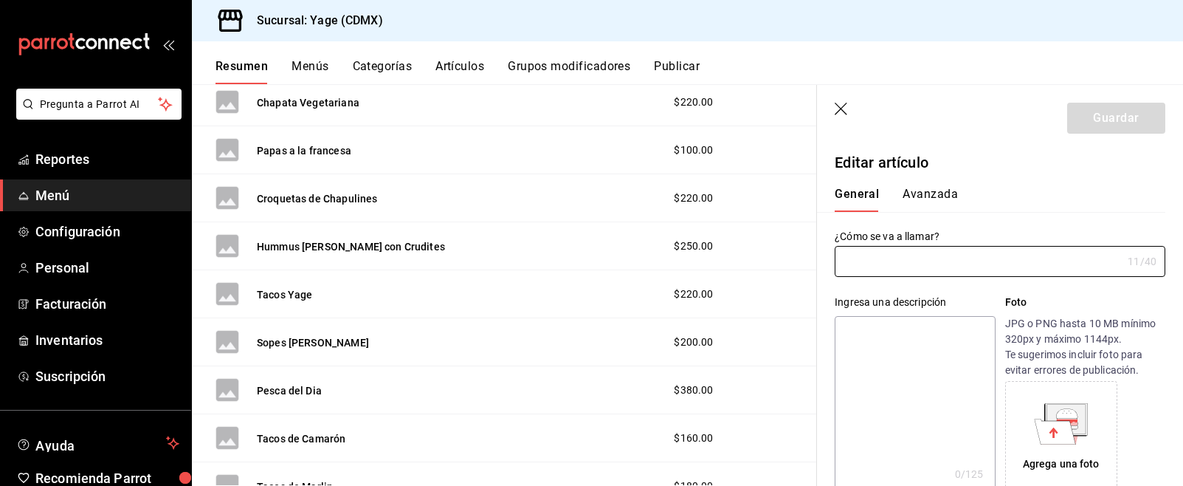
type input "Tacos Yage"
type input "AR-1748570218441"
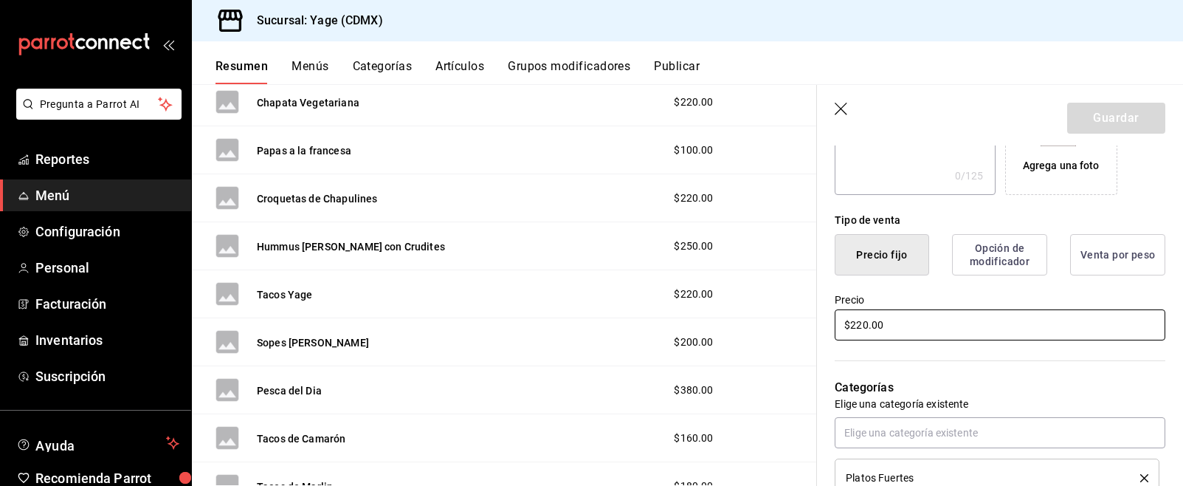
click at [864, 323] on input "$220.00" at bounding box center [1000, 324] width 331 height 31
type input "$190.00"
click at [1108, 114] on button "Guardar" at bounding box center [1117, 118] width 98 height 31
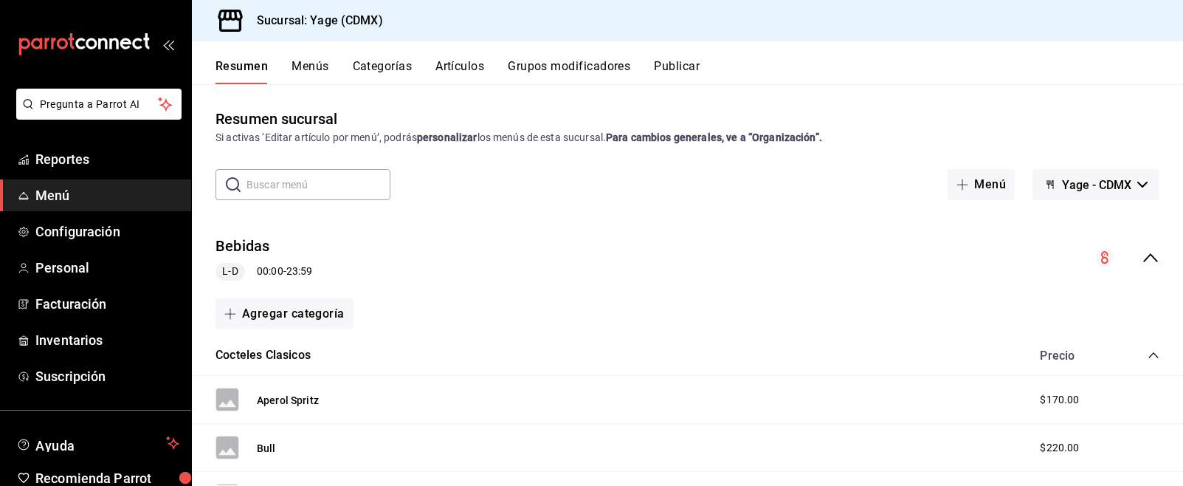
click at [1151, 357] on icon "collapse-category-row" at bounding box center [1154, 355] width 12 height 12
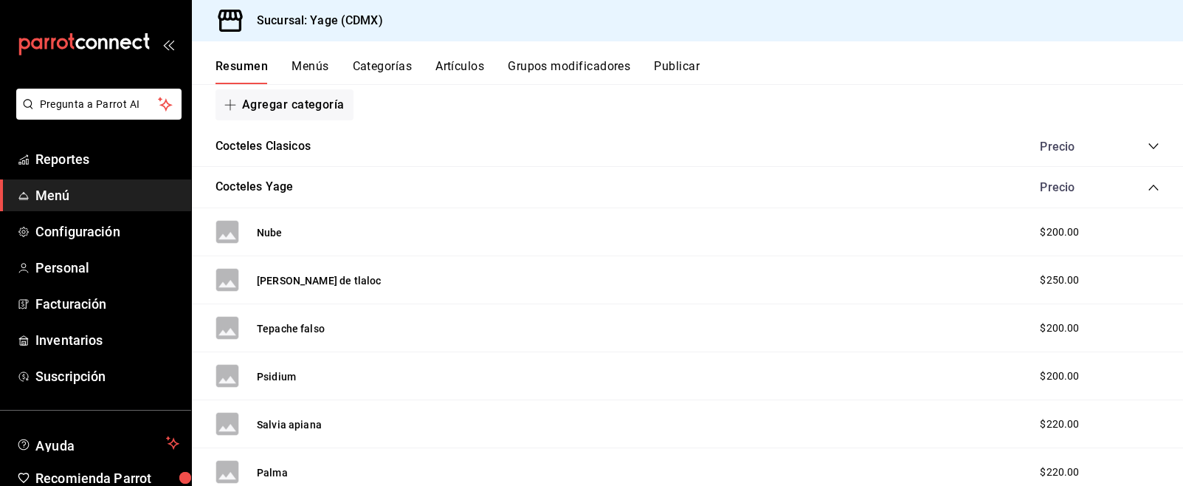
scroll to position [210, 0]
click at [1155, 188] on icon "collapse-category-row" at bounding box center [1154, 186] width 12 height 12
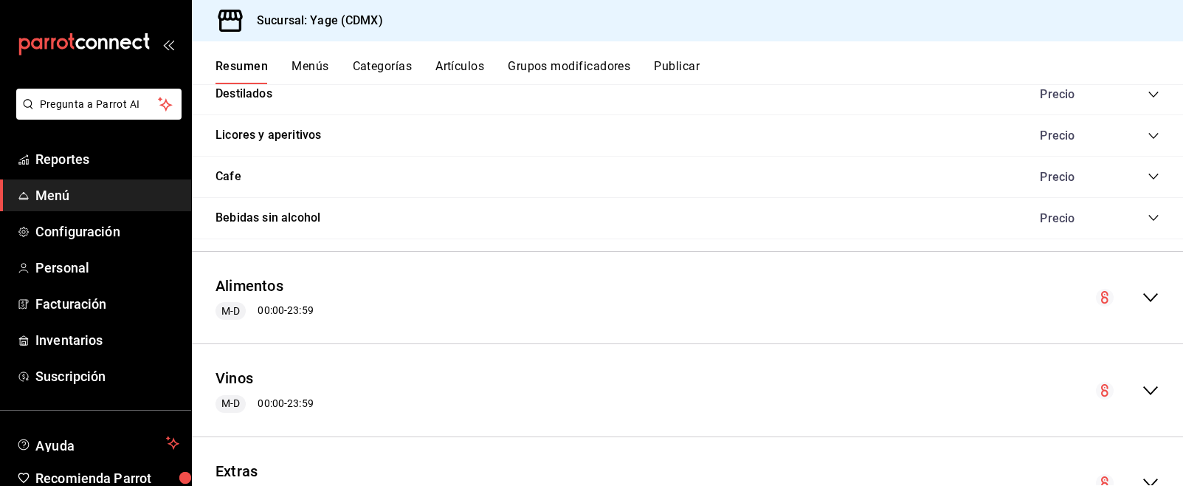
scroll to position [386, 0]
click at [1152, 305] on div "Alimentos M-D 00:00 - 23:59" at bounding box center [688, 296] width 992 height 69
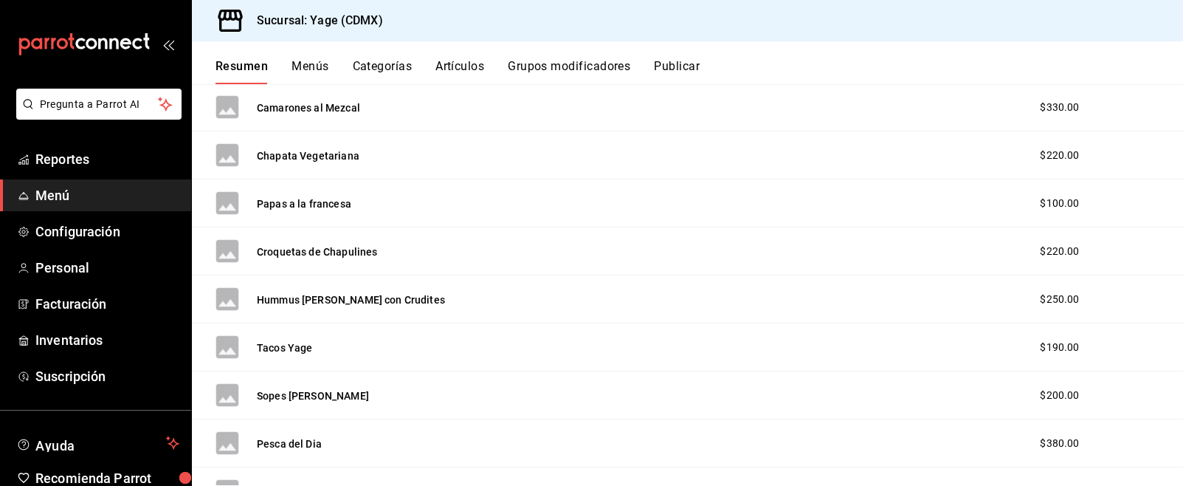
scroll to position [801, 0]
